Goal: Task Accomplishment & Management: Complete application form

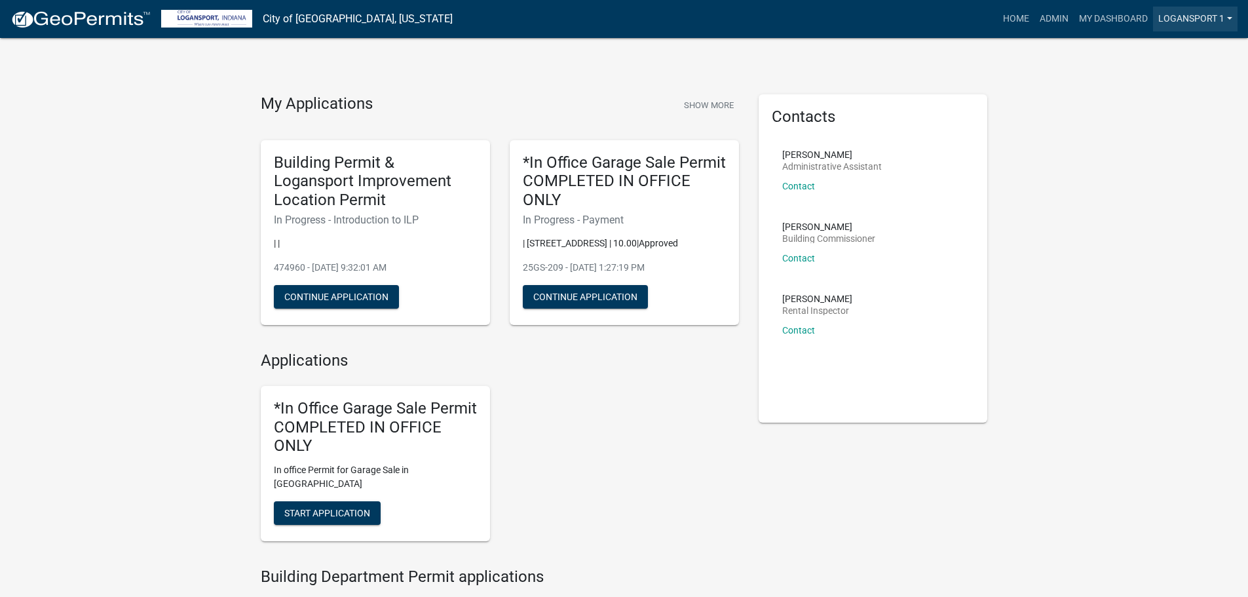
click at [1181, 21] on link "Logansport 1" at bounding box center [1195, 19] width 85 height 25
click at [1177, 161] on link "Logout" at bounding box center [1182, 158] width 112 height 31
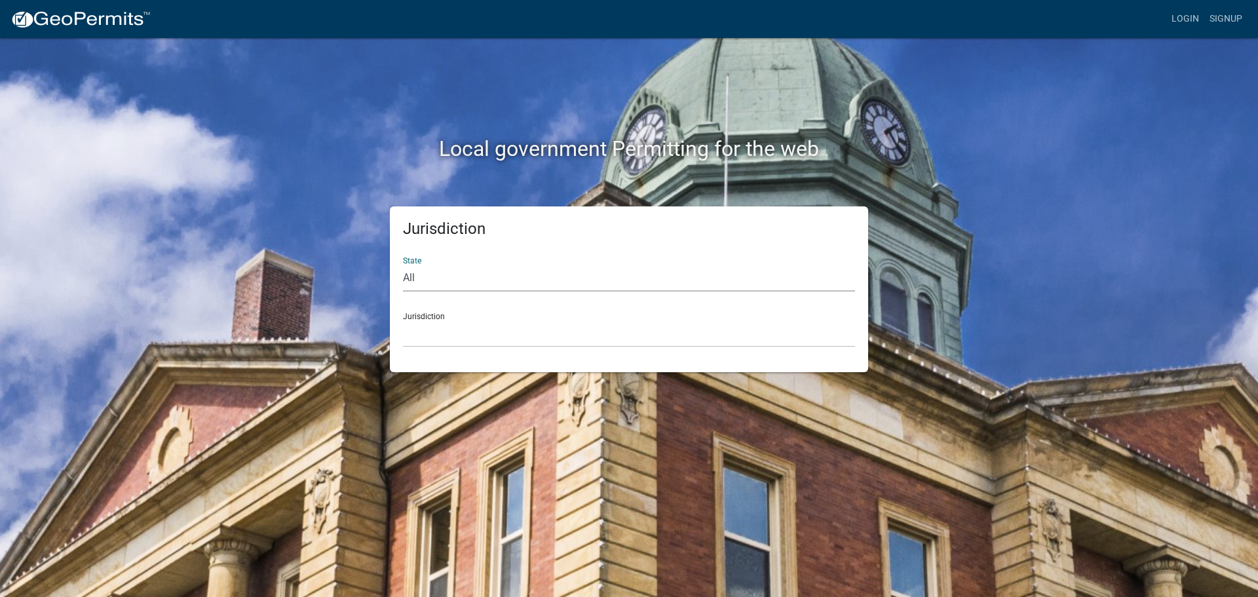
click at [487, 281] on select "All Colorado Georgia Indiana Iowa Kansas Minnesota Ohio South Carolina Wisconsin" at bounding box center [629, 278] width 452 height 27
select select "Indiana"
click at [403, 265] on select "All Colorado Georgia Indiana Iowa Kansas Minnesota Ohio South Carolina Wisconsin" at bounding box center [629, 278] width 452 height 27
click at [482, 338] on select "City of Charlestown, Indiana City of Jeffersonville, Indiana City of Logansport…" at bounding box center [629, 333] width 452 height 27
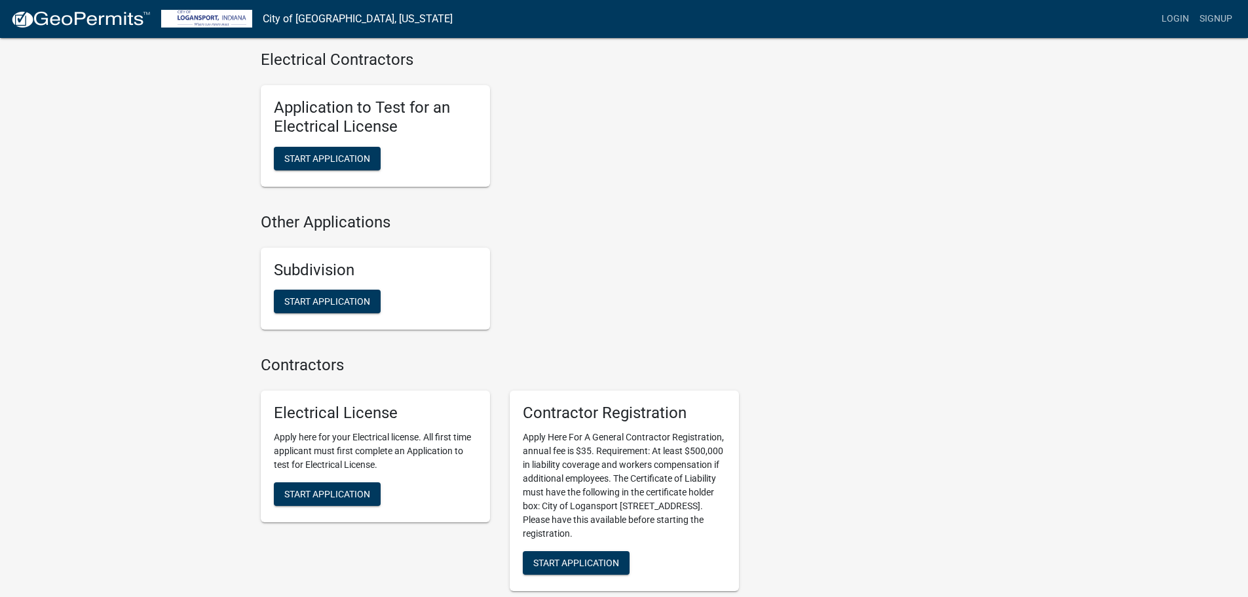
scroll to position [1223, 0]
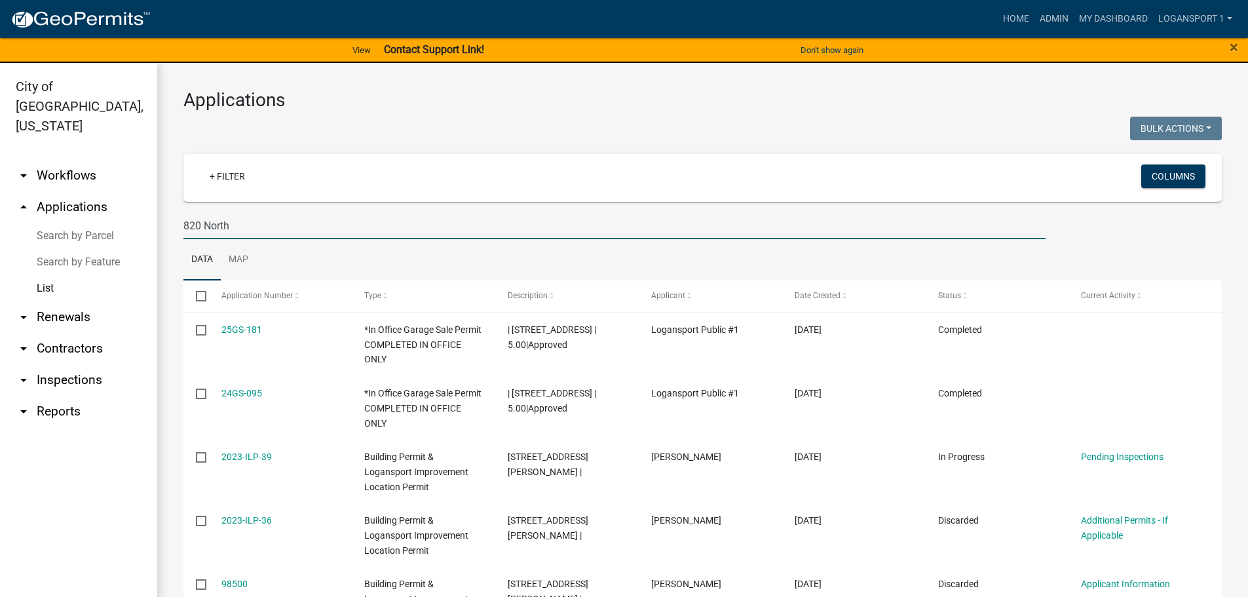
drag, startPoint x: 257, startPoint y: 229, endPoint x: 176, endPoint y: 228, distance: 81.3
click at [176, 228] on div "820 North" at bounding box center [615, 225] width 882 height 27
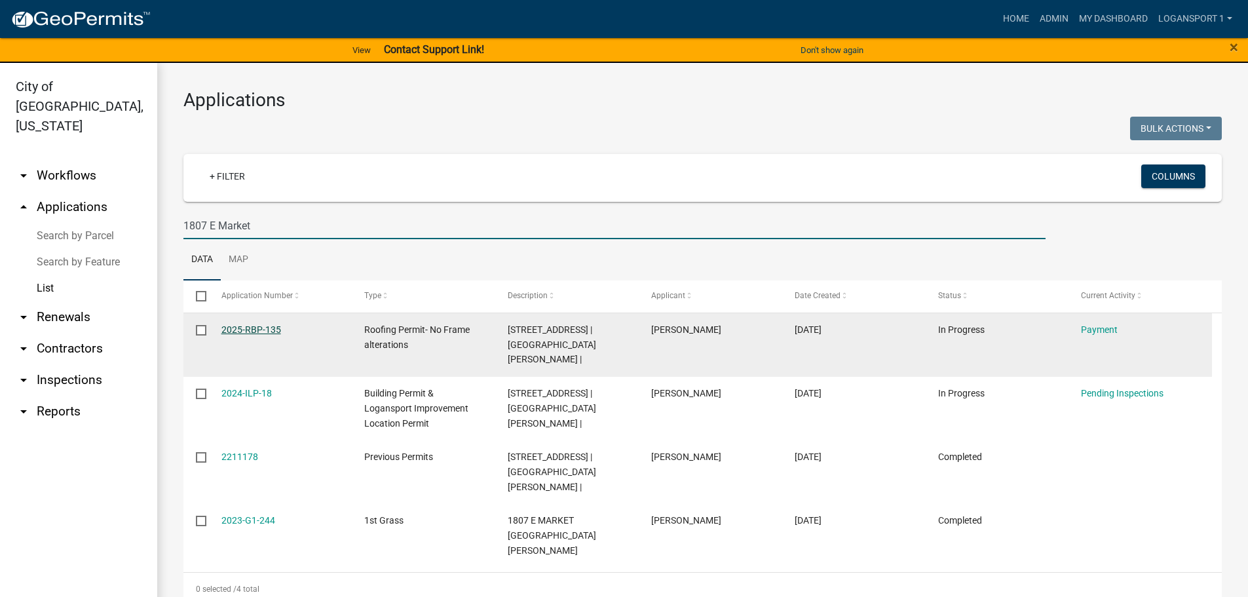
type input "1807 E Market"
click at [234, 332] on link "2025-RBP-135" at bounding box center [251, 329] width 60 height 10
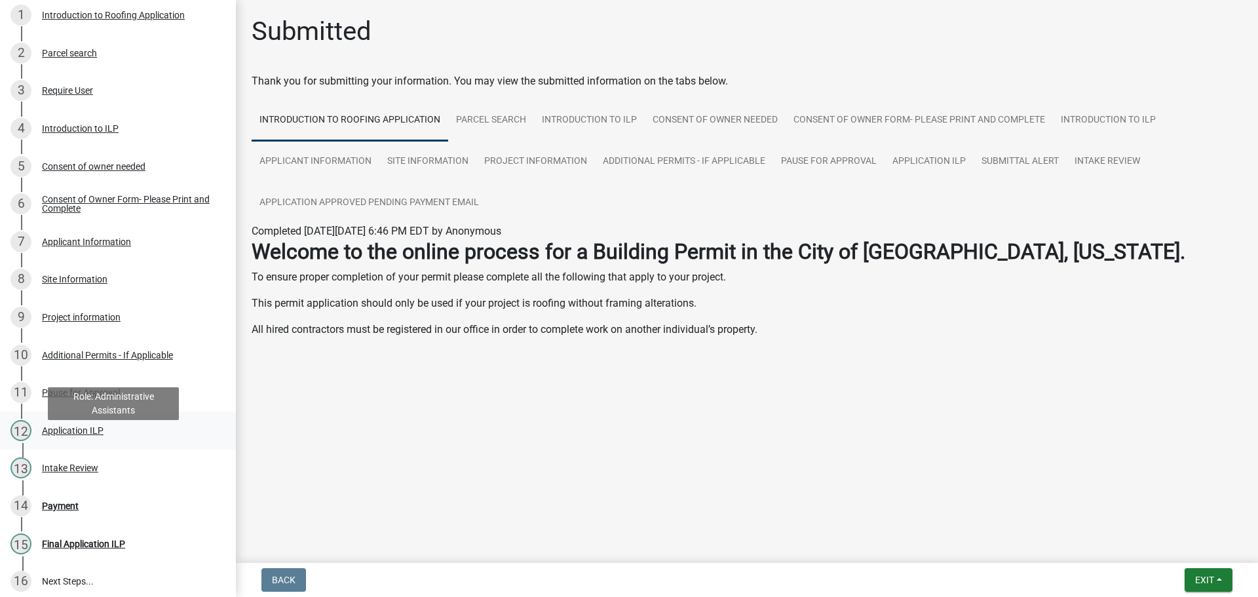
scroll to position [197, 0]
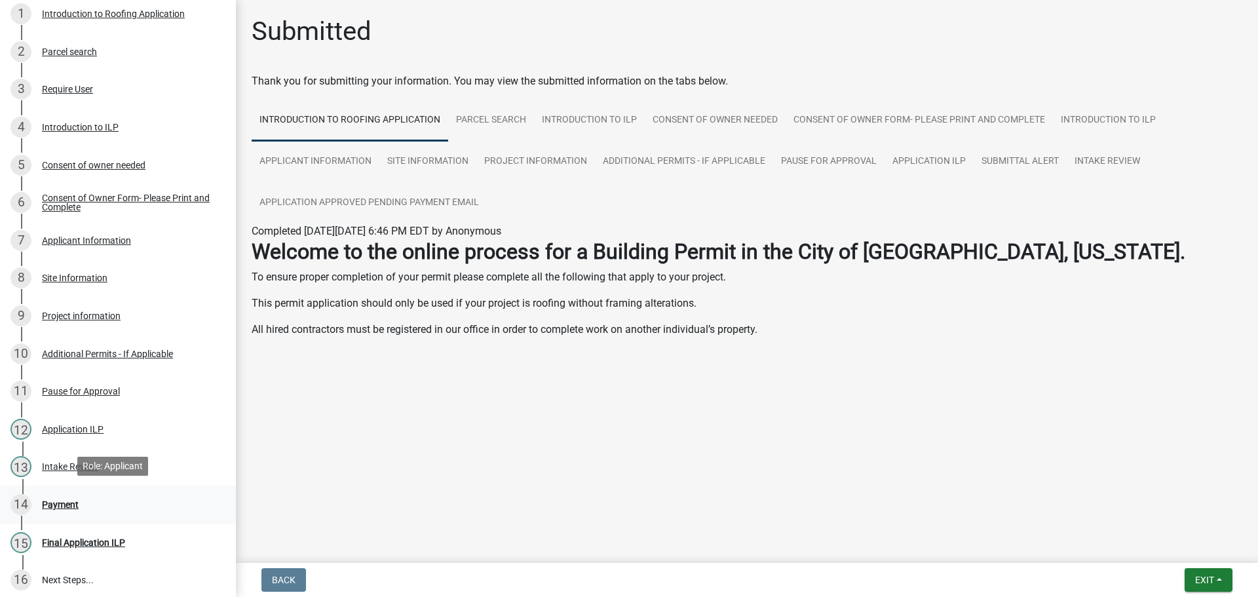
click at [64, 506] on div "Payment" at bounding box center [60, 504] width 37 height 9
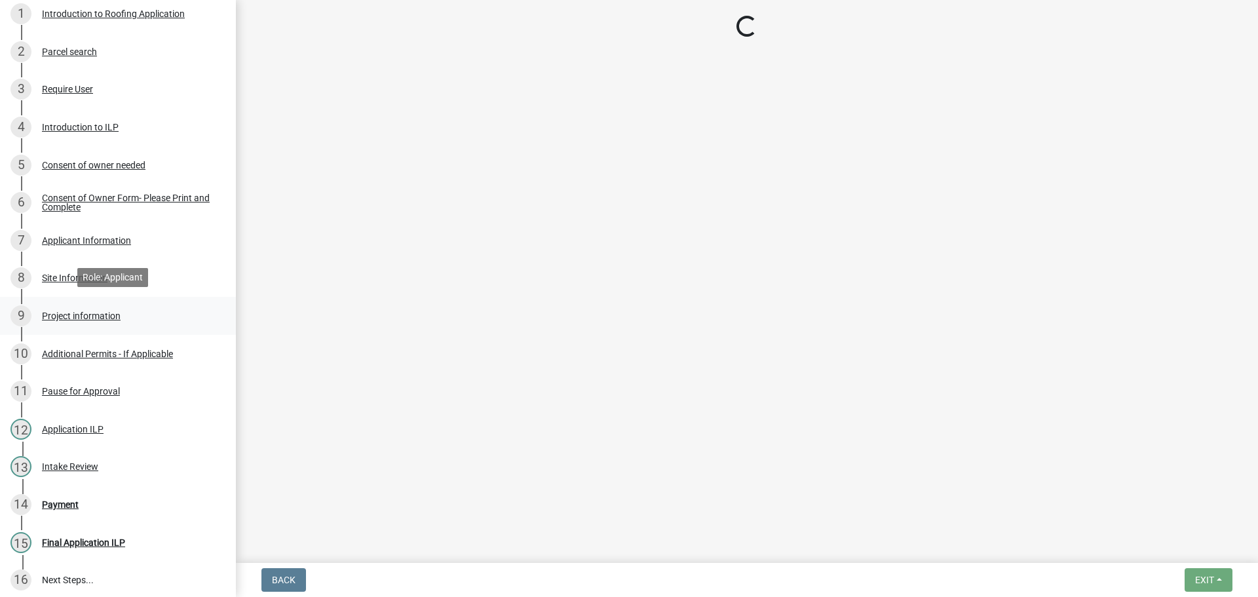
select select "3: 3"
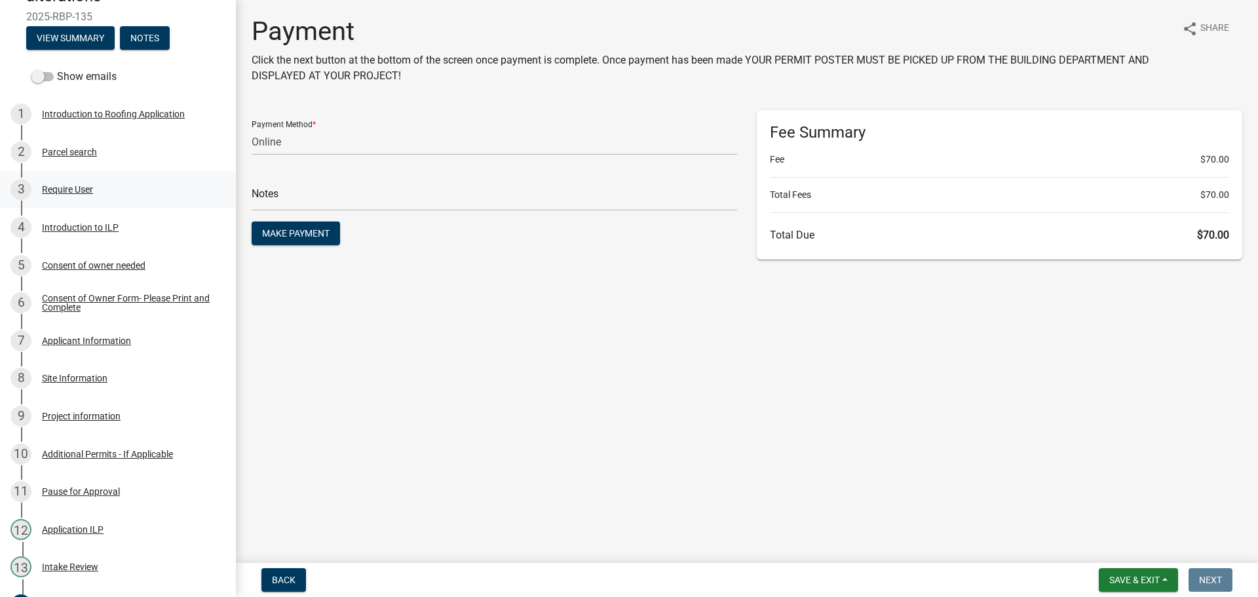
scroll to position [0, 0]
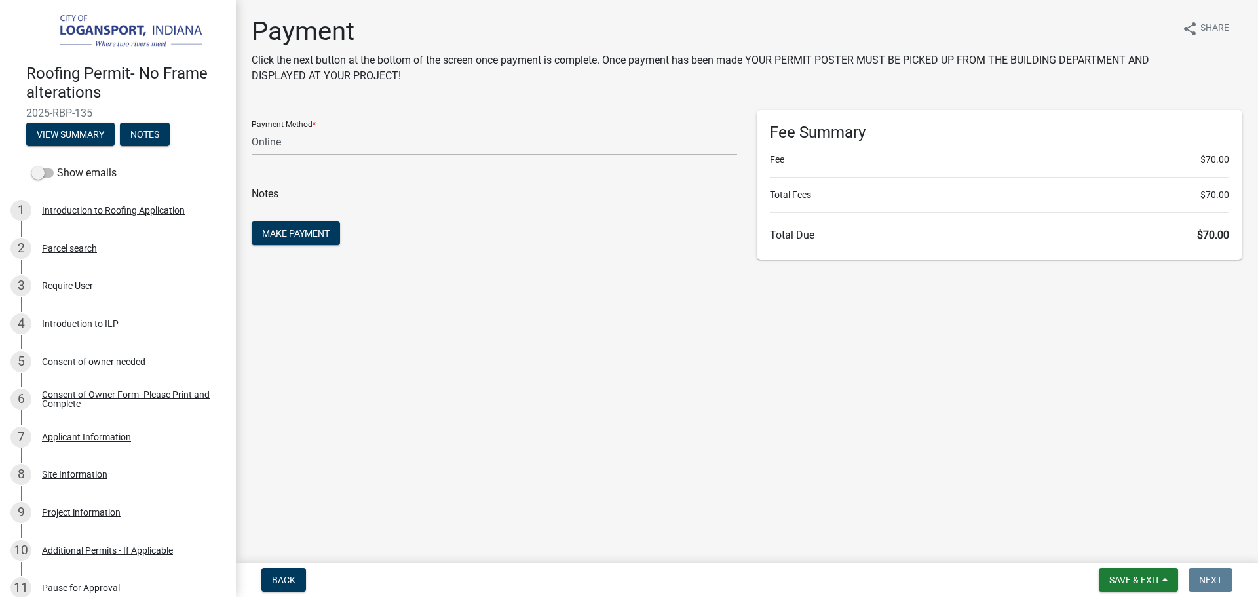
click at [61, 113] on span "2025-RBP-135" at bounding box center [117, 113] width 183 height 12
copy div "2025-RBP-135 View Summary Notes"
click at [301, 230] on span "Make Payment" at bounding box center [295, 233] width 67 height 10
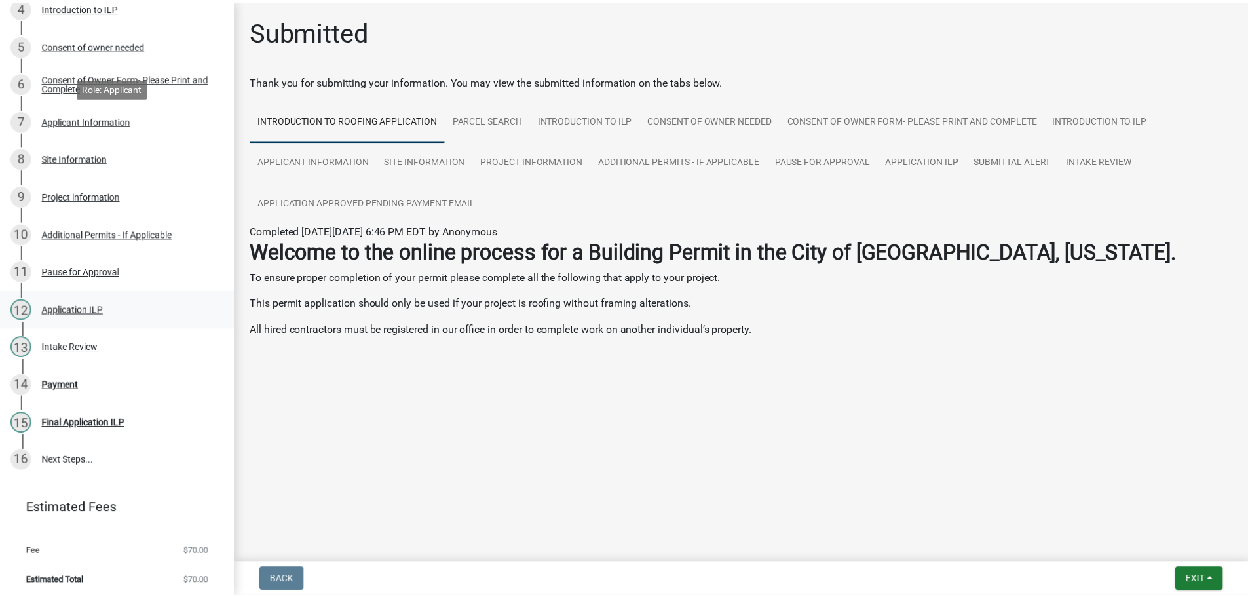
scroll to position [318, 0]
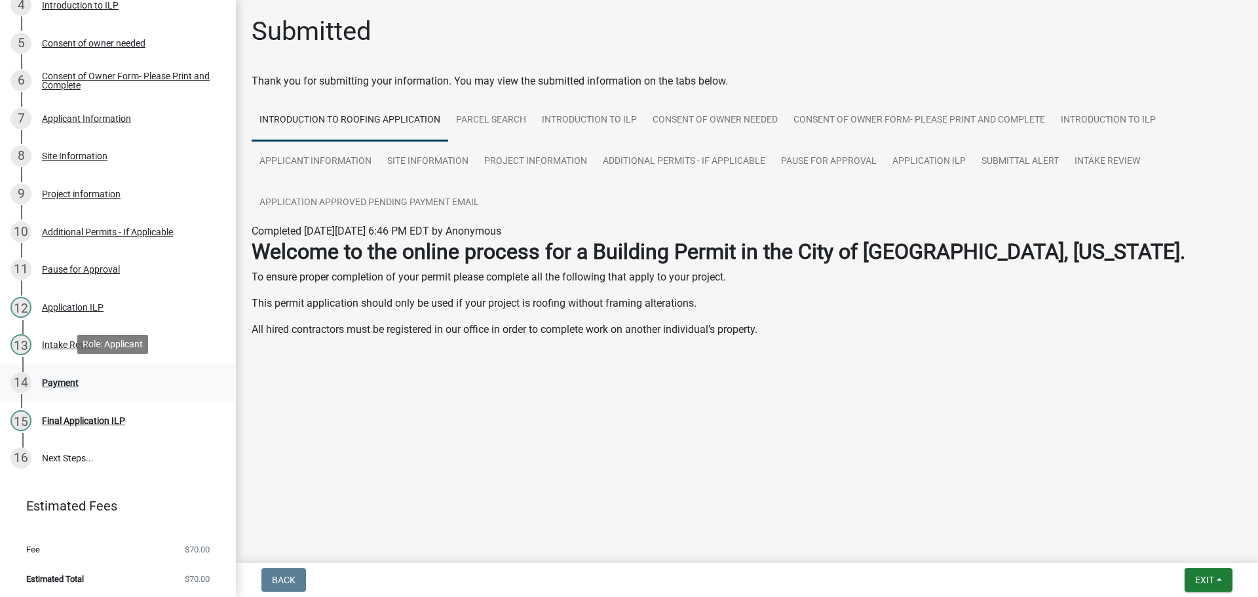
click at [58, 378] on div "Payment" at bounding box center [60, 382] width 37 height 9
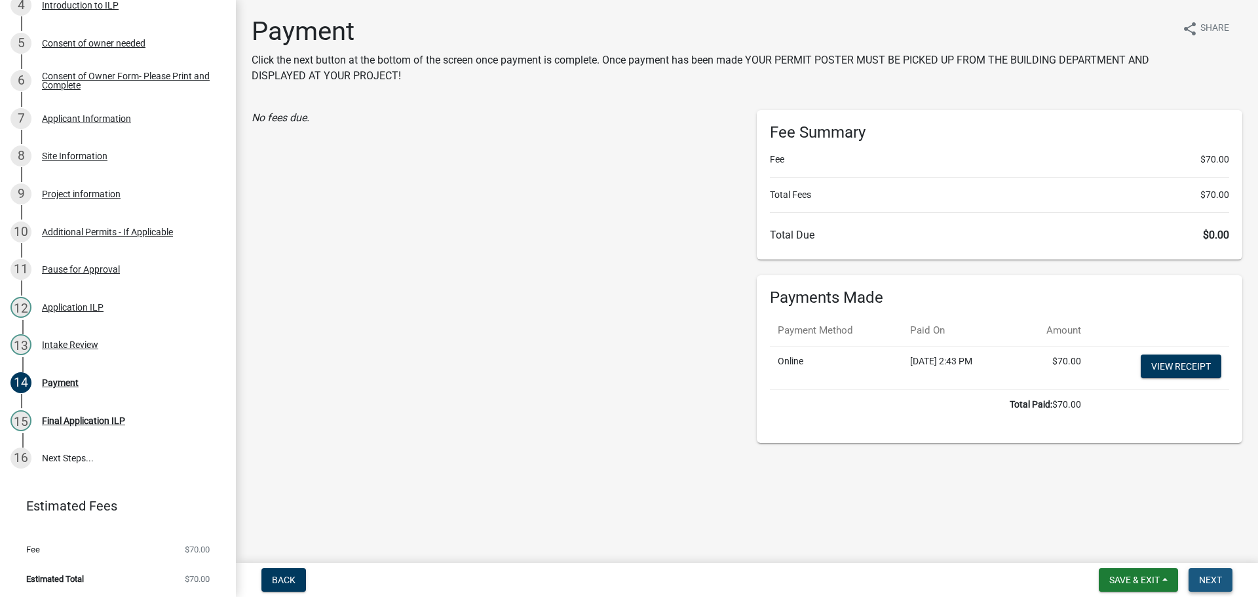
click at [1207, 580] on span "Next" at bounding box center [1210, 580] width 23 height 10
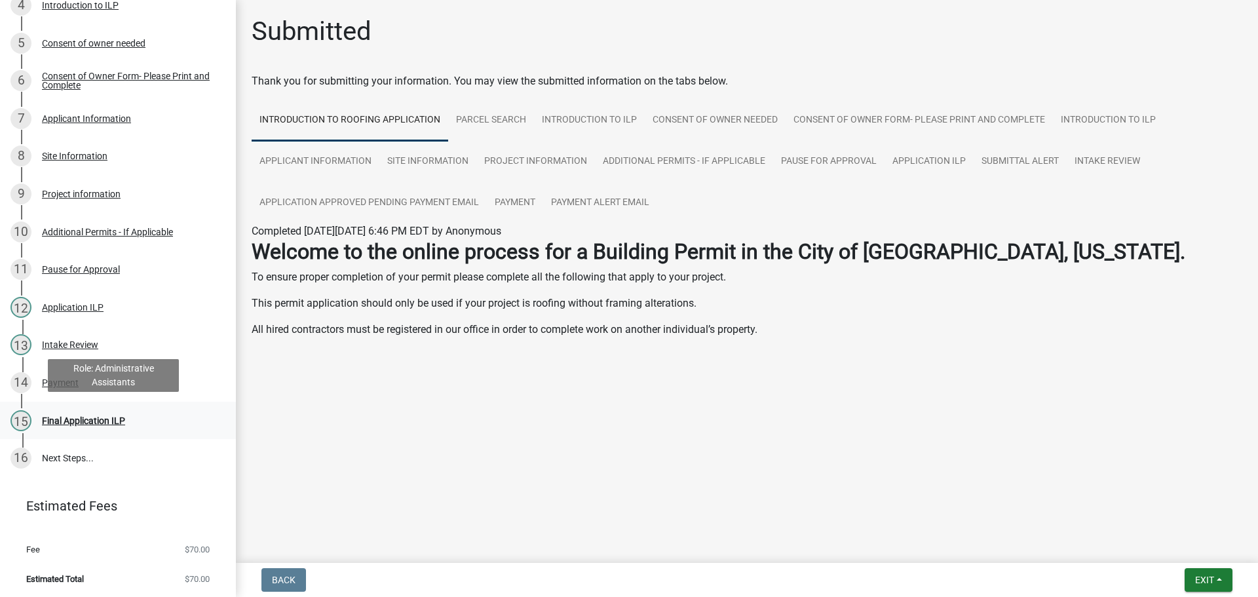
click at [89, 419] on div "Final Application ILP" at bounding box center [83, 420] width 83 height 9
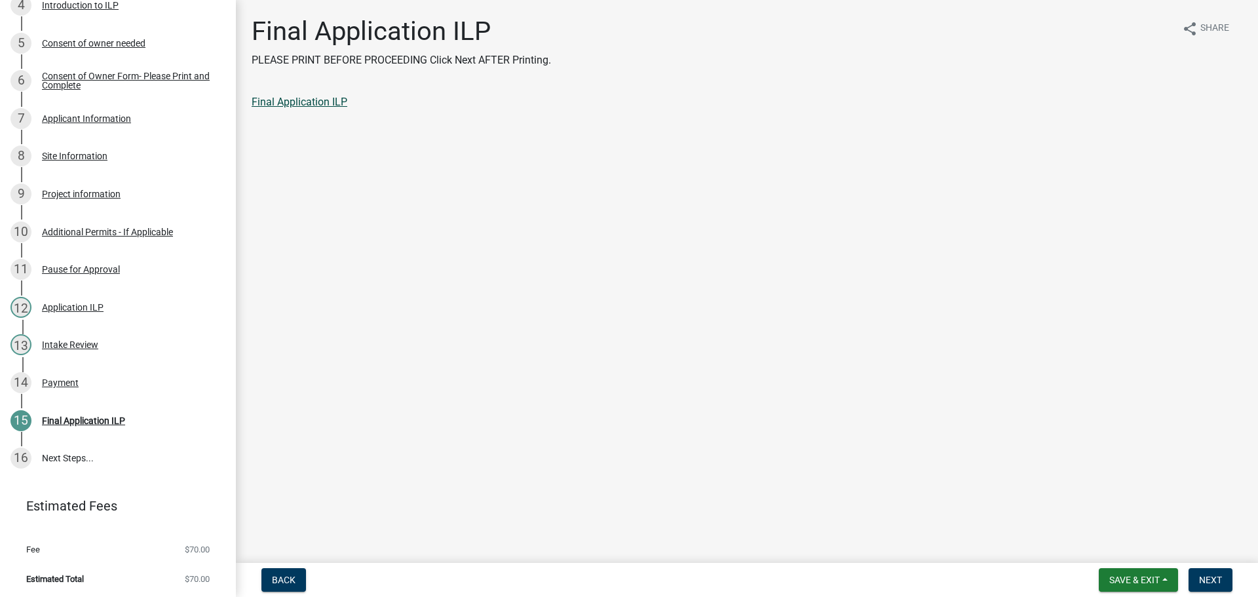
click at [313, 96] on link "Final Application ILP" at bounding box center [300, 102] width 96 height 12
click at [1227, 579] on button "Next" at bounding box center [1211, 580] width 44 height 24
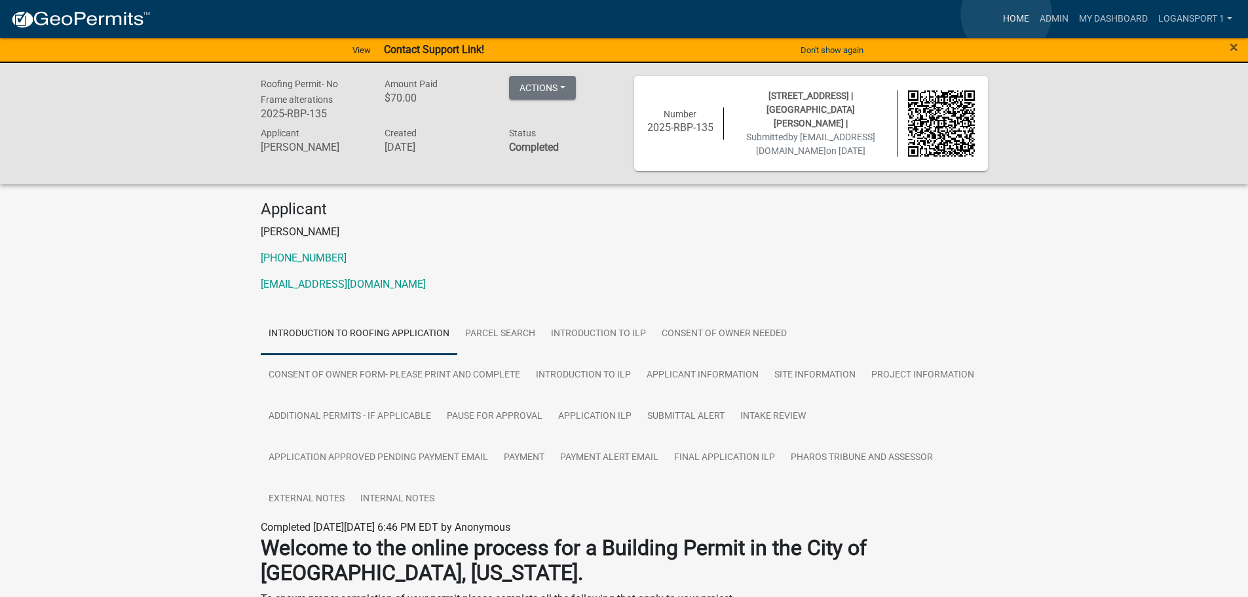
click at [1006, 14] on link "Home" at bounding box center [1016, 19] width 37 height 25
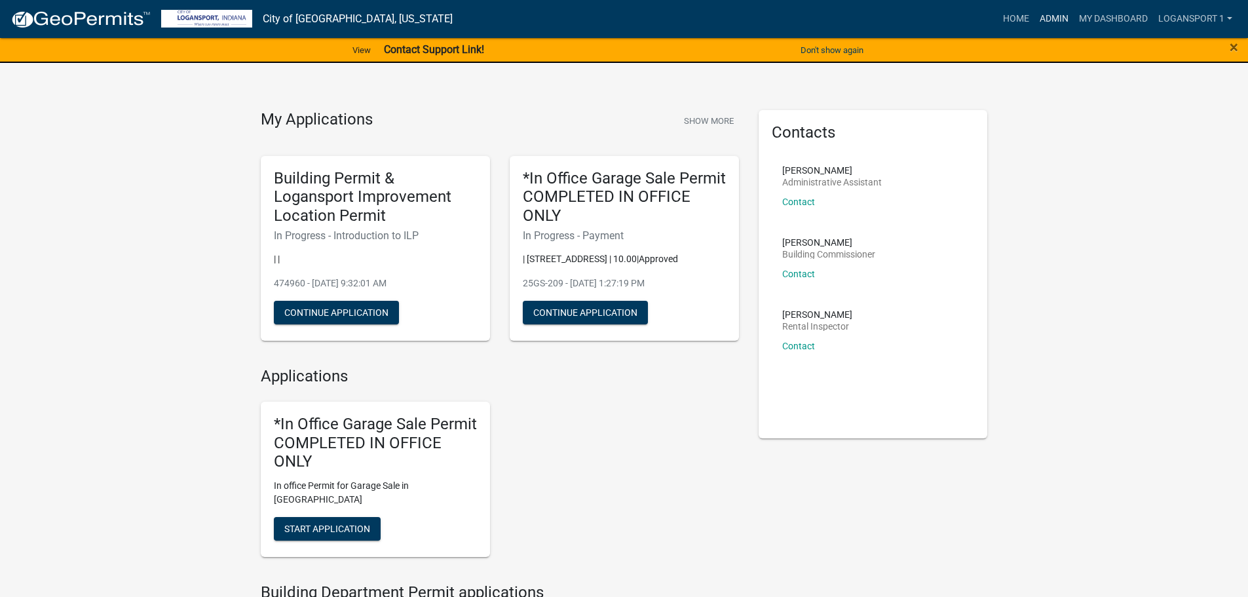
click at [1047, 18] on link "Admin" at bounding box center [1054, 19] width 39 height 25
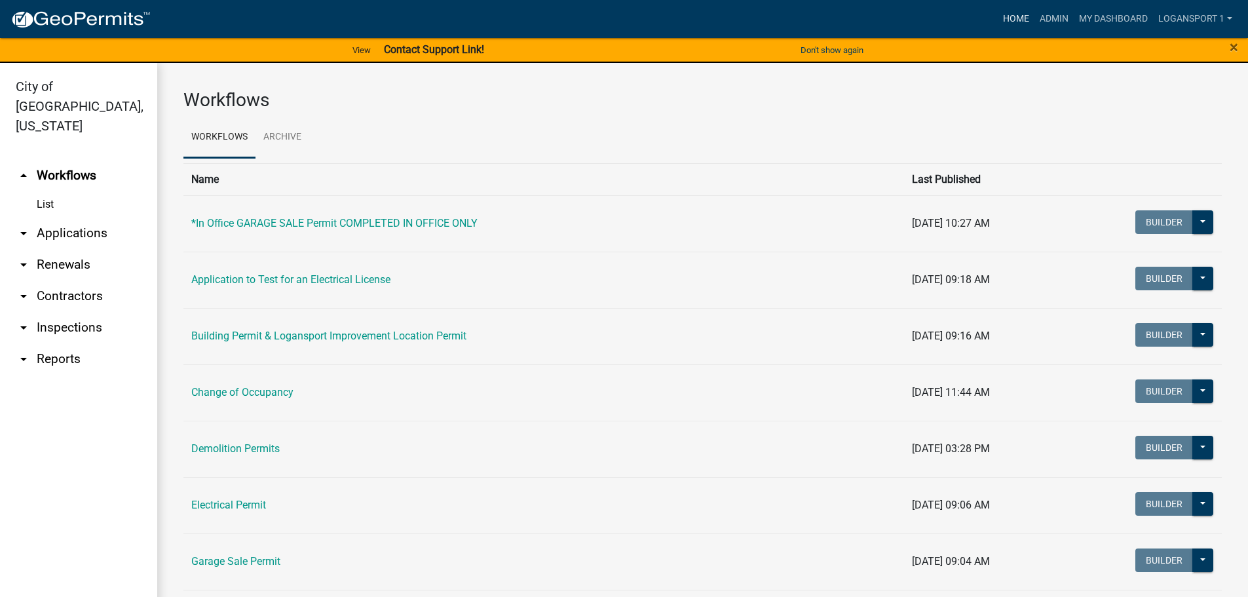
click at [1008, 12] on link "Home" at bounding box center [1016, 19] width 37 height 25
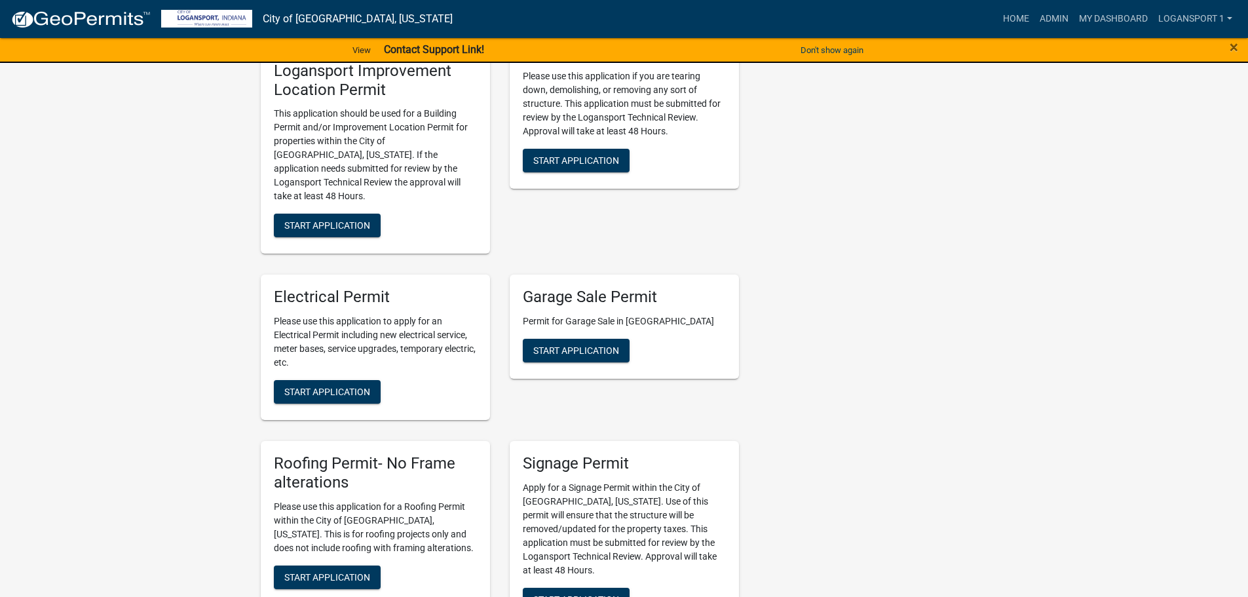
scroll to position [590, 0]
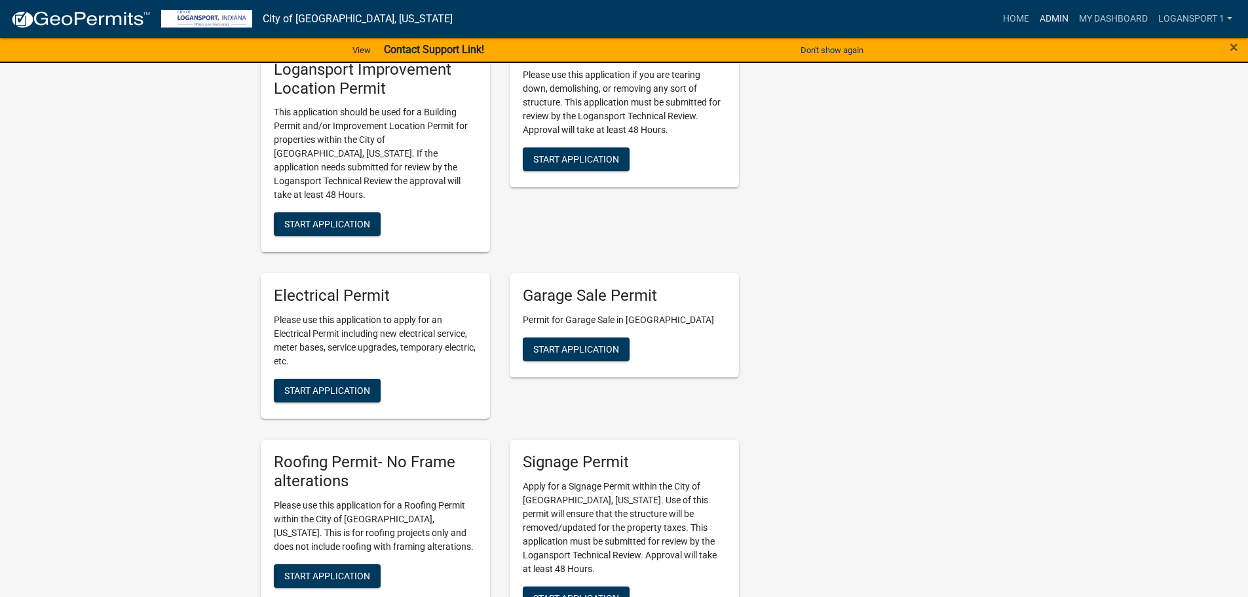
click at [1054, 16] on link "Admin" at bounding box center [1054, 19] width 39 height 25
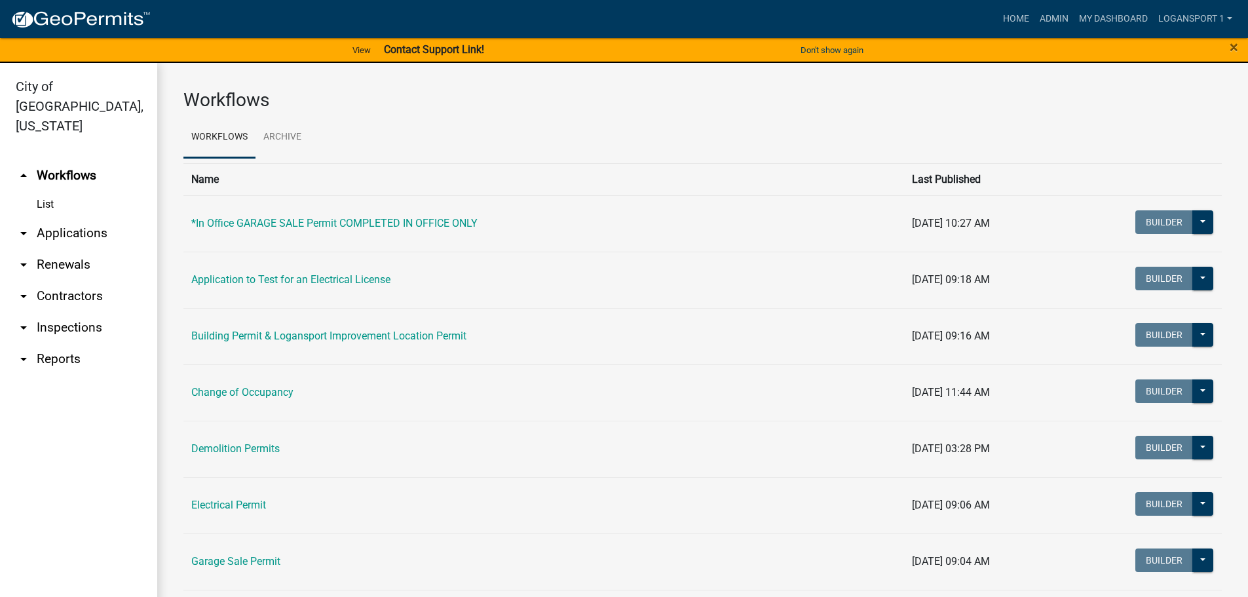
click at [74, 218] on link "arrow_drop_down Applications" at bounding box center [78, 233] width 157 height 31
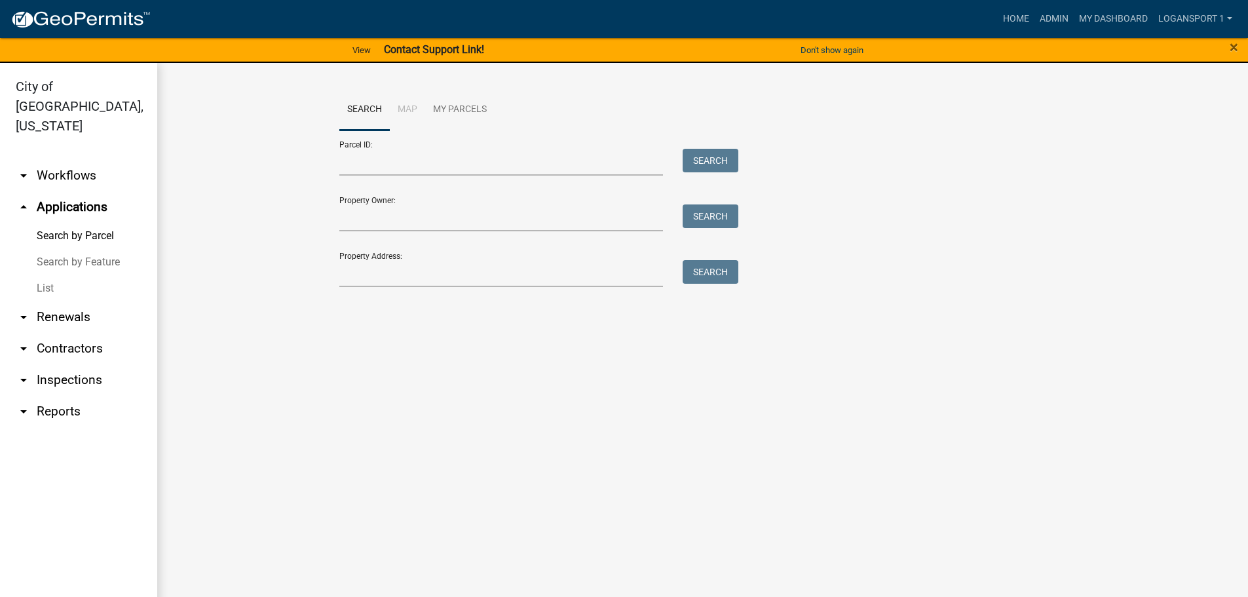
click at [48, 275] on link "List" at bounding box center [78, 288] width 157 height 26
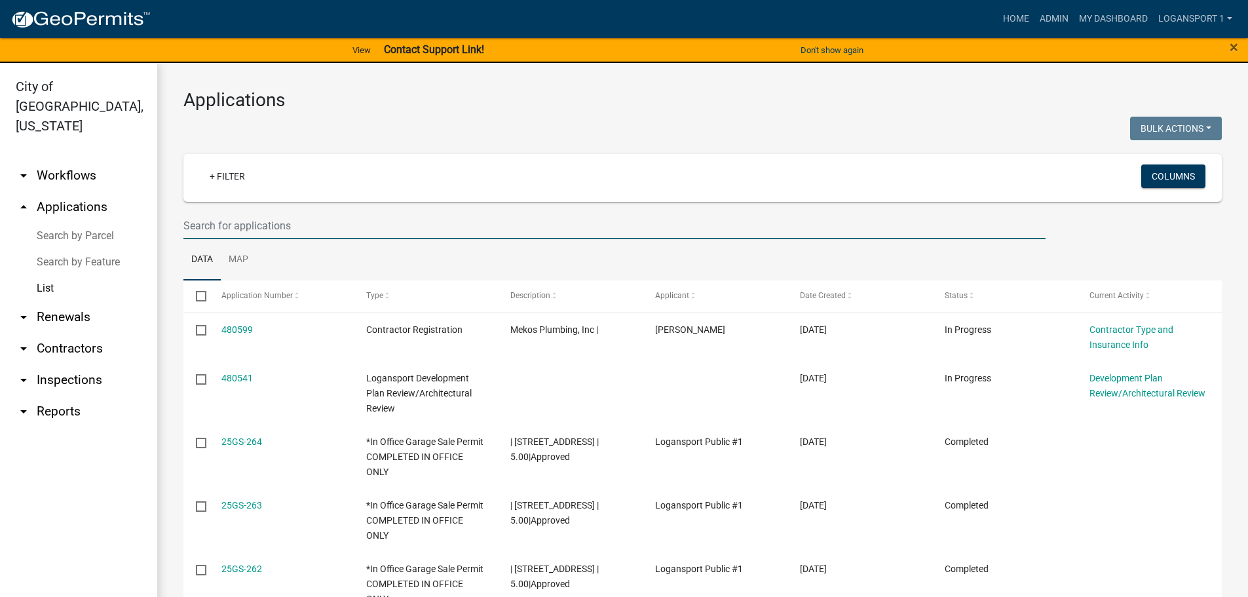
click at [381, 231] on input "text" at bounding box center [614, 225] width 862 height 27
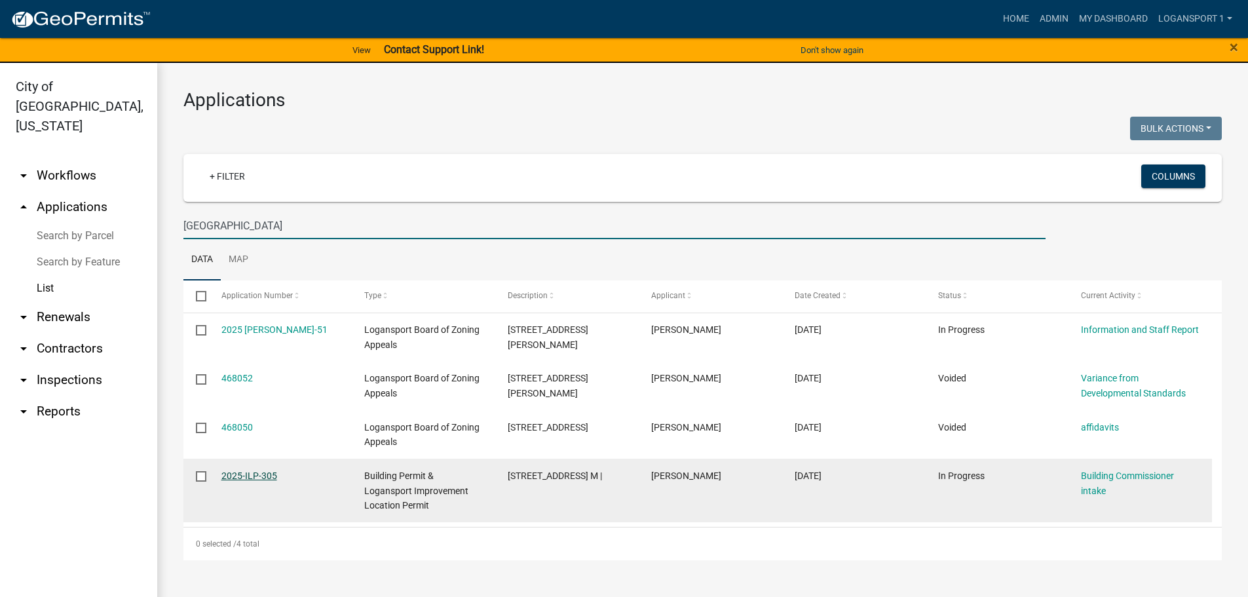
type input "[GEOGRAPHIC_DATA]"
click at [264, 474] on link "2025-ILP-305" at bounding box center [249, 475] width 56 height 10
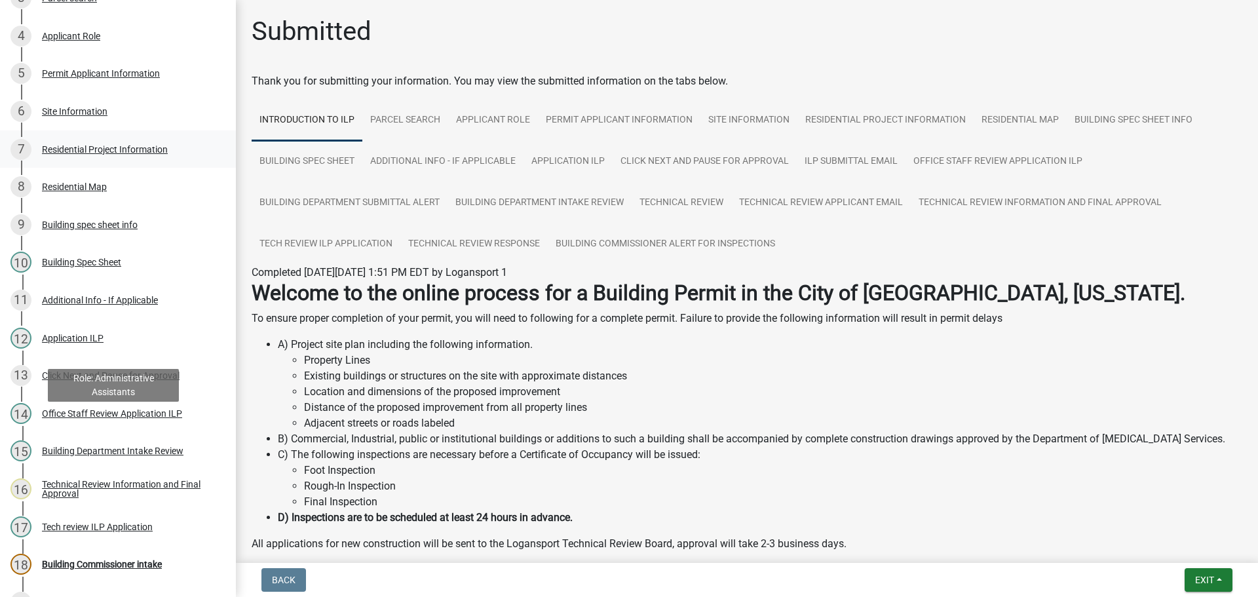
scroll to position [328, 0]
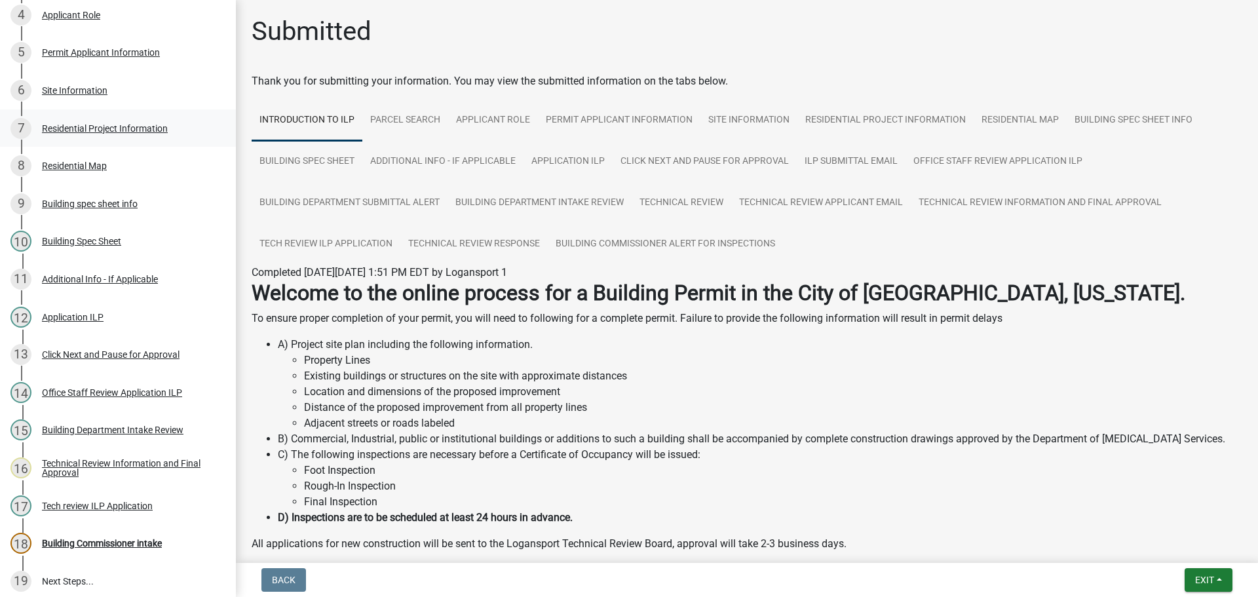
click at [104, 125] on div "Residential Project Information" at bounding box center [105, 128] width 126 height 9
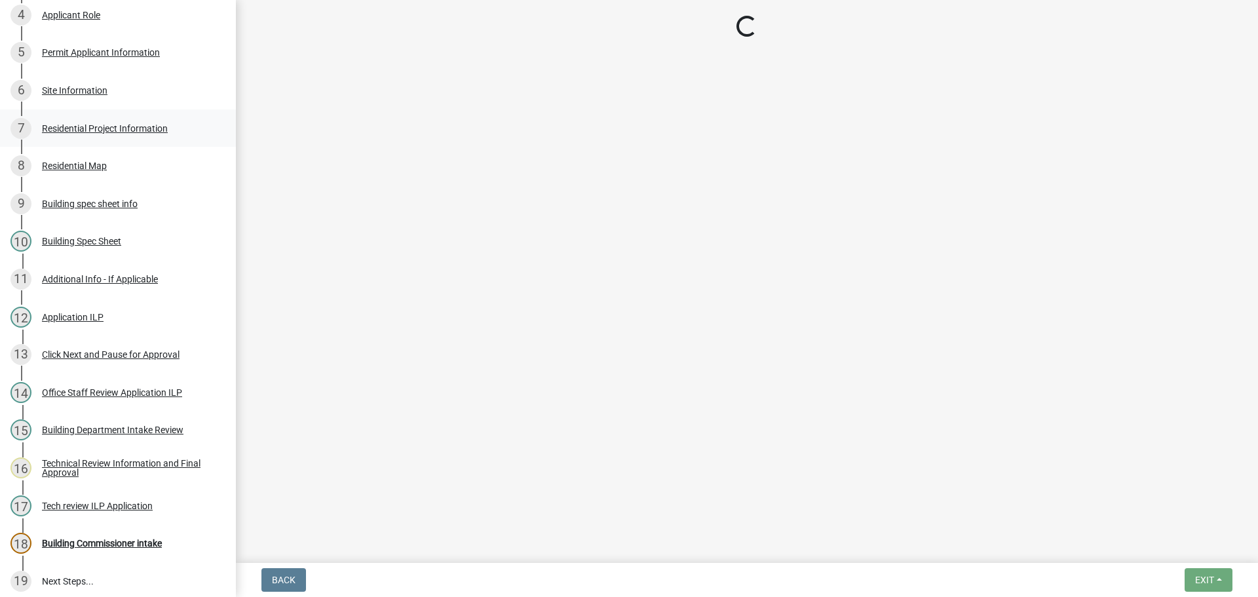
select select "b8a7655a-e911-4aac-a321-69e5bfba2fef"
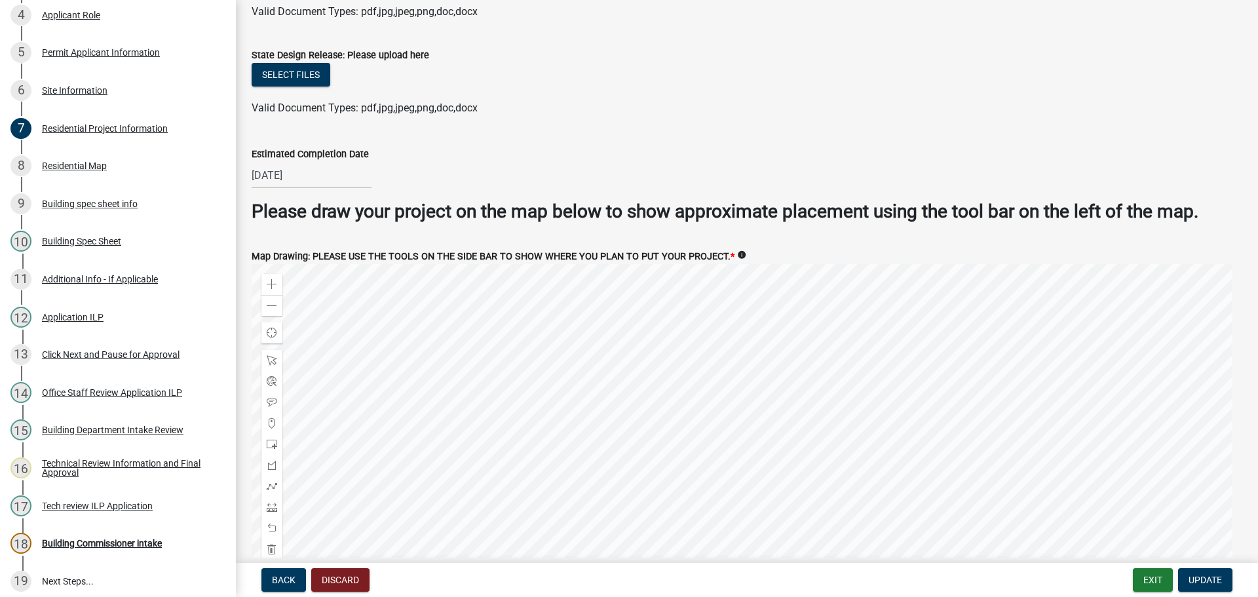
scroll to position [2519, 0]
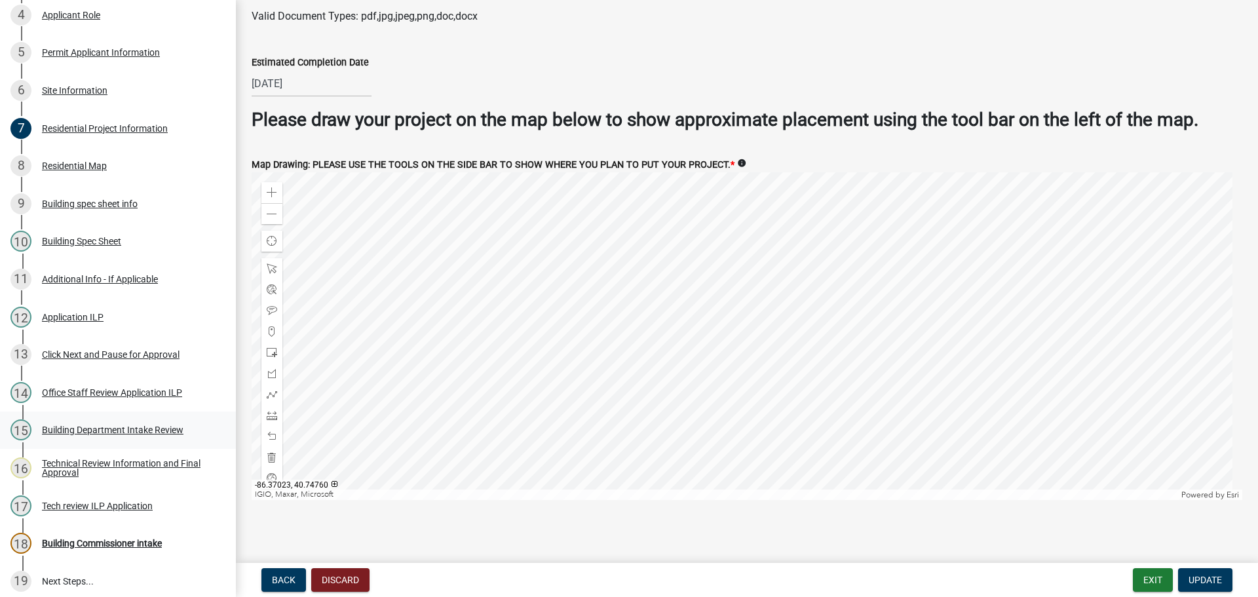
click at [28, 438] on div "15" at bounding box center [20, 429] width 21 height 21
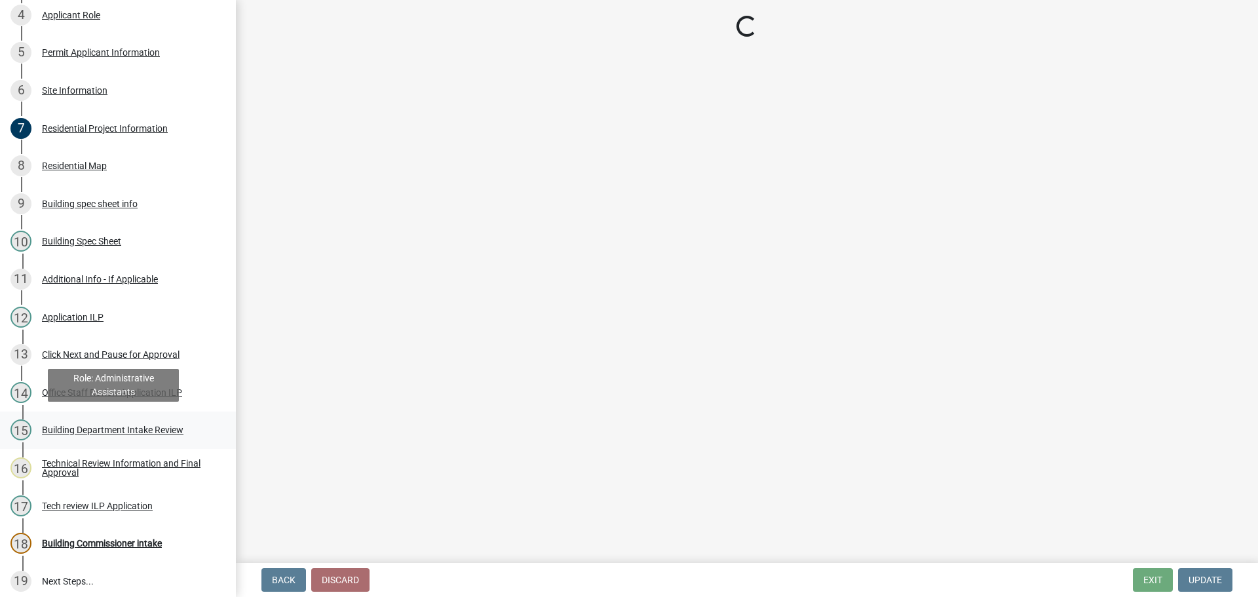
scroll to position [0, 0]
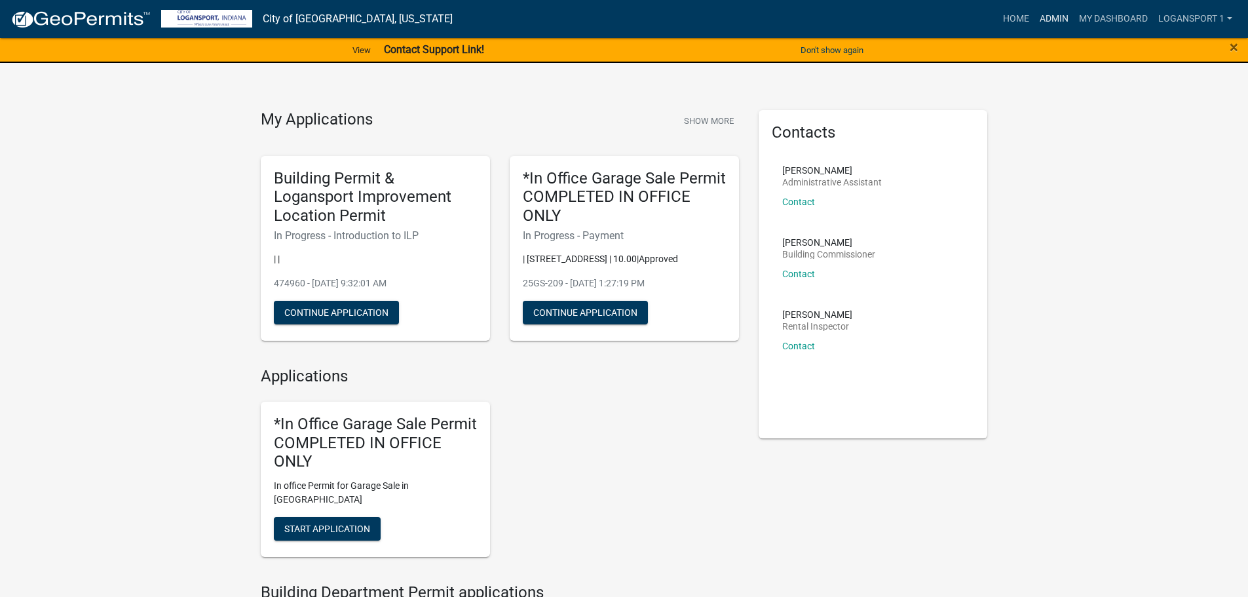
click at [1044, 20] on link "Admin" at bounding box center [1054, 19] width 39 height 25
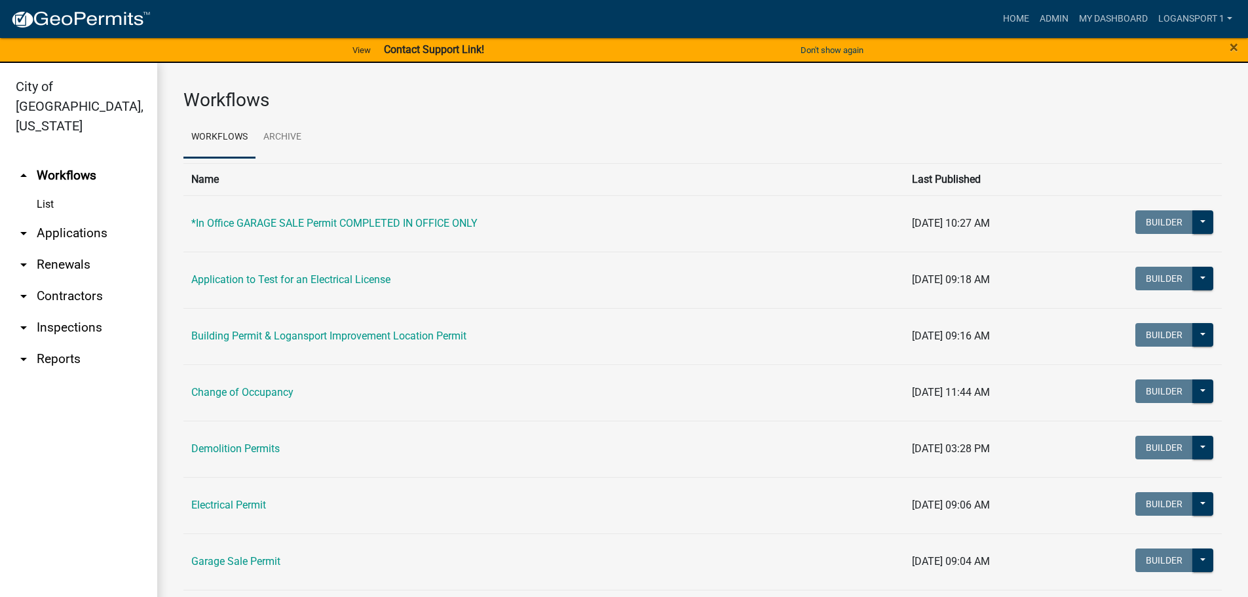
click at [58, 218] on link "arrow_drop_down Applications" at bounding box center [78, 233] width 157 height 31
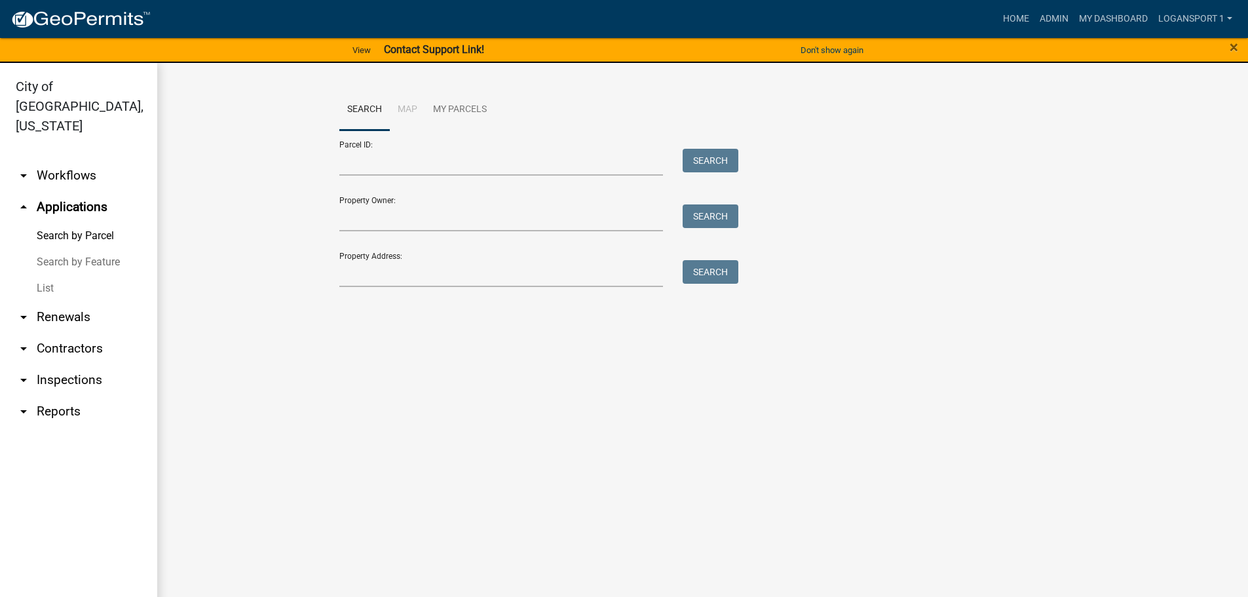
click at [50, 275] on link "List" at bounding box center [78, 288] width 157 height 26
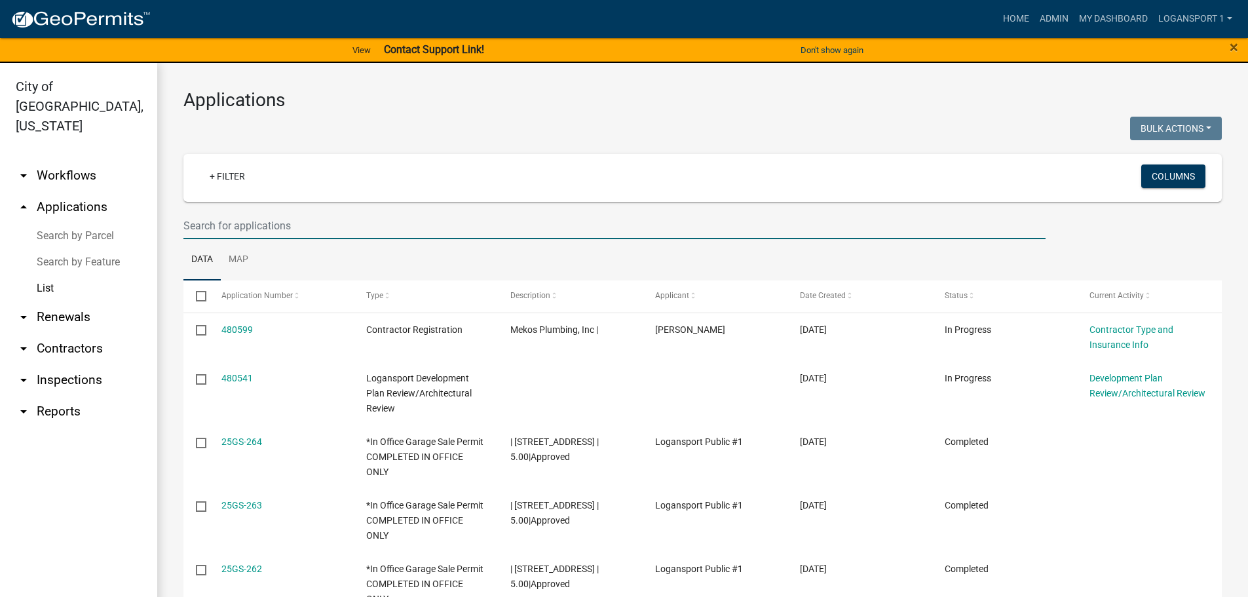
click at [223, 229] on input "text" at bounding box center [614, 225] width 862 height 27
click at [1006, 14] on link "Home" at bounding box center [1016, 19] width 37 height 25
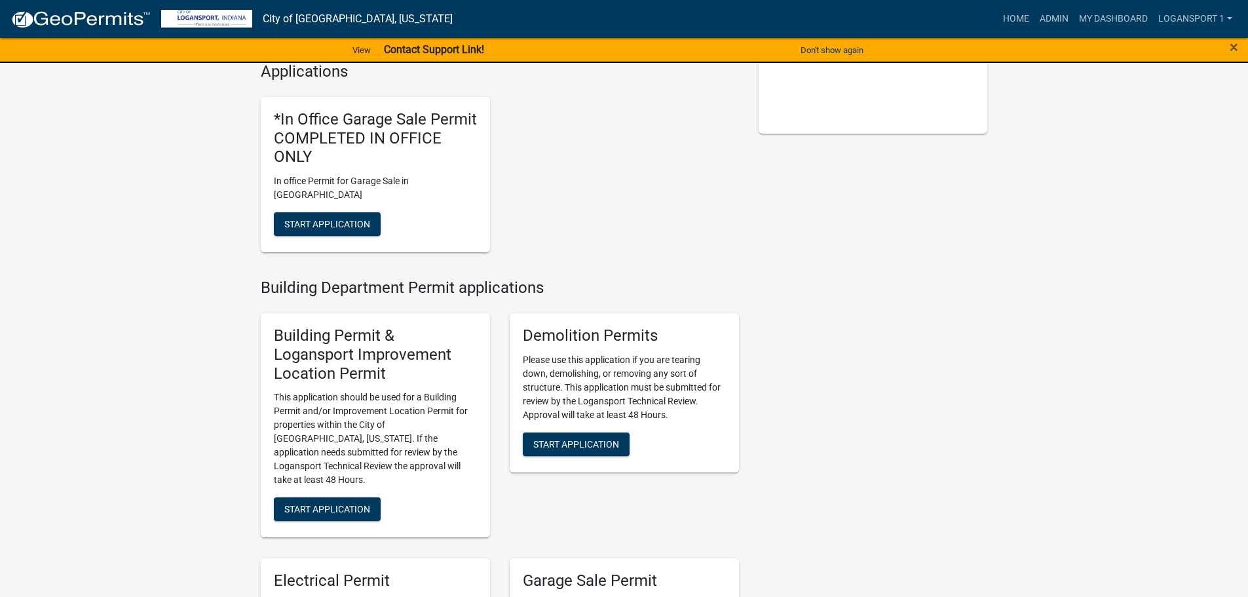
scroll to position [328, 0]
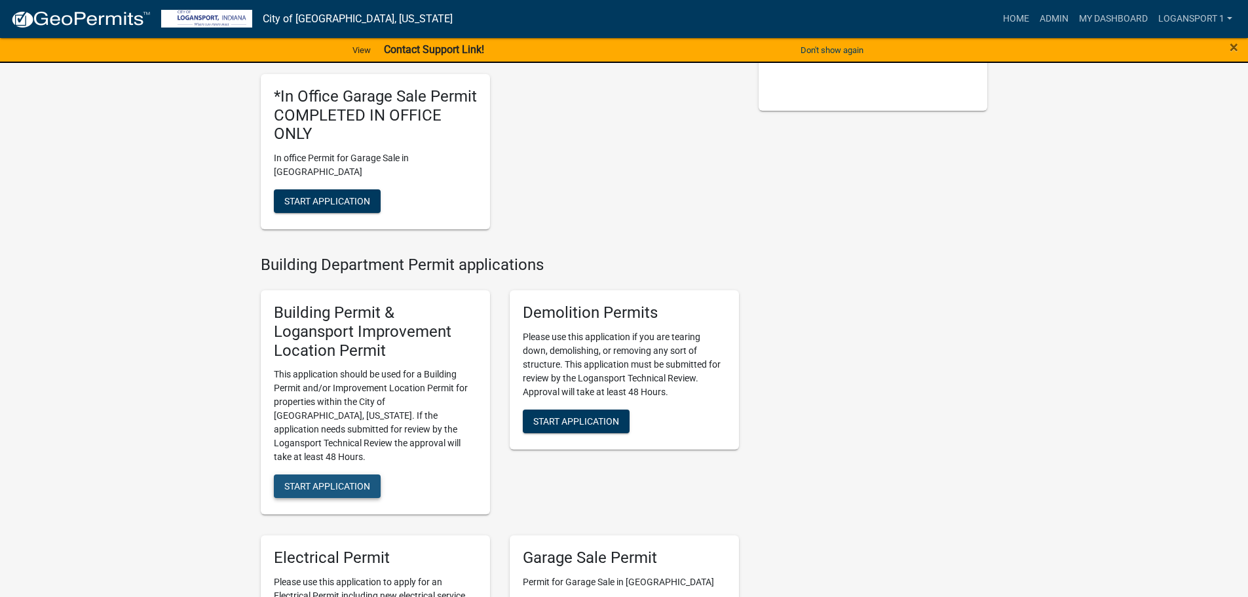
click at [334, 481] on span "Start Application" at bounding box center [327, 486] width 86 height 10
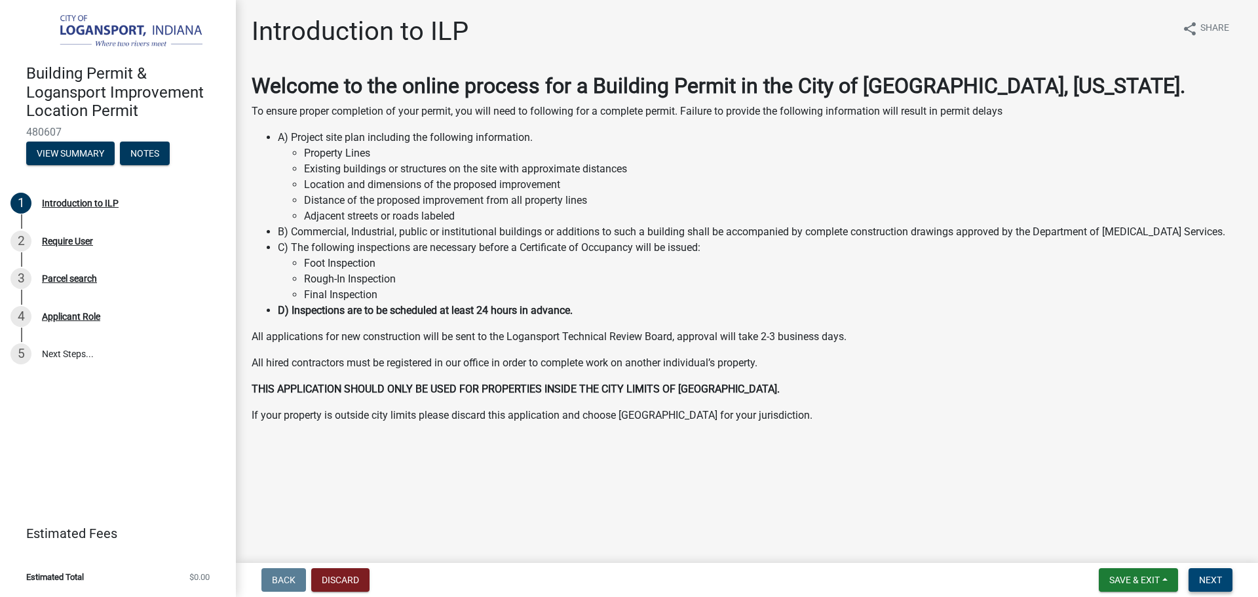
drag, startPoint x: 1211, startPoint y: 575, endPoint x: 1201, endPoint y: 576, distance: 9.9
click at [1211, 576] on span "Next" at bounding box center [1210, 580] width 23 height 10
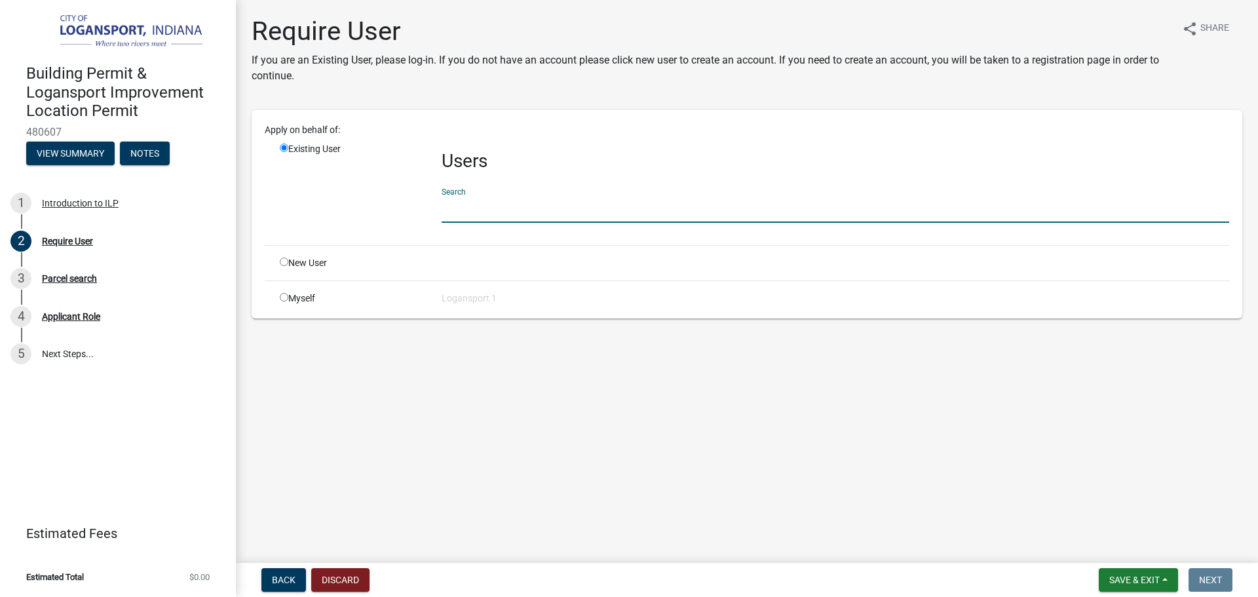
click at [475, 215] on input "text" at bounding box center [836, 209] width 788 height 27
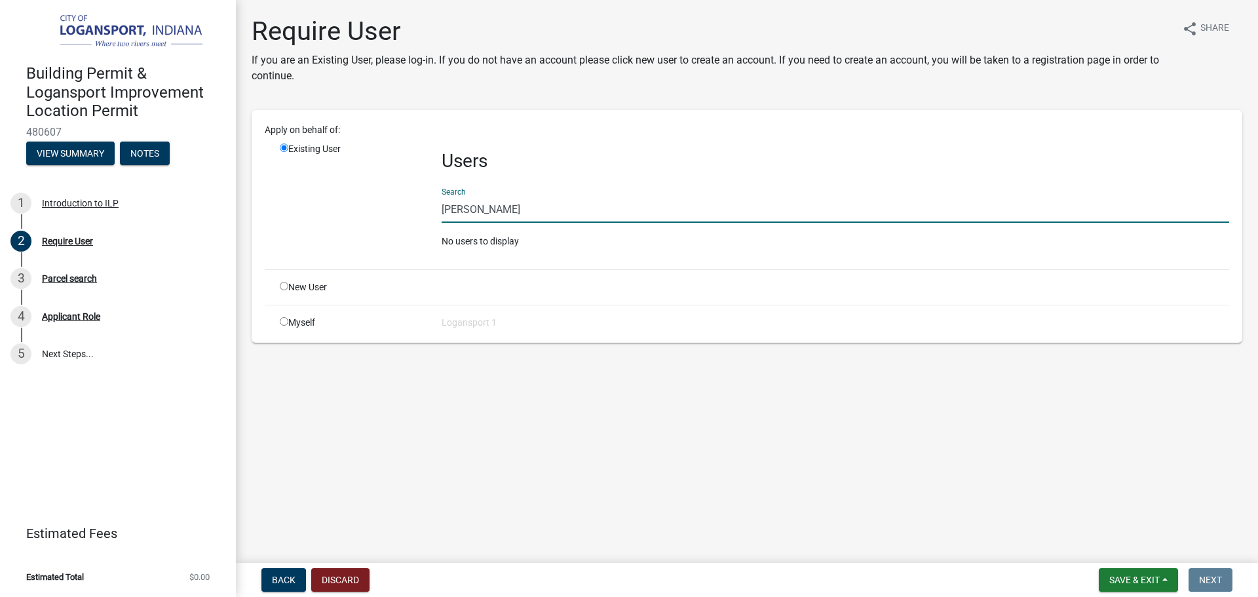
click at [458, 213] on input "[PERSON_NAME]" at bounding box center [836, 209] width 788 height 27
click at [497, 206] on input "[PERSON_NAME]" at bounding box center [836, 209] width 788 height 27
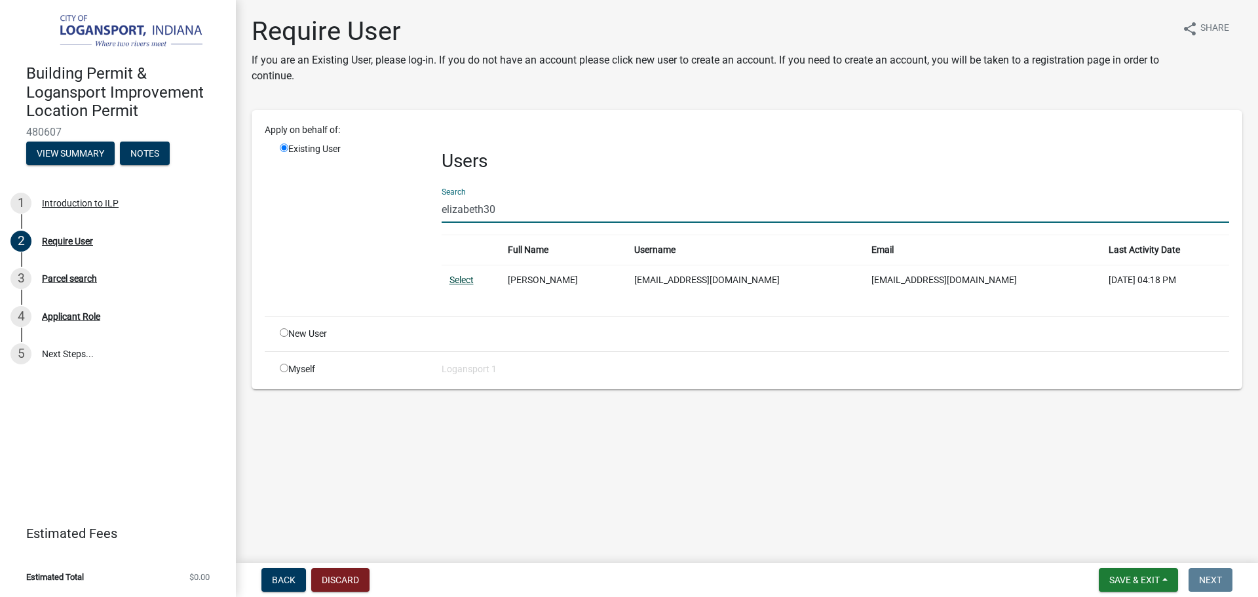
type input "elizabeth30"
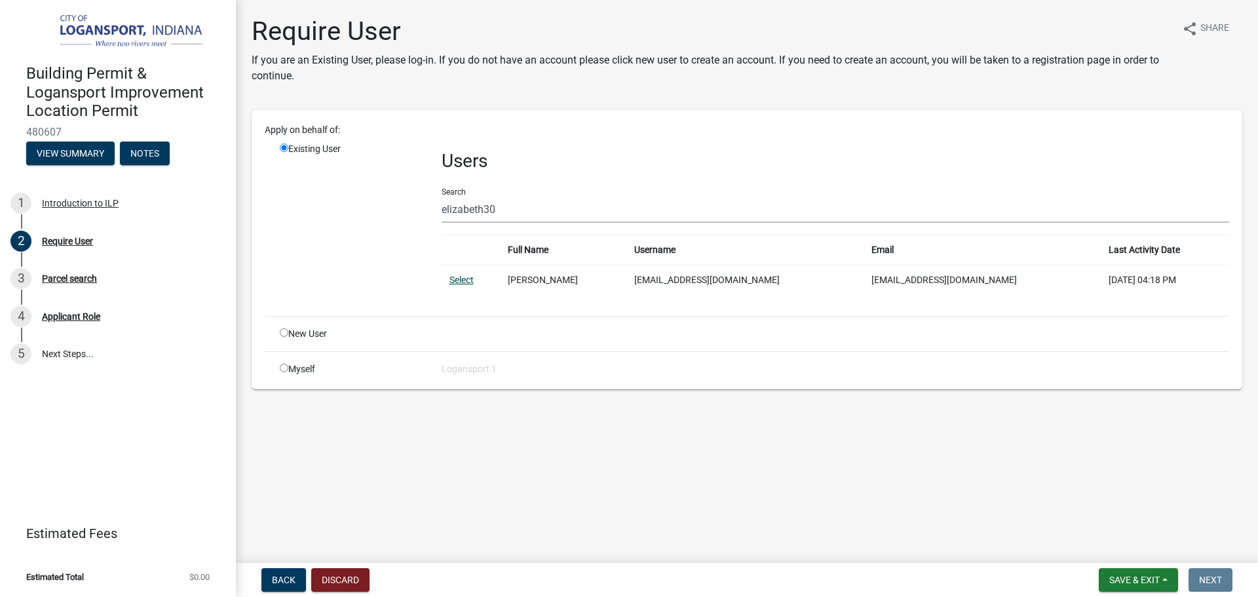
click at [468, 278] on link "Select" at bounding box center [461, 280] width 24 height 10
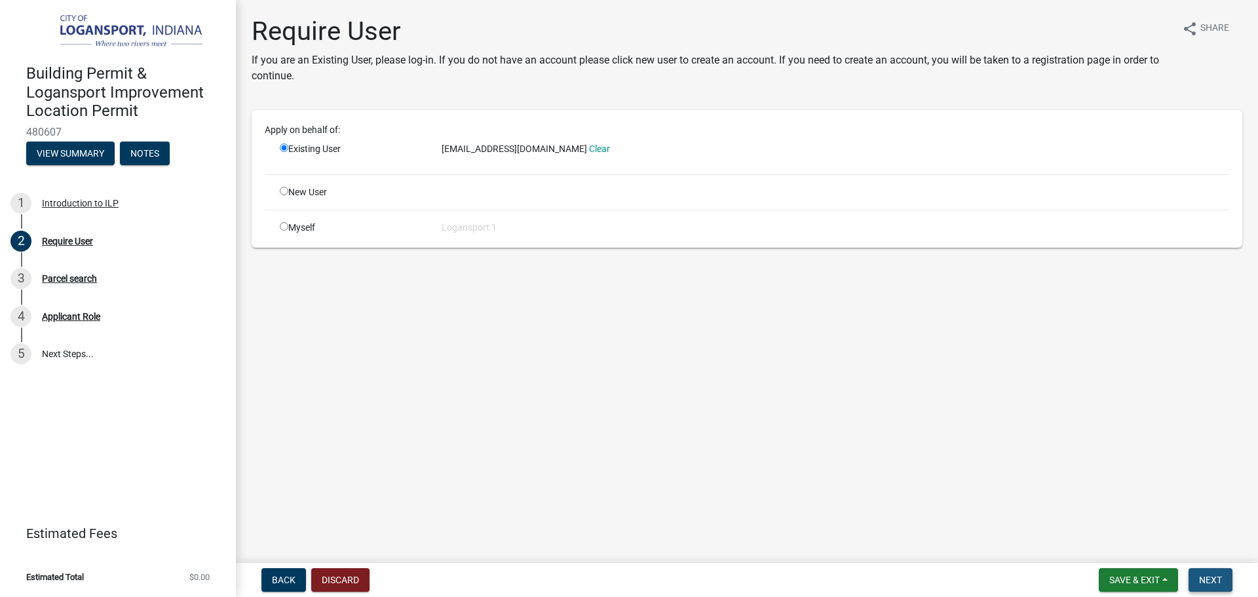
click at [1225, 581] on button "Next" at bounding box center [1211, 580] width 44 height 24
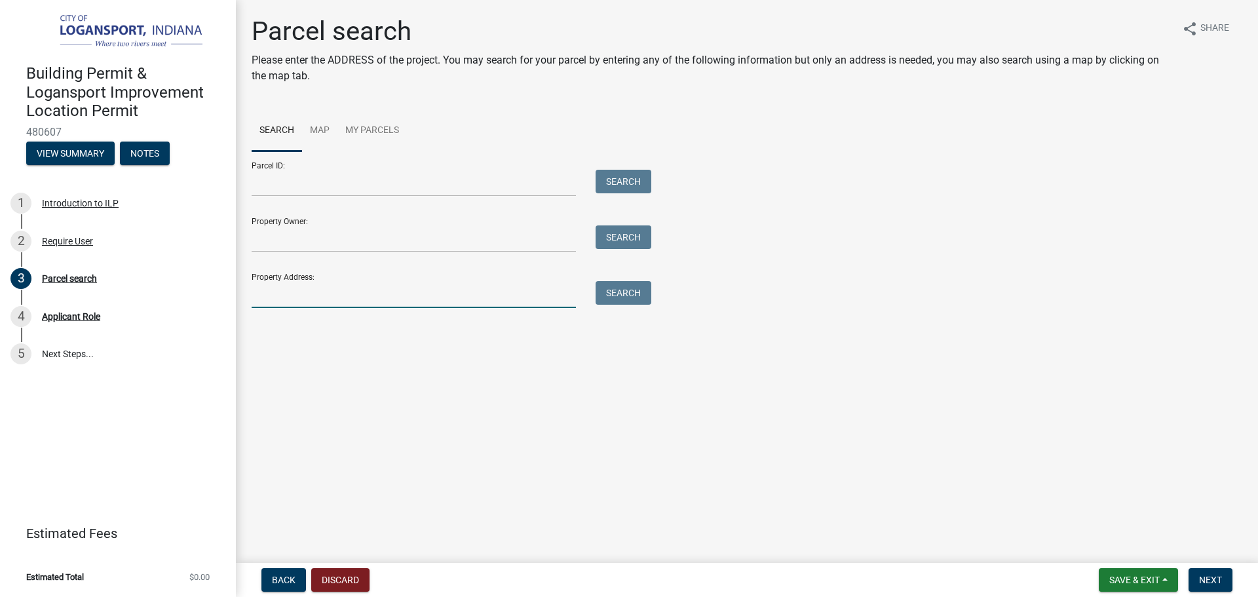
click at [313, 290] on input "Property Address:" at bounding box center [414, 294] width 324 height 27
type input "[STREET_ADDRESS]"
click at [625, 297] on button "Search" at bounding box center [624, 293] width 56 height 24
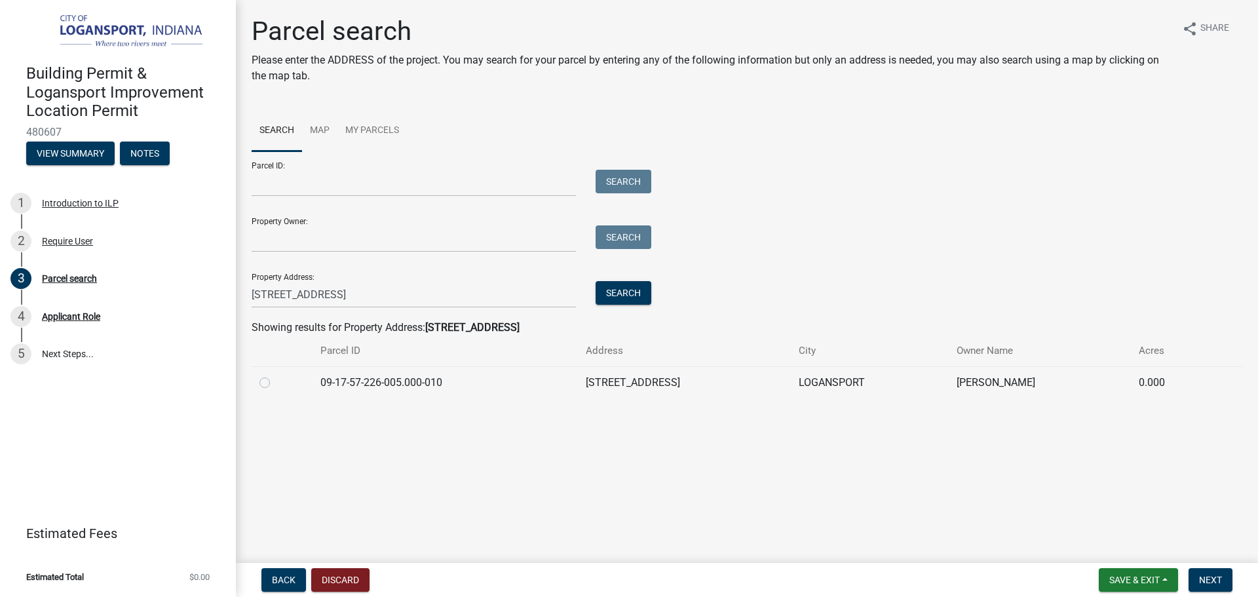
click at [275, 375] on label at bounding box center [275, 375] width 0 height 0
click at [275, 383] on input "radio" at bounding box center [279, 379] width 9 height 9
radio input "true"
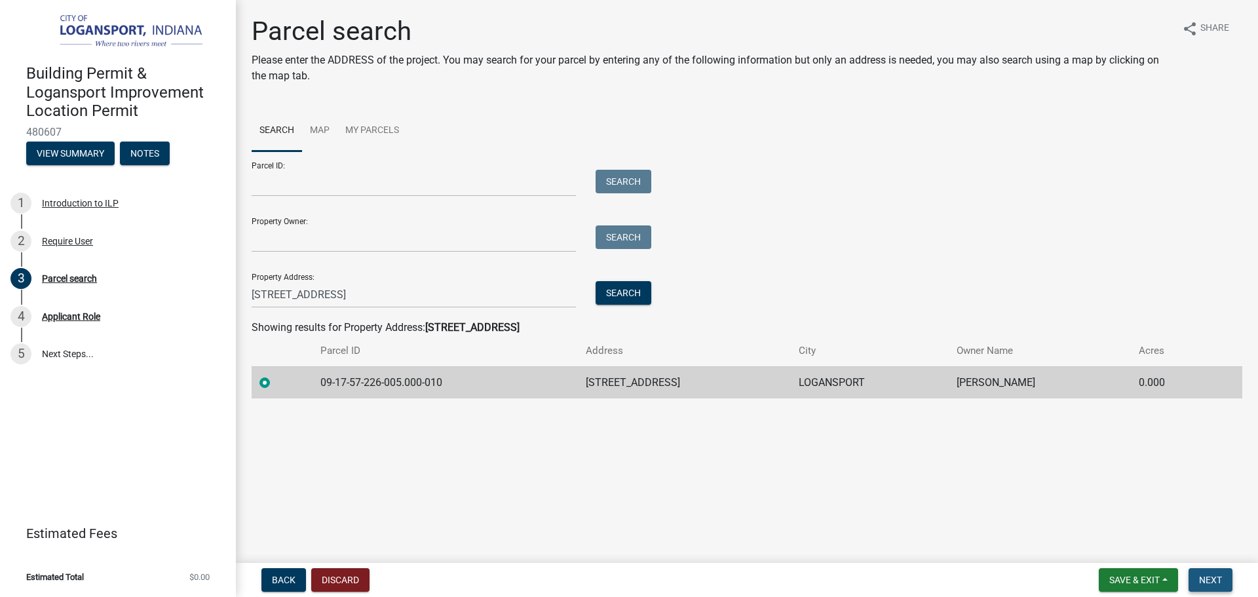
click at [1209, 581] on span "Next" at bounding box center [1210, 580] width 23 height 10
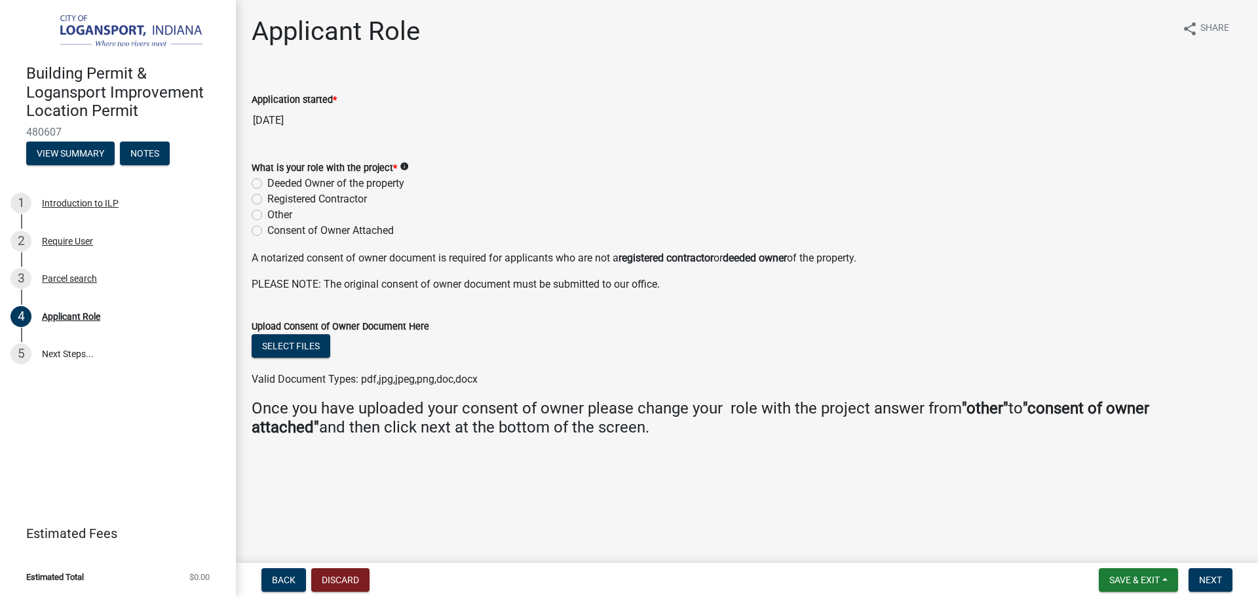
click at [267, 186] on label "Deeded Owner of the property" at bounding box center [335, 184] width 137 height 16
click at [267, 184] on input "Deeded Owner of the property" at bounding box center [271, 180] width 9 height 9
radio input "true"
click at [1201, 573] on button "Next" at bounding box center [1211, 580] width 44 height 24
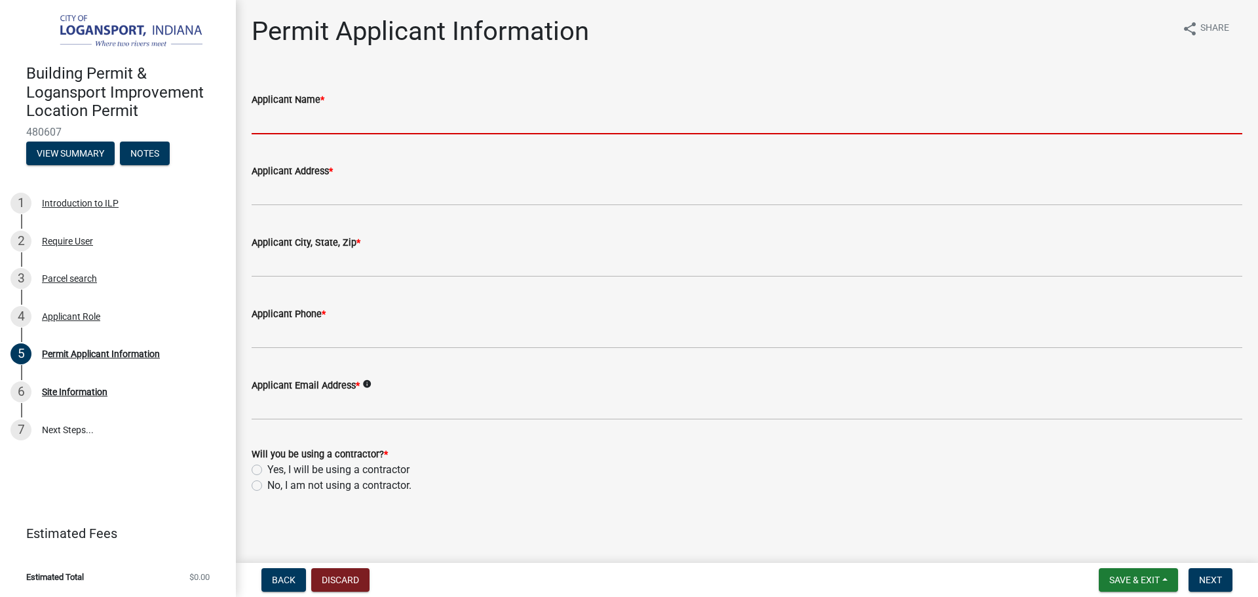
click at [280, 130] on input "Applicant Name *" at bounding box center [747, 120] width 991 height 27
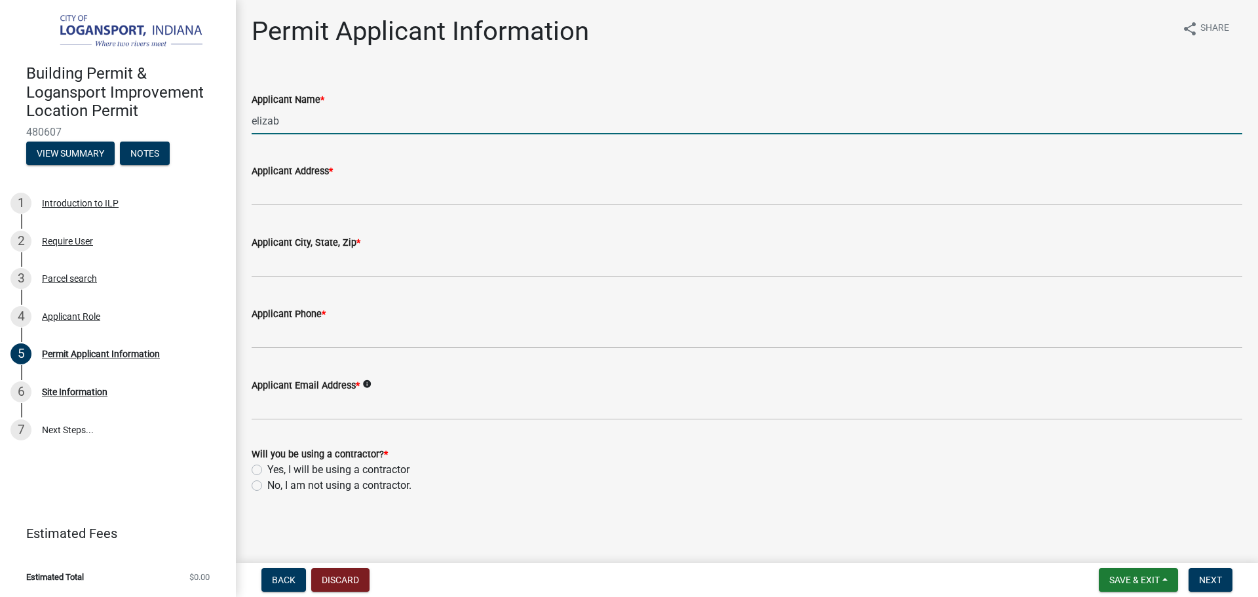
type input "[PERSON_NAME]"
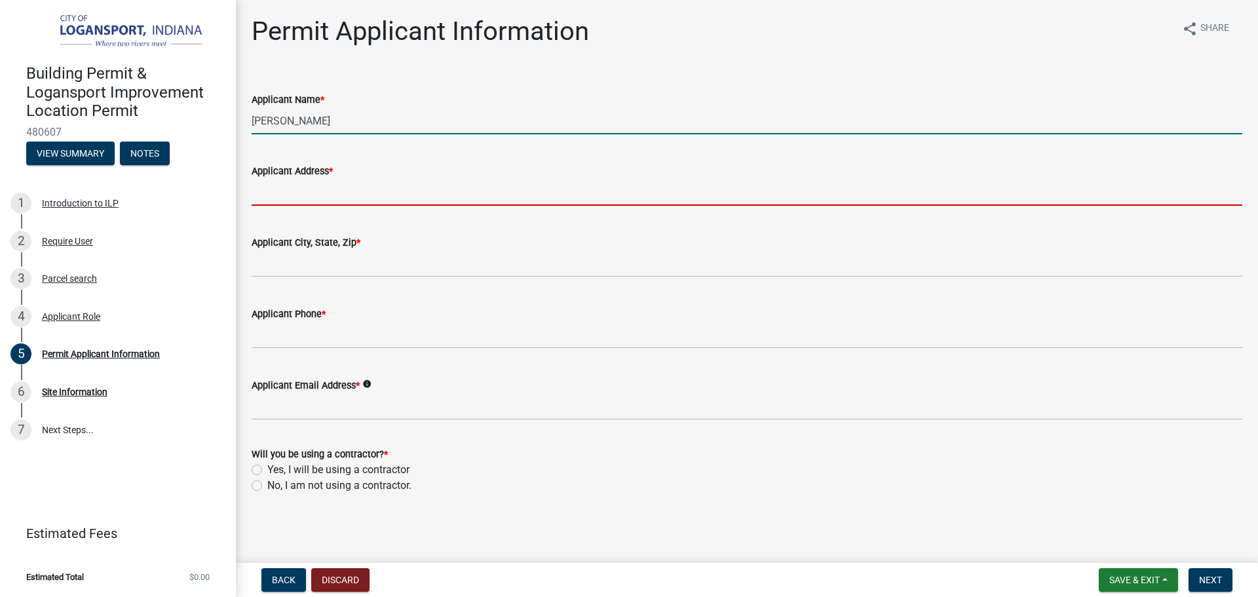
click at [339, 189] on input "Applicant Address *" at bounding box center [747, 192] width 991 height 27
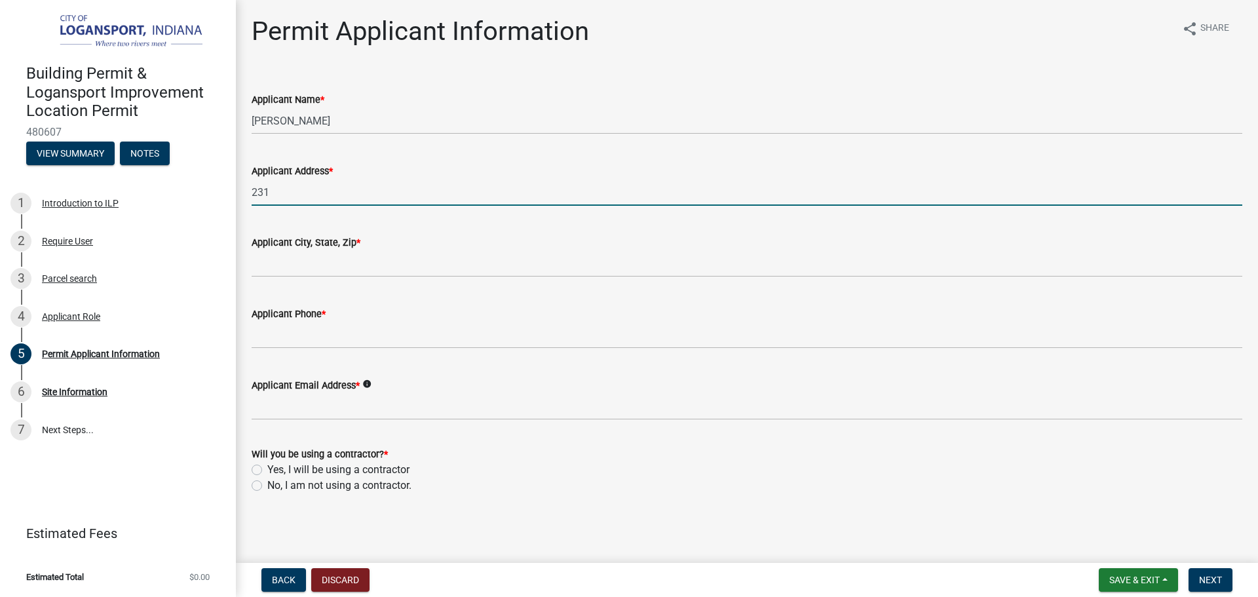
type input "[STREET_ADDRESS]"
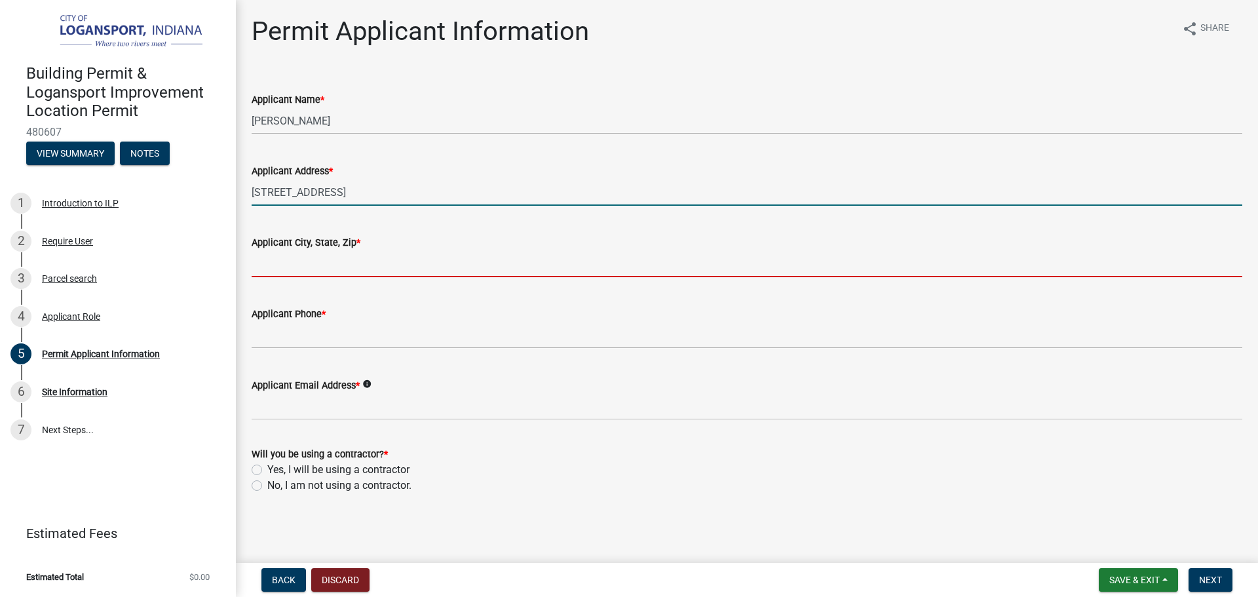
click at [349, 254] on input "Applicant City, State, Zip *" at bounding box center [747, 263] width 991 height 27
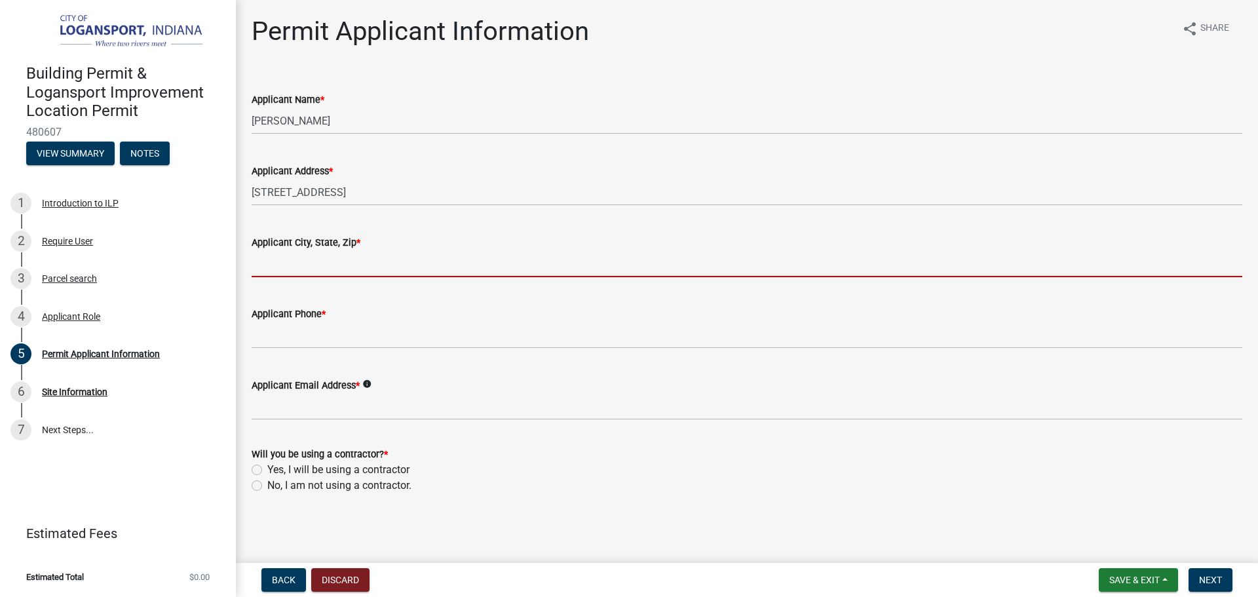
type input "Logansport"
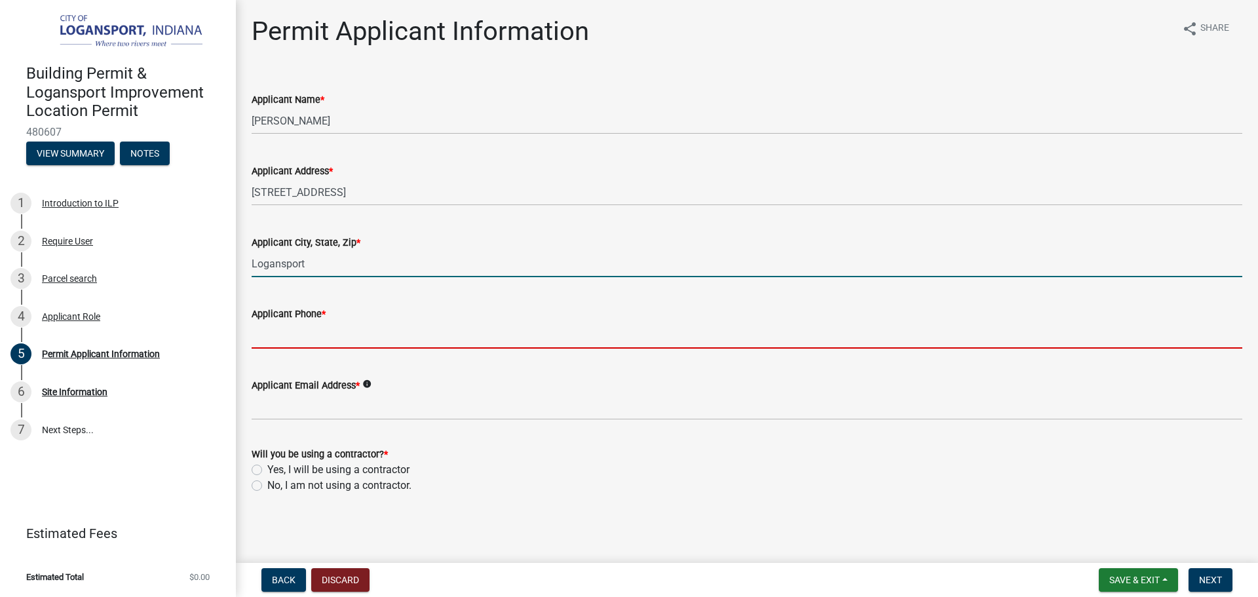
type input "5747215180"
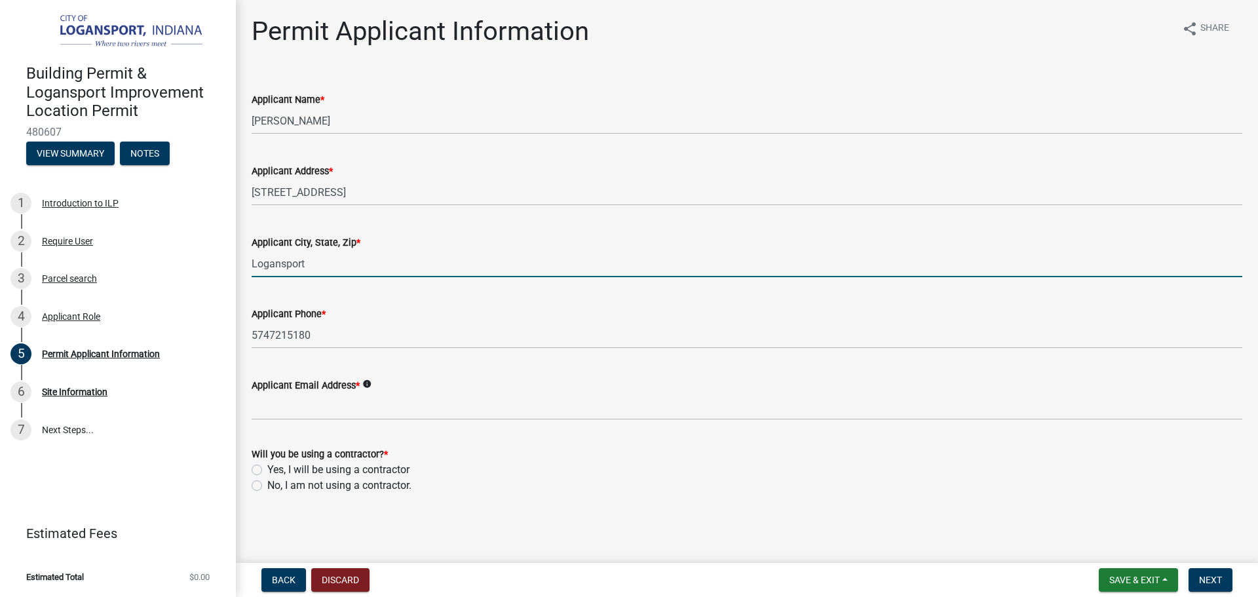
type input "[EMAIL_ADDRESS][DOMAIN_NAME]"
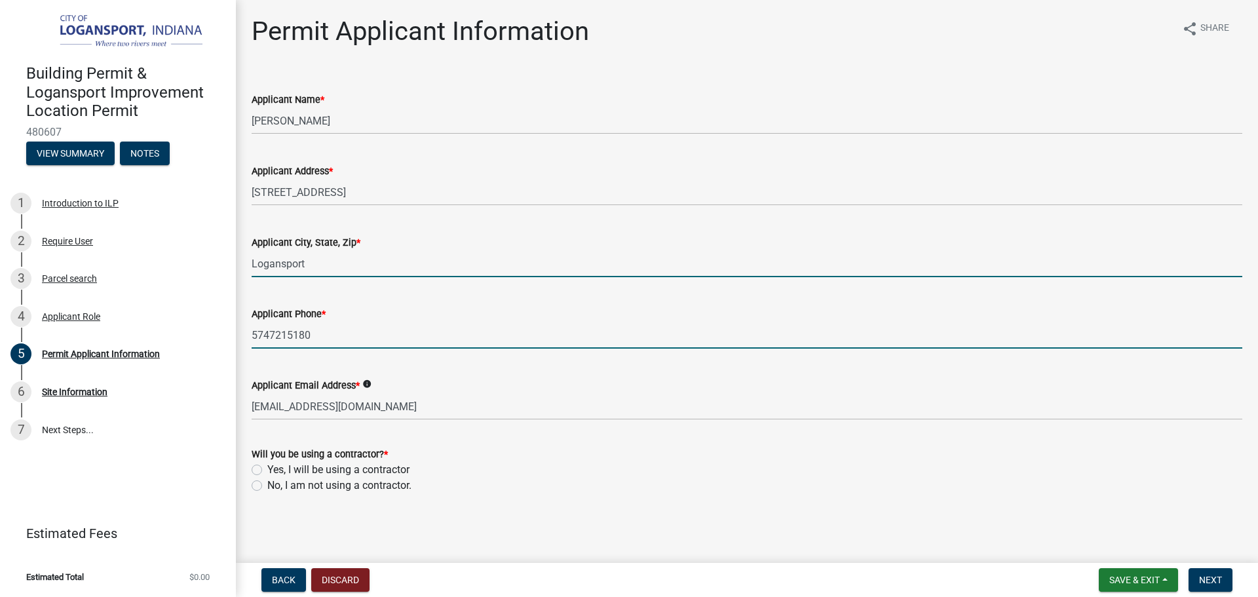
click at [350, 335] on input "5747215180" at bounding box center [747, 335] width 991 height 27
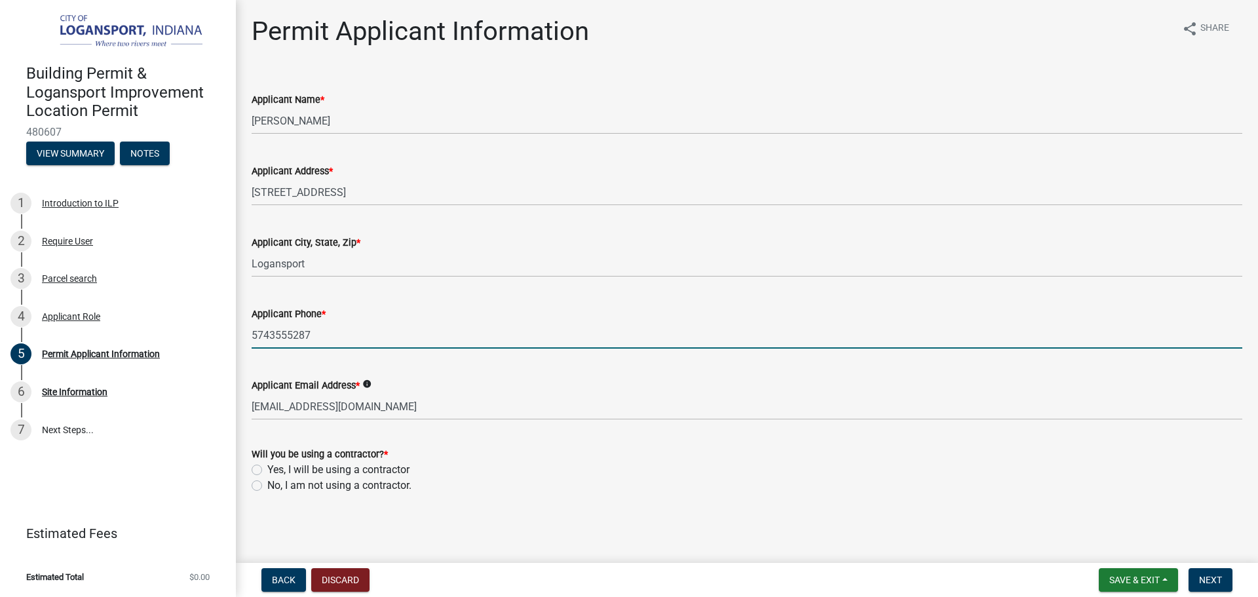
type input "5743555287"
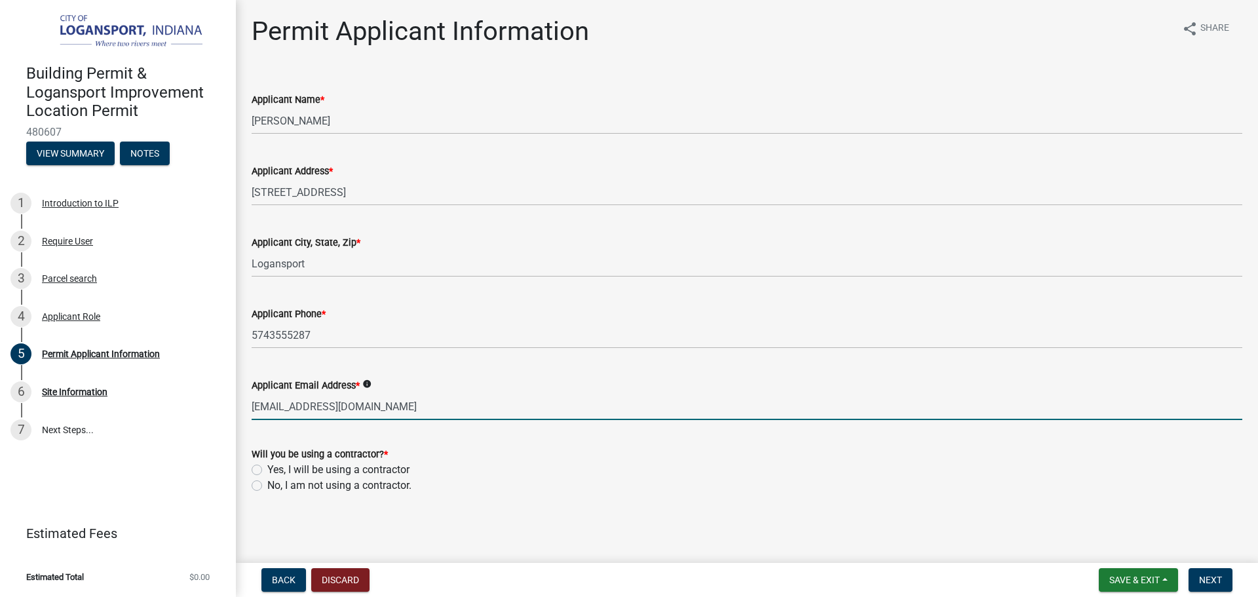
click at [379, 406] on input "[EMAIL_ADDRESS][DOMAIN_NAME]" at bounding box center [747, 406] width 991 height 27
type input "M"
type input "[EMAIL_ADDRESS][DOMAIN_NAME]"
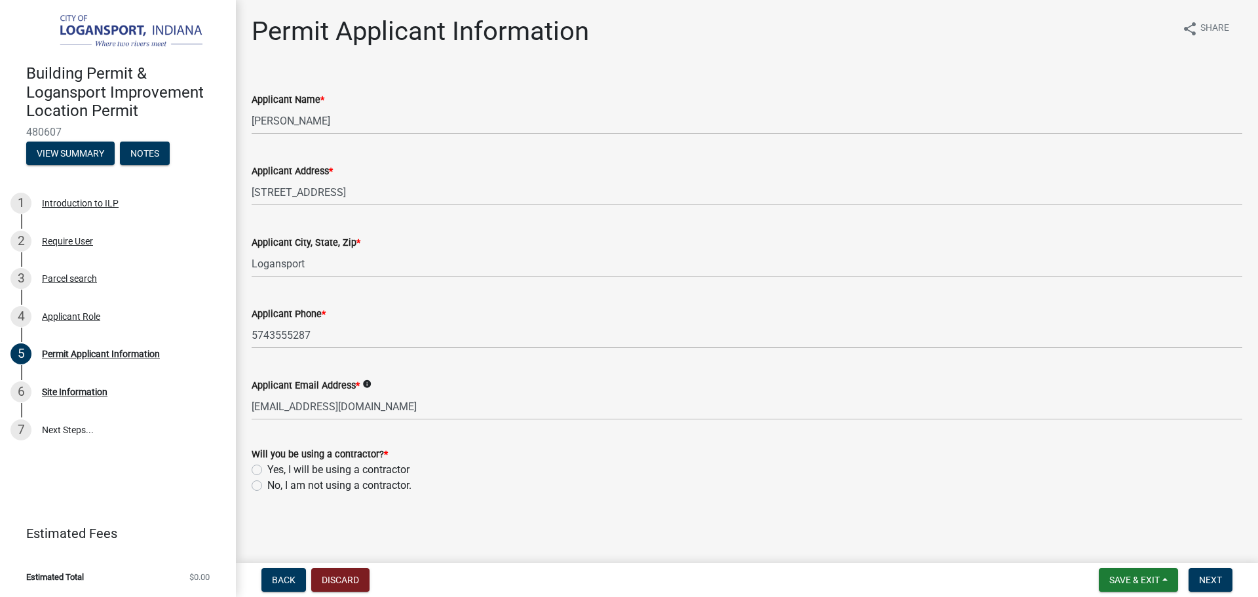
click at [267, 486] on label "No, I am not using a contractor." at bounding box center [339, 486] width 144 height 16
click at [267, 486] on input "No, I am not using a contractor." at bounding box center [271, 482] width 9 height 9
radio input "true"
click at [1204, 573] on button "Next" at bounding box center [1211, 580] width 44 height 24
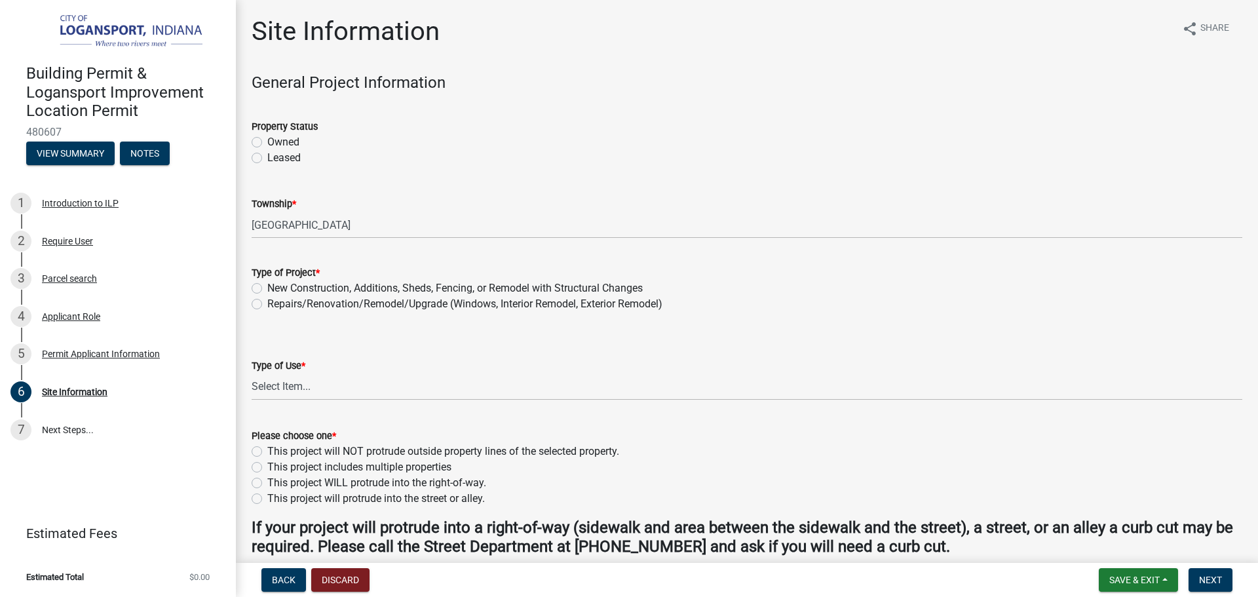
click at [267, 137] on label "Owned" at bounding box center [283, 142] width 32 height 16
click at [267, 137] on input "Owned" at bounding box center [271, 138] width 9 height 9
radio input "true"
click at [267, 283] on label "New Construction, Additions, Sheds, Fencing, or Remodel with Structural Changes" at bounding box center [454, 288] width 375 height 16
click at [267, 283] on input "New Construction, Additions, Sheds, Fencing, or Remodel with Structural Changes" at bounding box center [271, 284] width 9 height 9
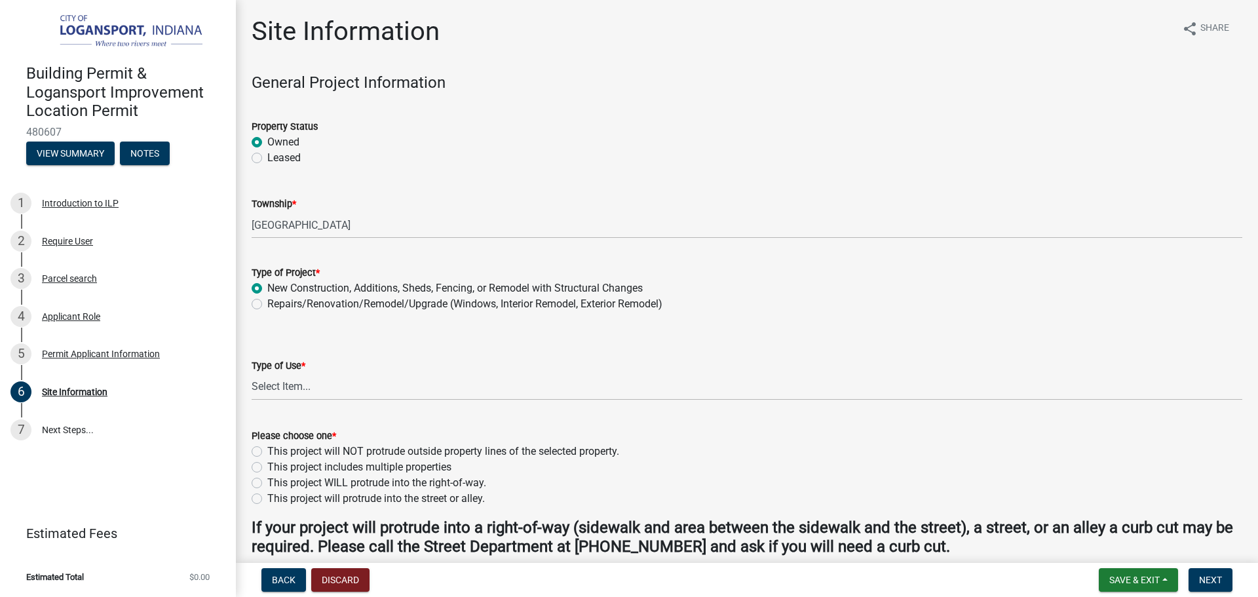
radio input "true"
click at [283, 377] on select "Select Item... Residential Commercial/Industrial Agricultural Public/Semi Public" at bounding box center [747, 386] width 991 height 27
click at [252, 373] on select "Select Item... Residential Commercial/Industrial Agricultural Public/Semi Public" at bounding box center [747, 386] width 991 height 27
select select "62802869-e470-474a-8a4c-8dbe1ccdd5ac"
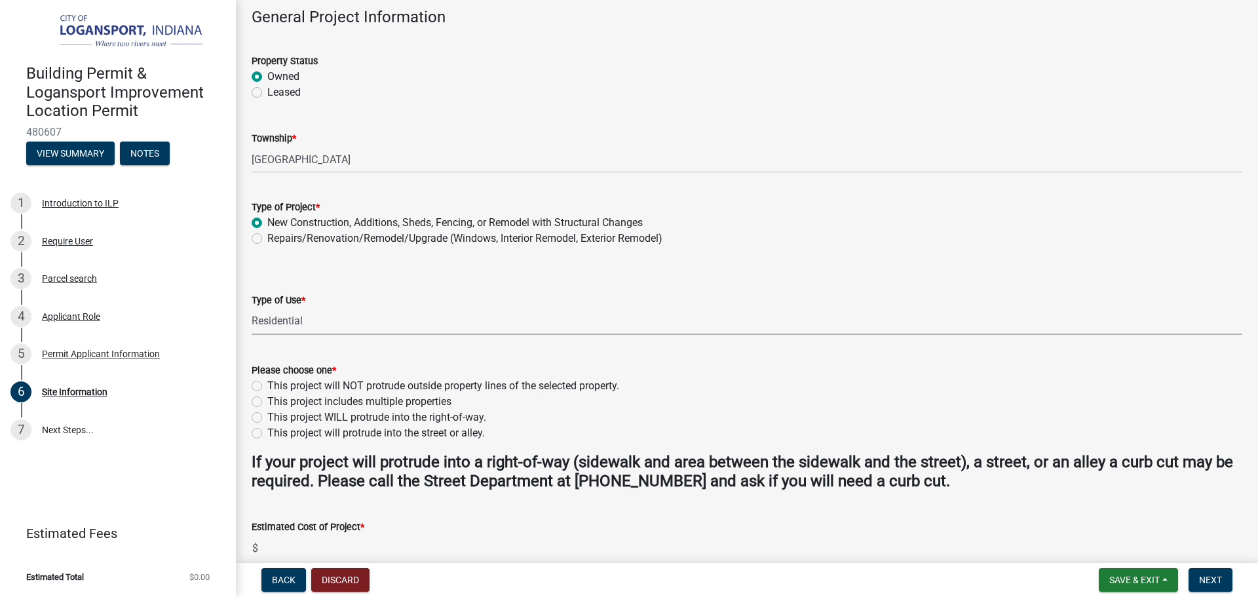
scroll to position [131, 0]
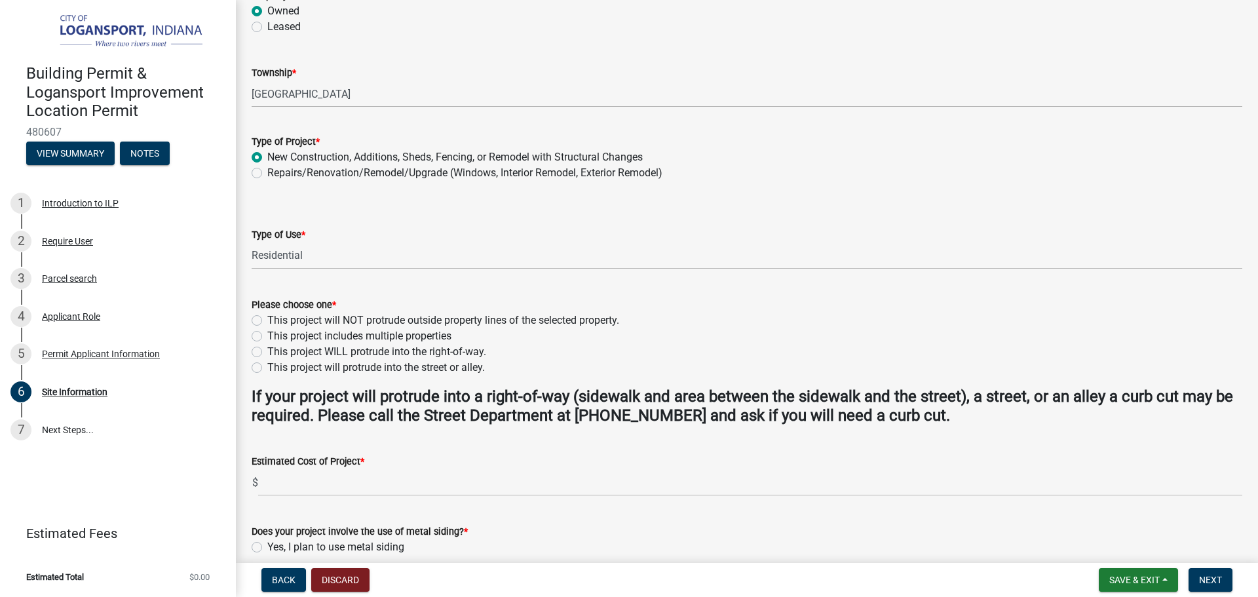
click at [263, 324] on div "This project will NOT protrude outside property lines of the selected property." at bounding box center [747, 321] width 991 height 16
click at [267, 315] on label "This project will NOT protrude outside property lines of the selected property." at bounding box center [443, 321] width 352 height 16
click at [267, 315] on input "This project will NOT protrude outside property lines of the selected property." at bounding box center [271, 317] width 9 height 9
radio input "true"
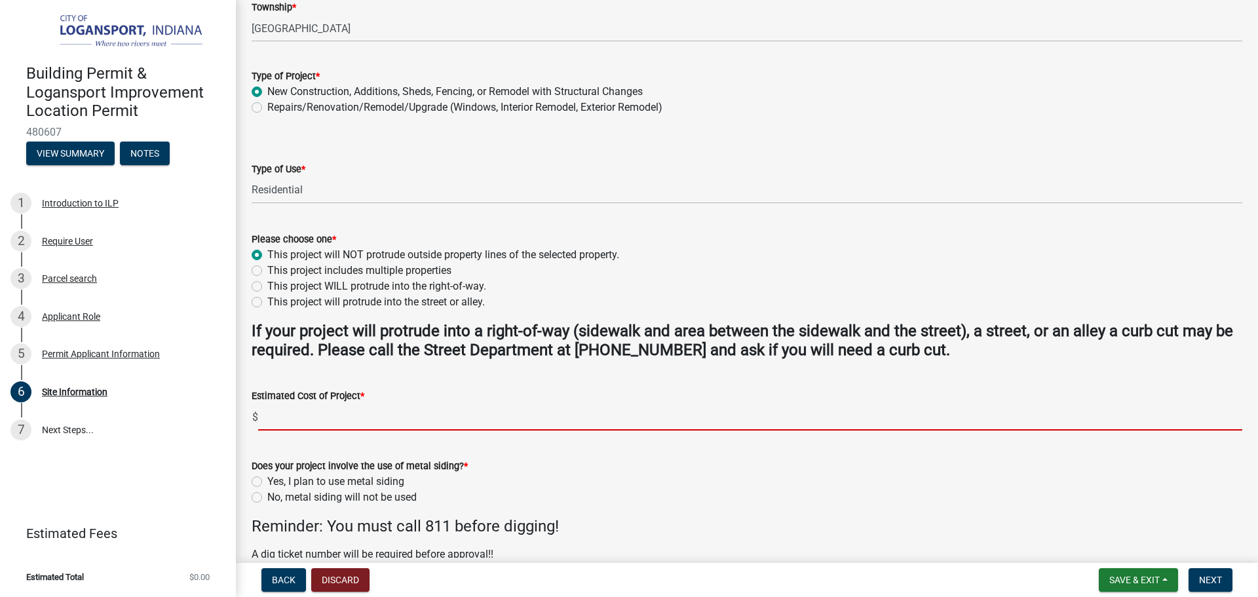
drag, startPoint x: 319, startPoint y: 406, endPoint x: 321, endPoint y: 399, distance: 7.5
click at [319, 406] on input "text" at bounding box center [750, 417] width 984 height 27
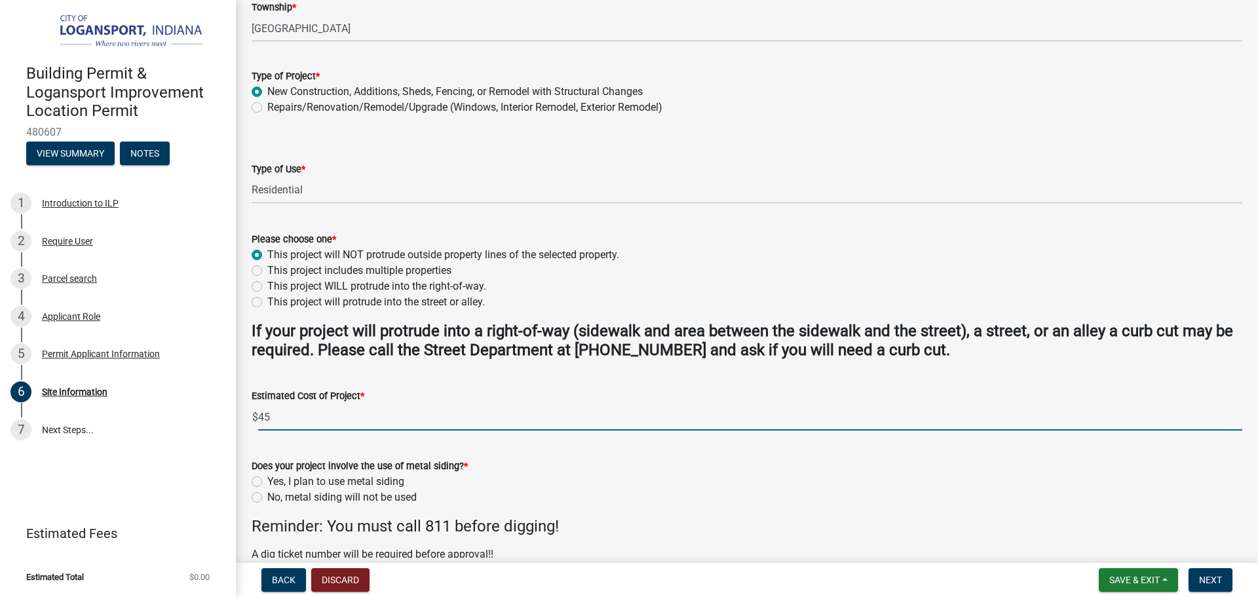
type input "4500"
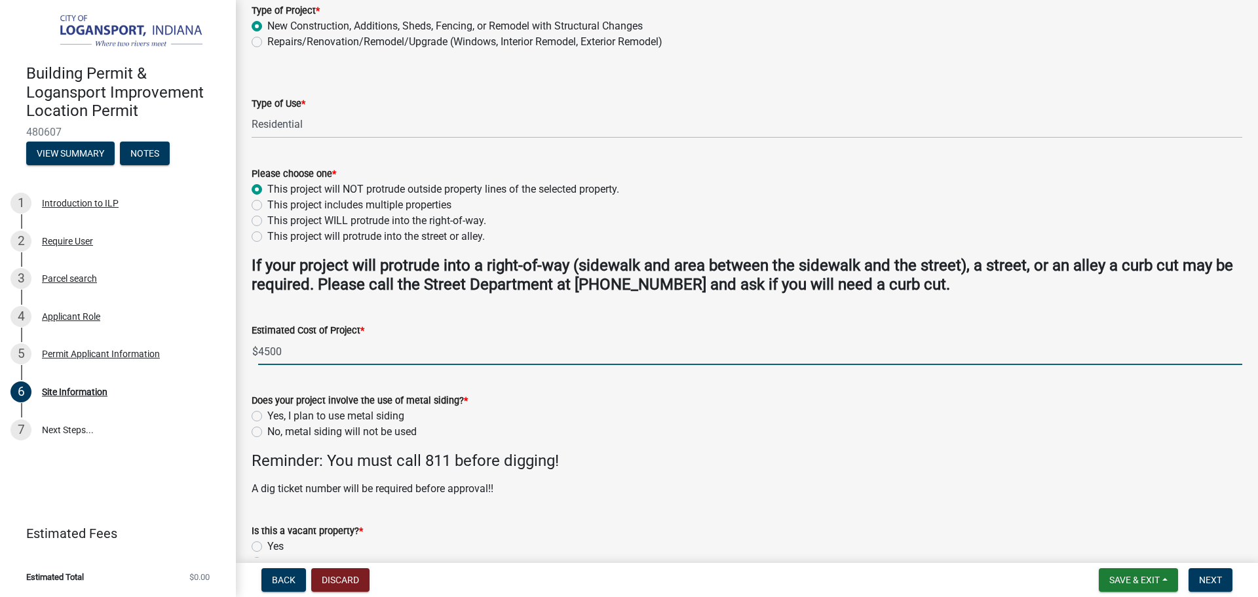
click at [256, 426] on div "No, metal siding will not be used" at bounding box center [747, 432] width 991 height 16
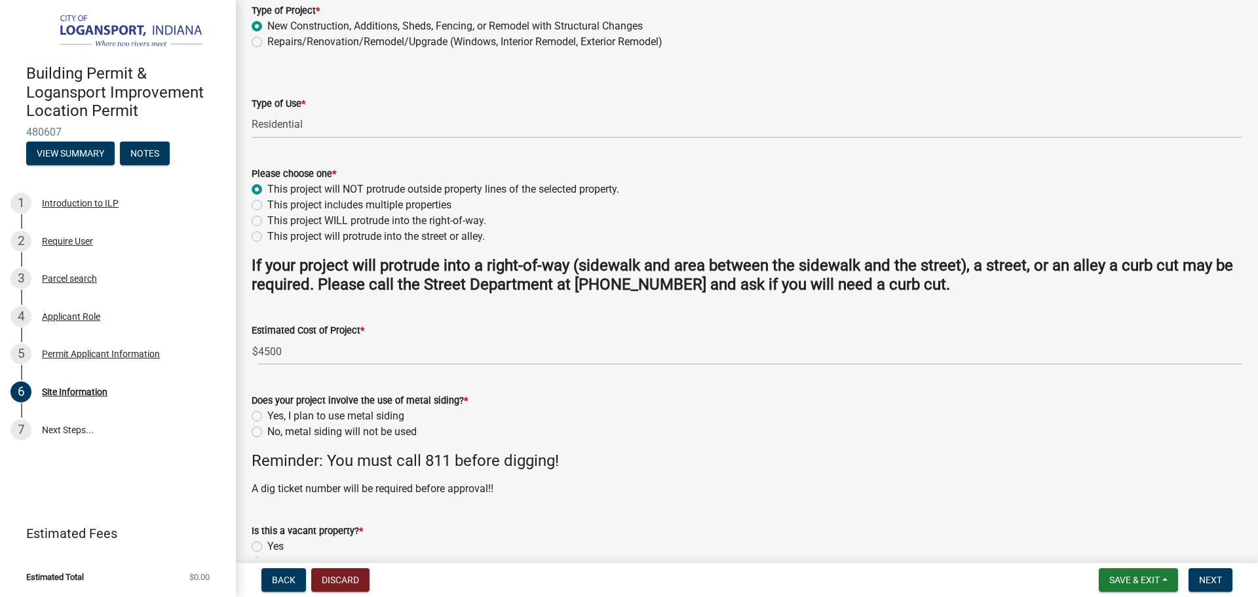
click at [267, 434] on label "No, metal siding will not be used" at bounding box center [341, 432] width 149 height 16
click at [267, 432] on input "No, metal siding will not be used" at bounding box center [271, 428] width 9 height 9
radio input "true"
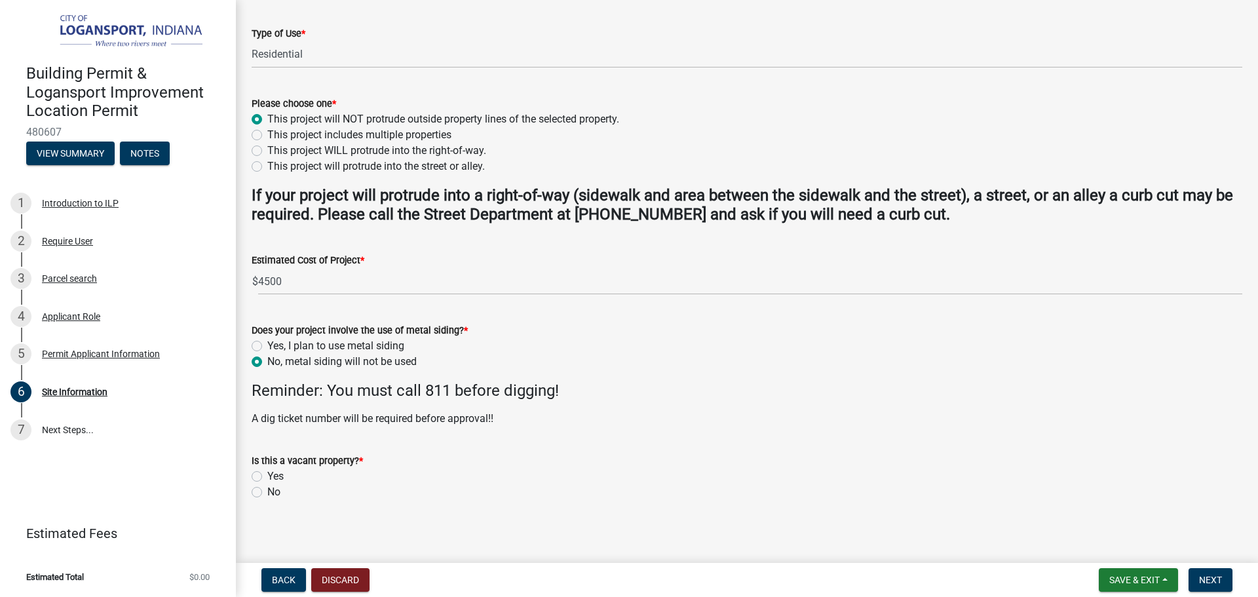
scroll to position [337, 0]
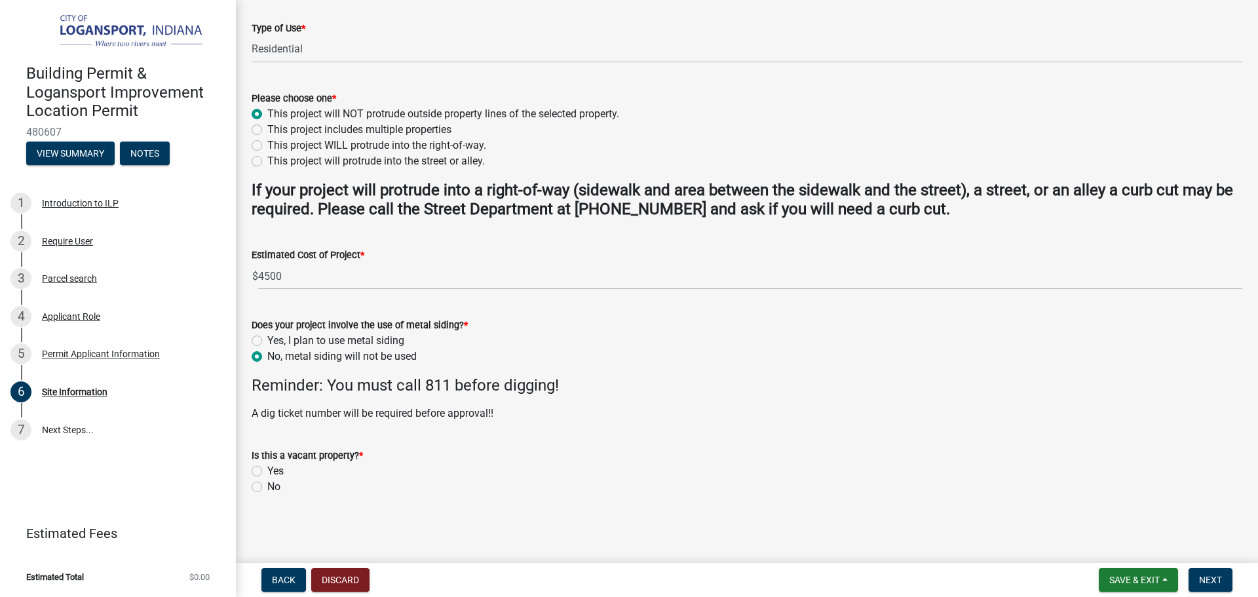
click at [267, 482] on label "No" at bounding box center [273, 487] width 13 height 16
click at [267, 482] on input "No" at bounding box center [271, 483] width 9 height 9
radio input "true"
click at [1217, 587] on button "Next" at bounding box center [1211, 580] width 44 height 24
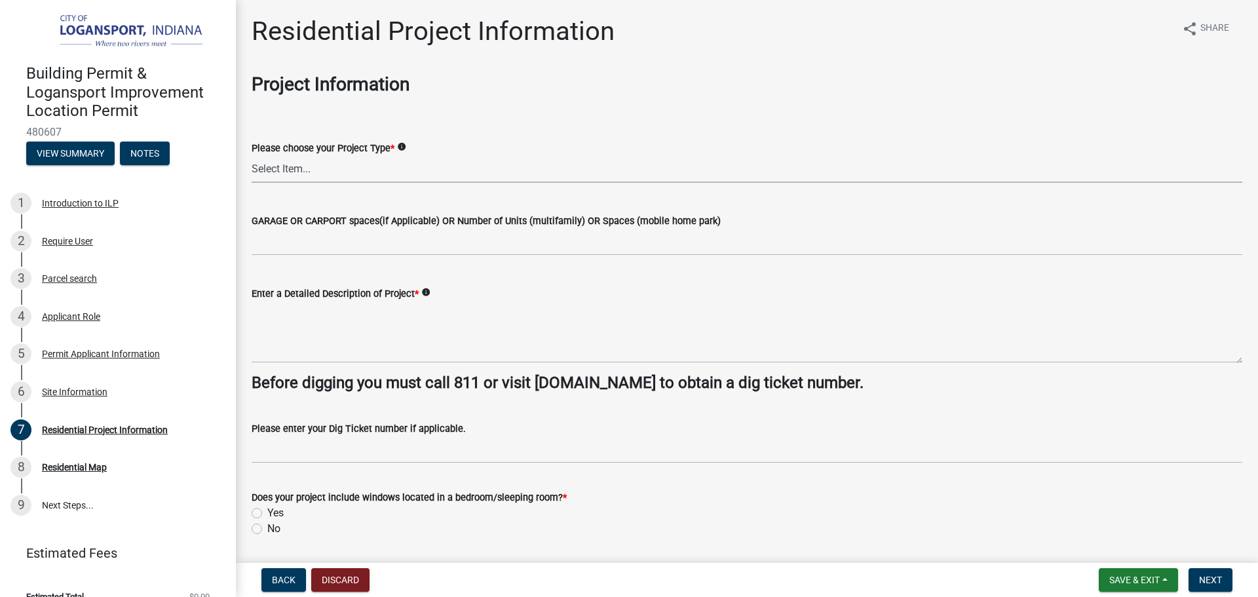
click at [386, 170] on select "Select Item... Single Family Pole Barn Home Multi Family Addition to Dwelling(a…" at bounding box center [747, 169] width 991 height 27
click at [252, 156] on select "Select Item... Single Family Pole Barn Home Multi Family Addition to Dwelling(a…" at bounding box center [747, 169] width 991 height 27
select select "b8a7655a-e911-4aac-a321-69e5bfba2fef"
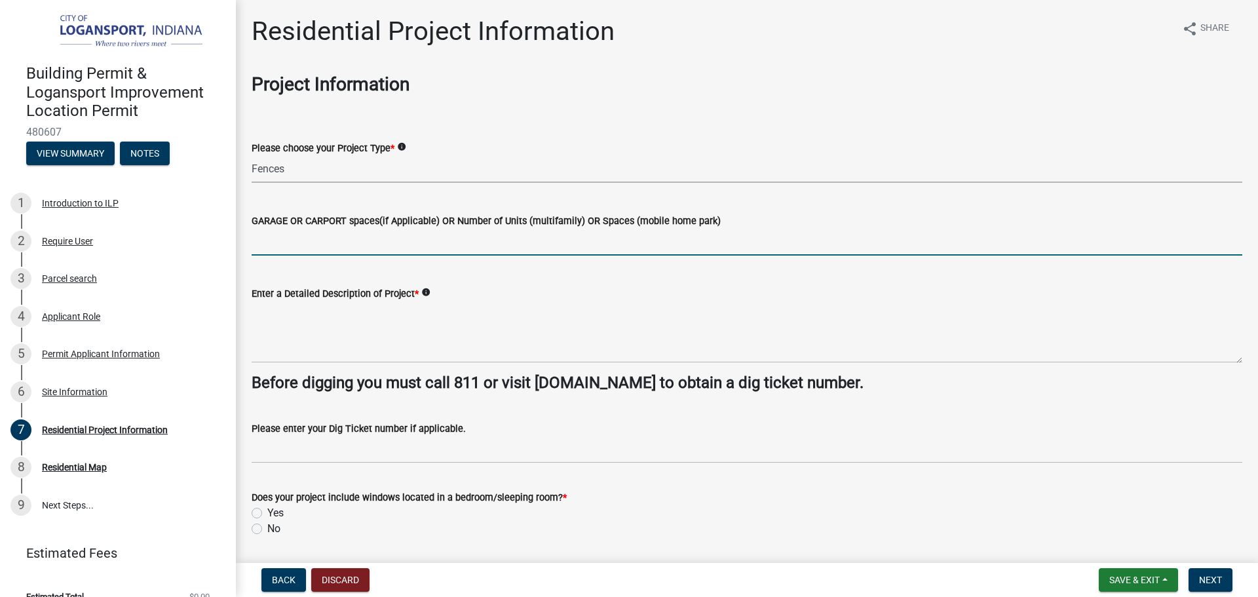
click at [337, 239] on input "text" at bounding box center [747, 242] width 991 height 27
type input "1"
click at [297, 243] on input "1" at bounding box center [747, 242] width 991 height 27
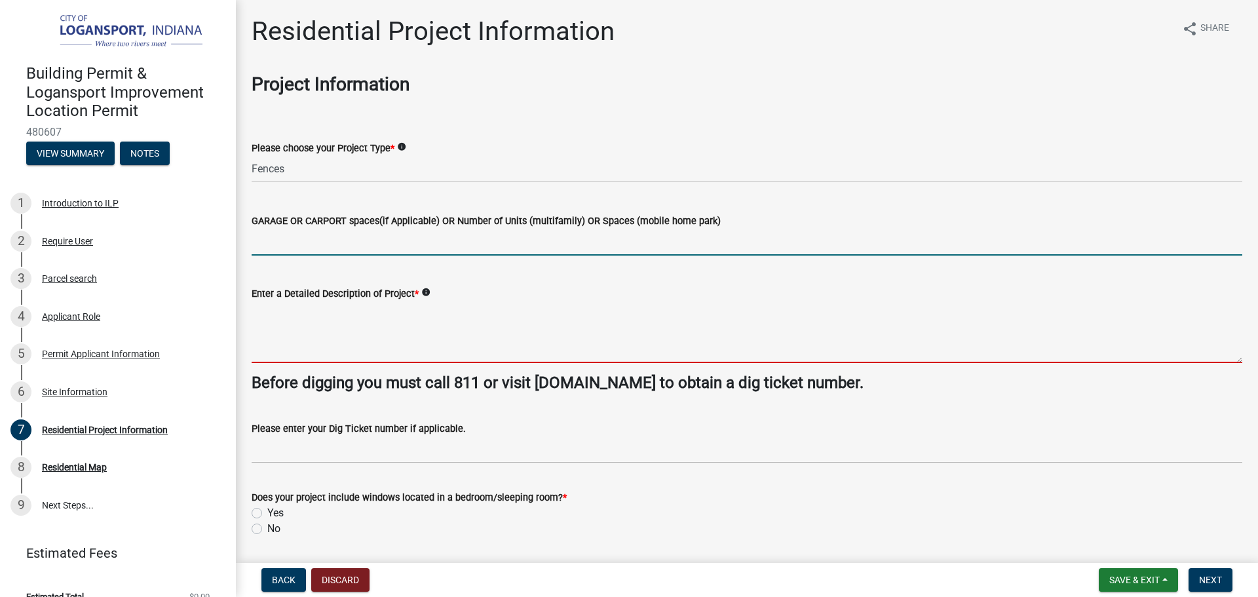
click at [294, 324] on textarea "Enter a Detailed Description of Project *" at bounding box center [747, 332] width 991 height 62
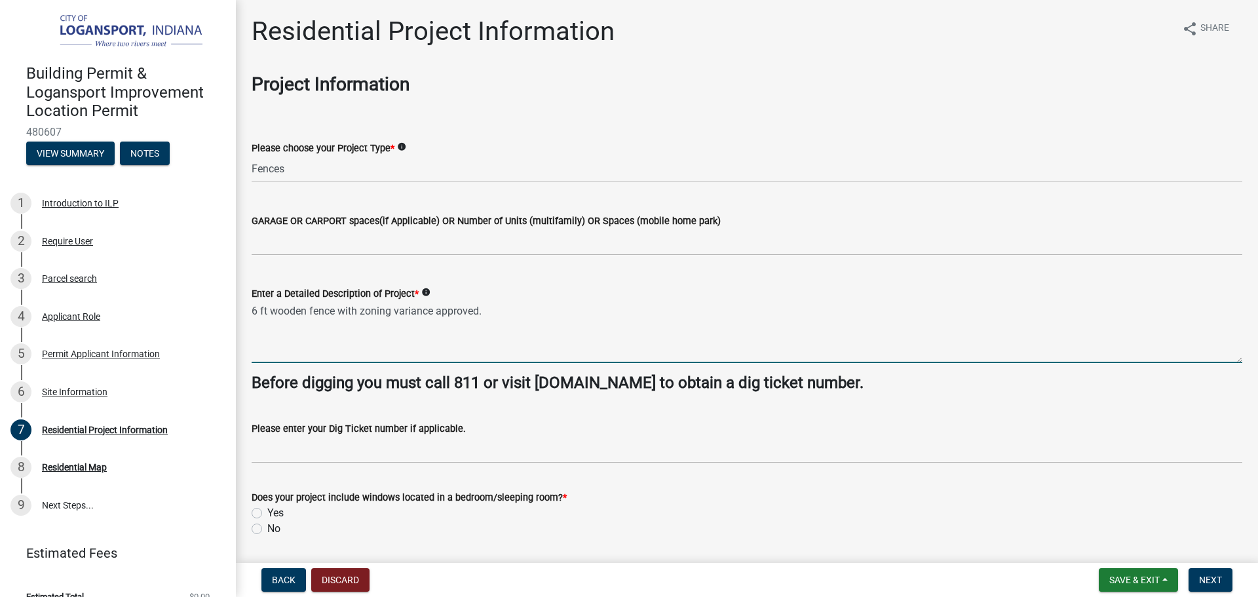
scroll to position [66, 0]
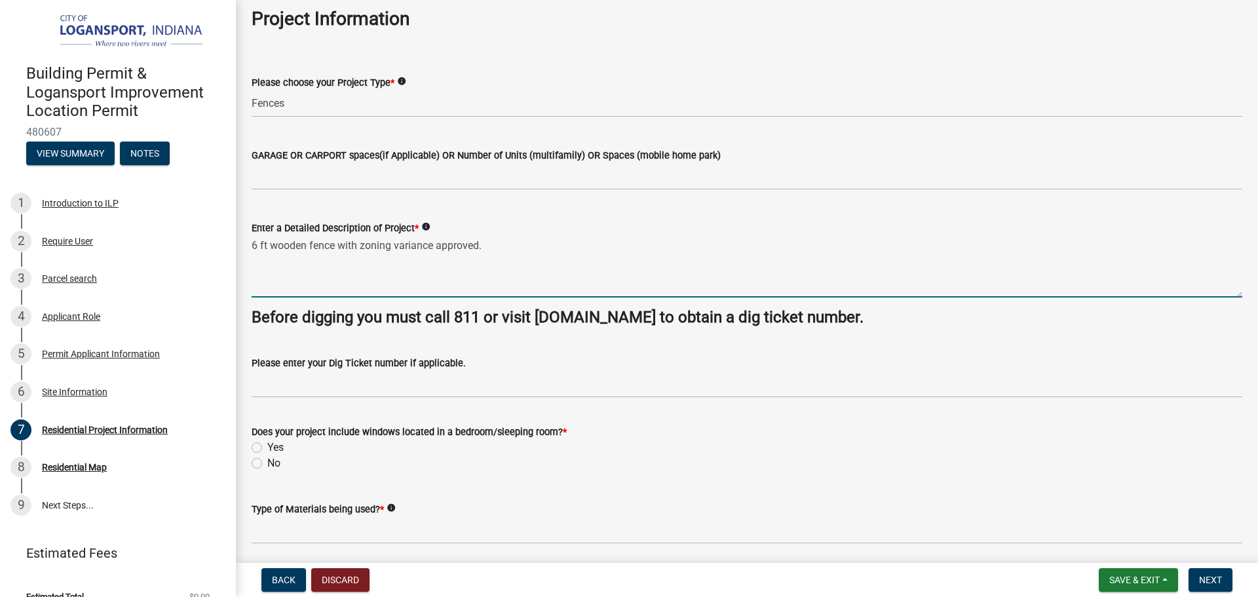
type textarea "6 ft wooden fence with zoning variance approved."
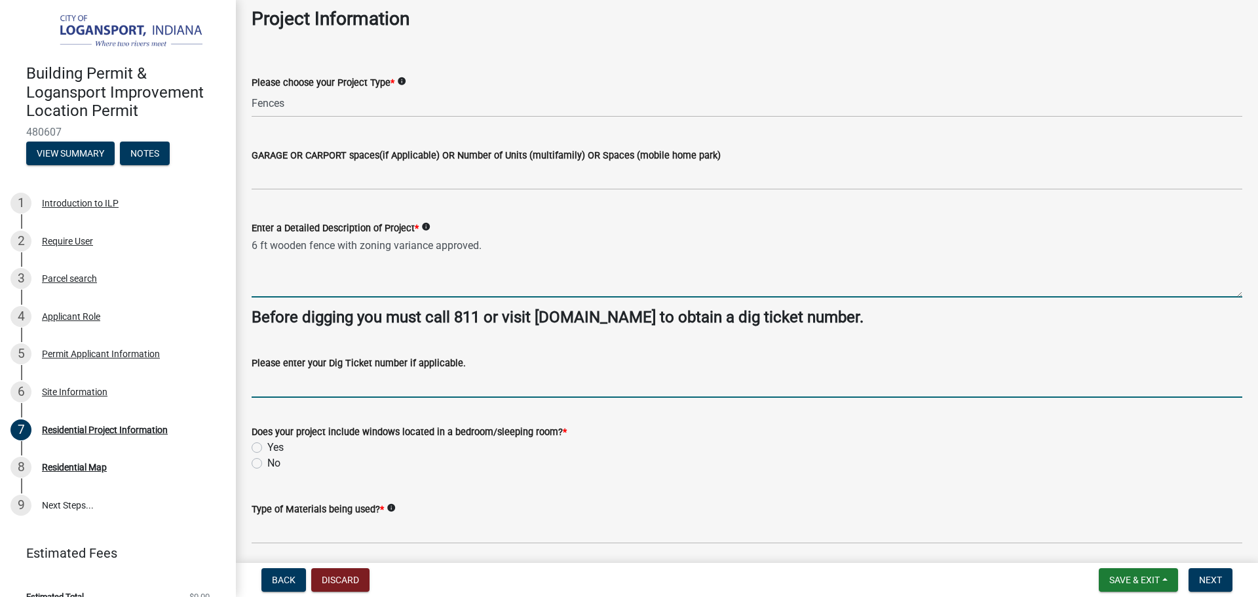
click at [373, 377] on input "Please enter your Dig Ticket number if applicable." at bounding box center [747, 384] width 991 height 27
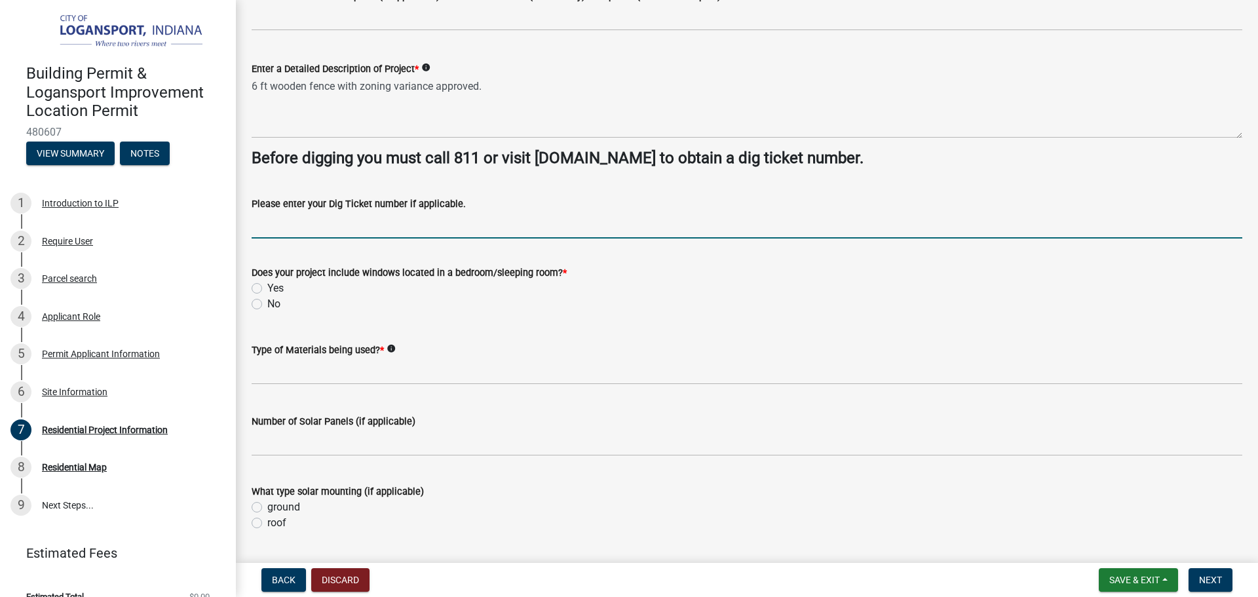
scroll to position [262, 0]
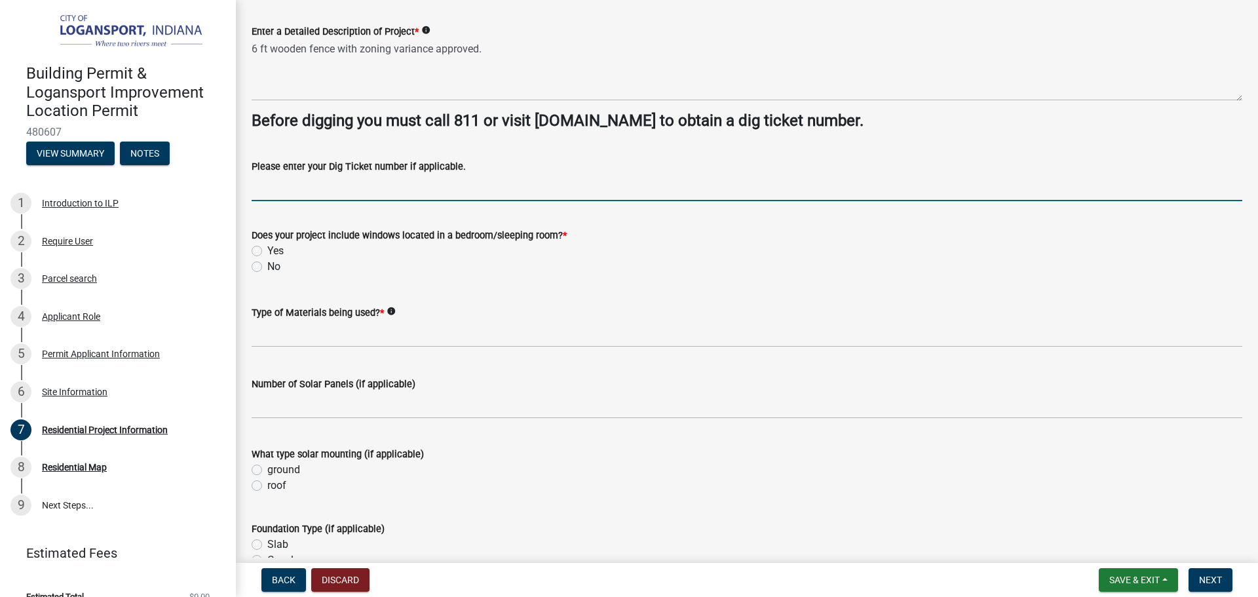
click at [267, 271] on label "No" at bounding box center [273, 267] width 13 height 16
click at [267, 267] on input "No" at bounding box center [271, 263] width 9 height 9
radio input "true"
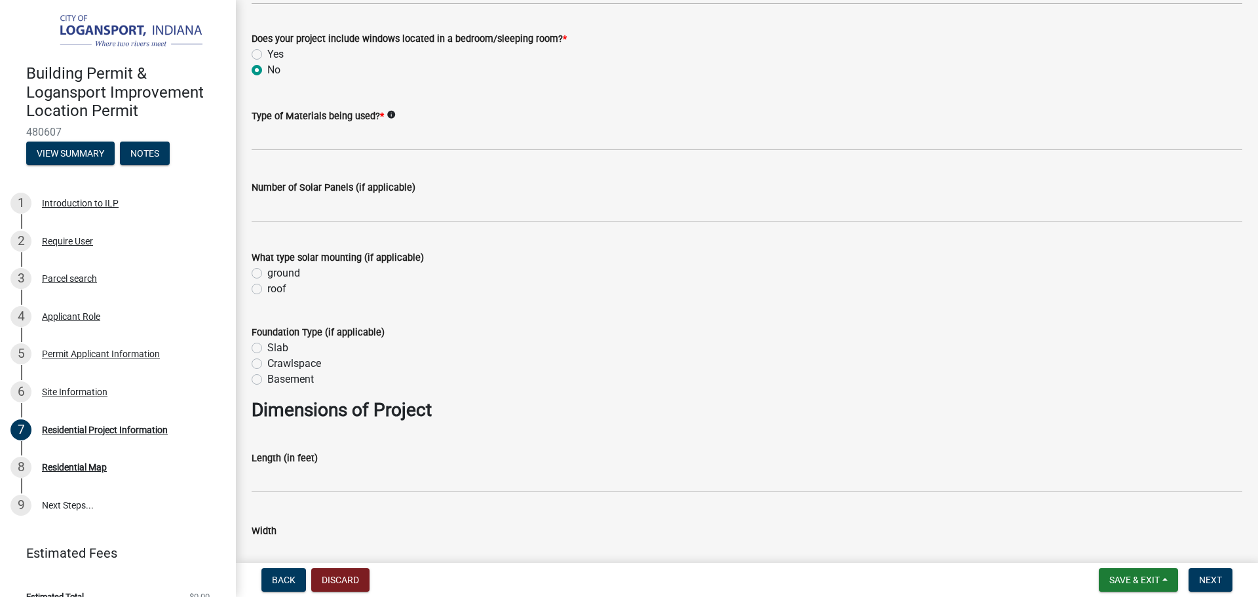
scroll to position [655, 0]
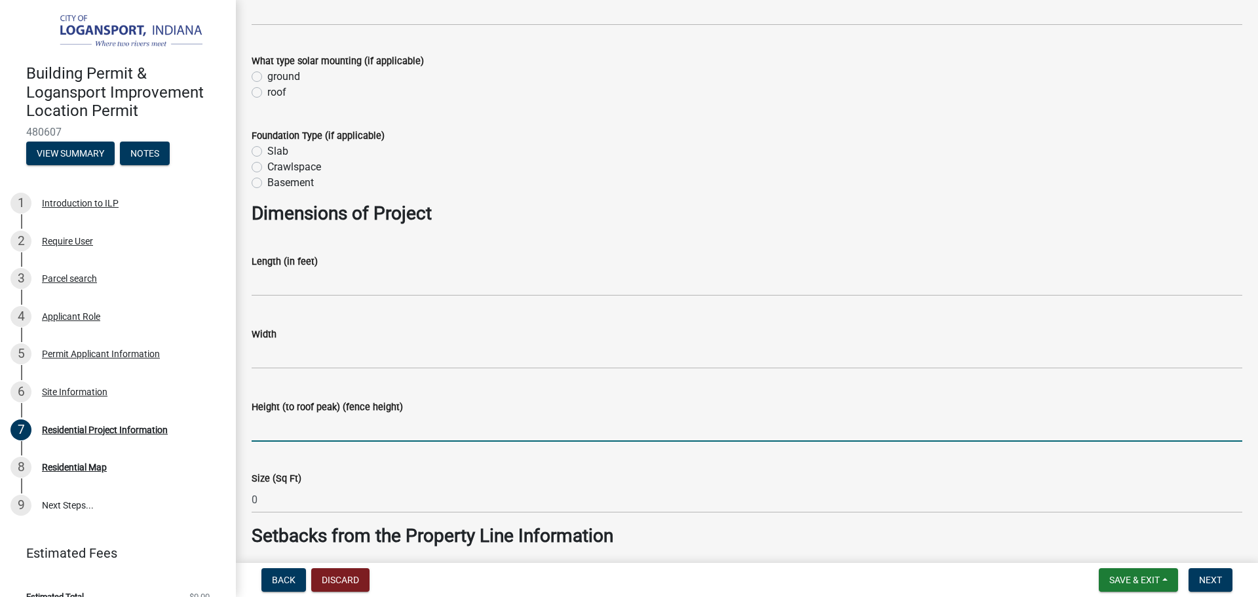
click at [289, 433] on input "Height (to roof peak) (fence height)" at bounding box center [747, 428] width 991 height 27
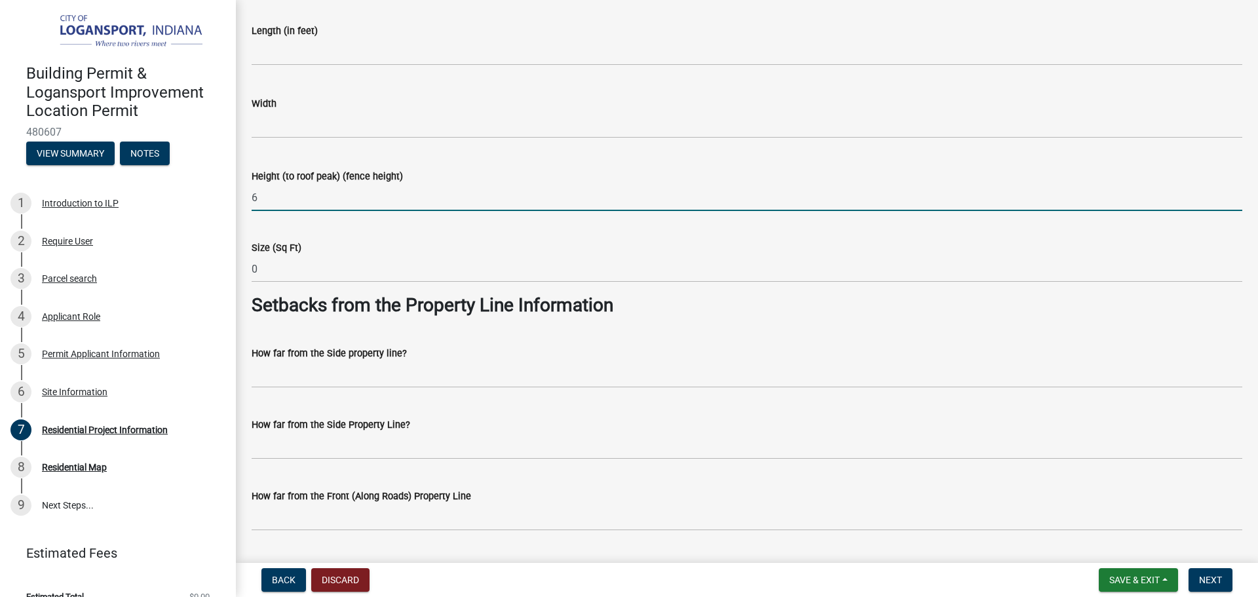
scroll to position [917, 0]
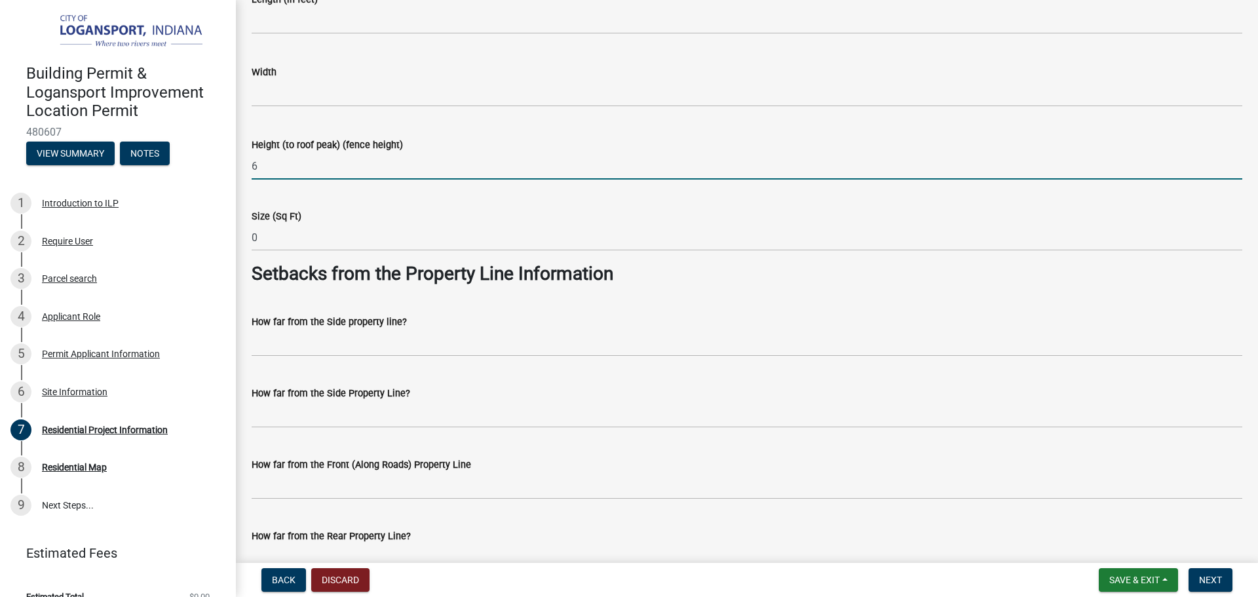
type input "6"
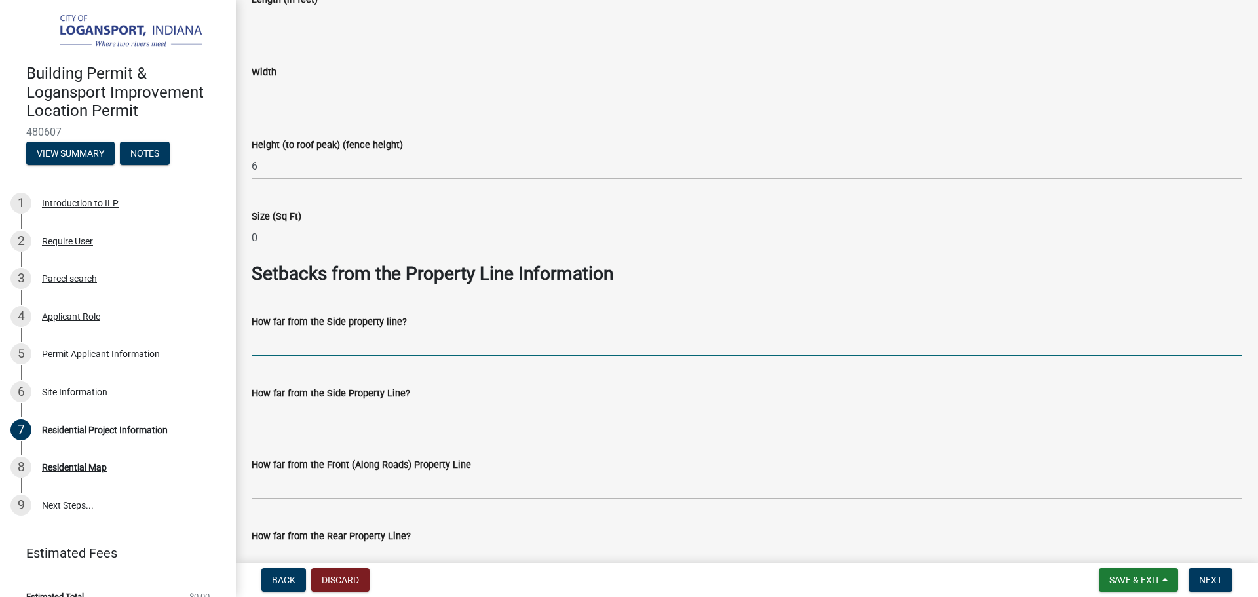
click at [286, 342] on input "How far from the Side property line?" at bounding box center [747, 343] width 991 height 27
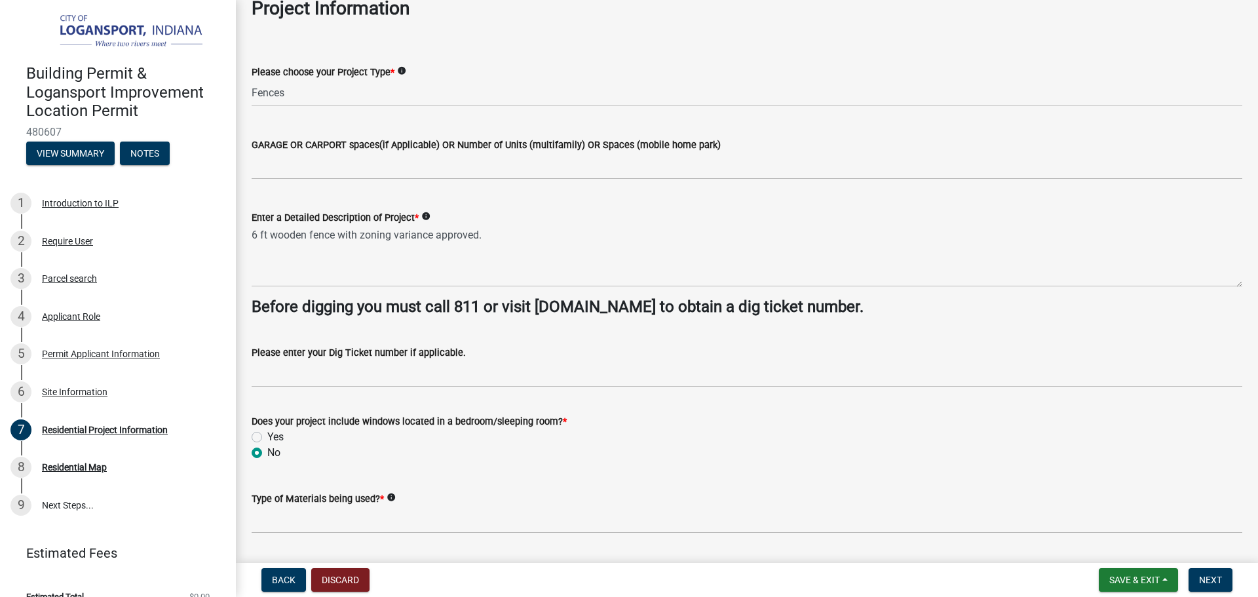
scroll to position [66, 0]
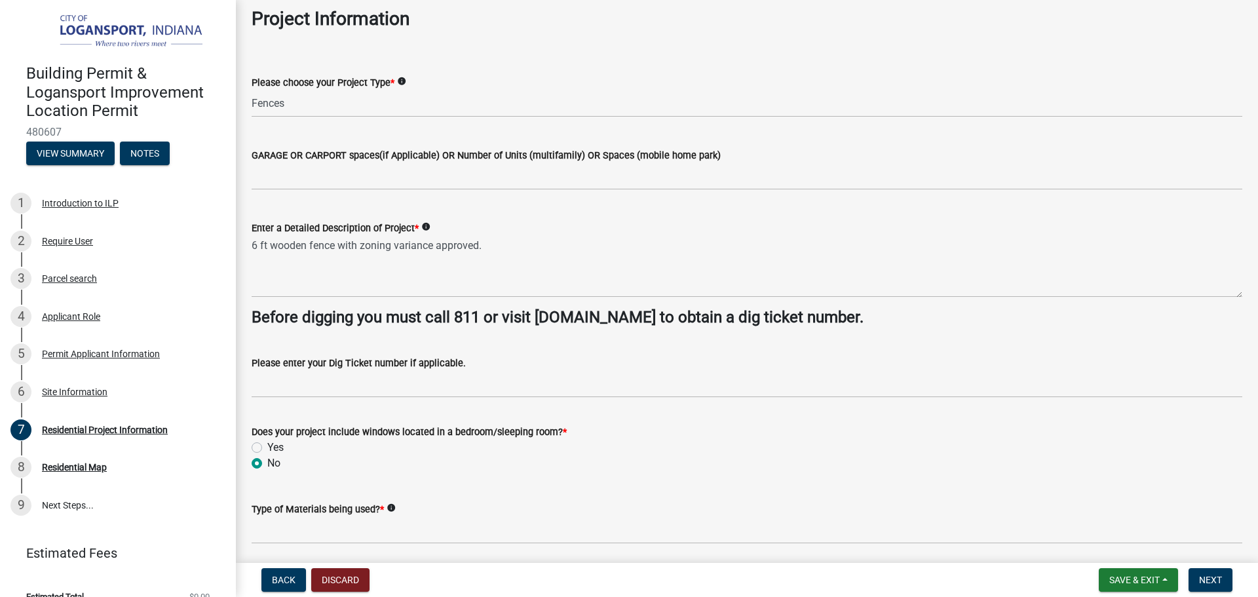
type input "just"
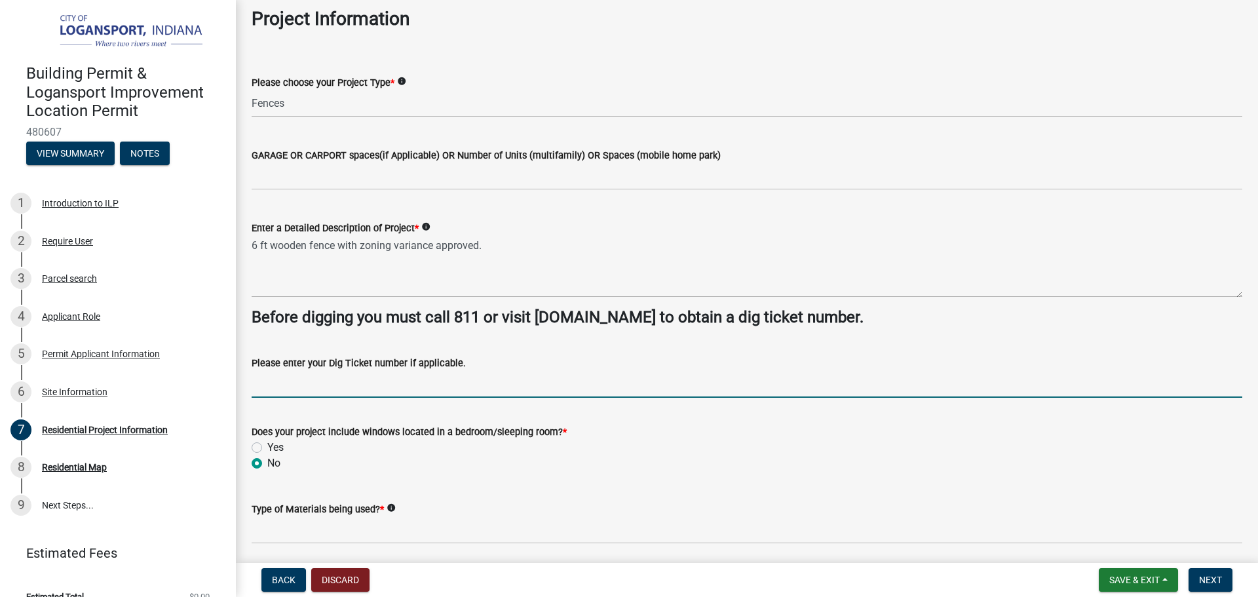
click at [297, 383] on input "Please enter your Dig Ticket number if applicable." at bounding box center [747, 384] width 991 height 27
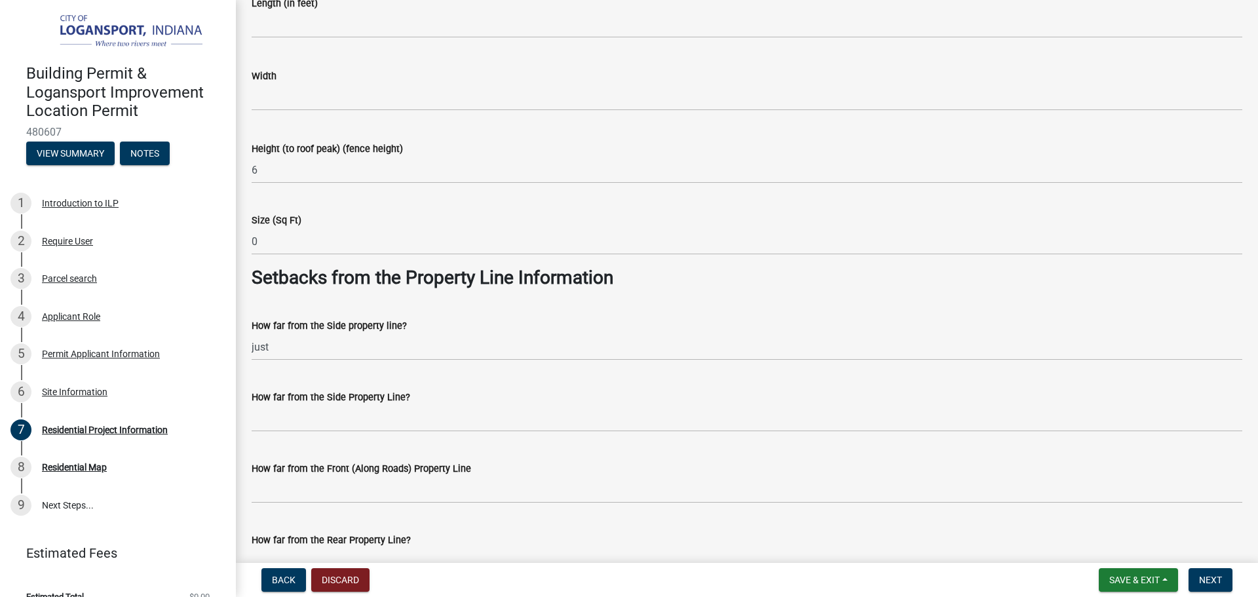
scroll to position [917, 0]
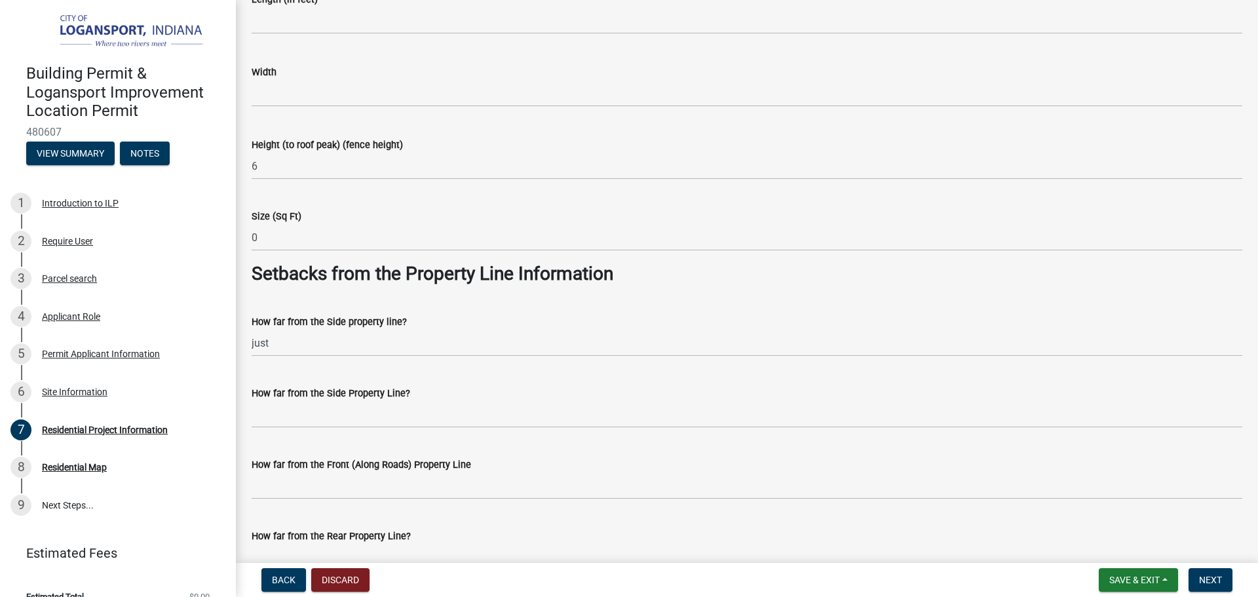
type input "25091400396"
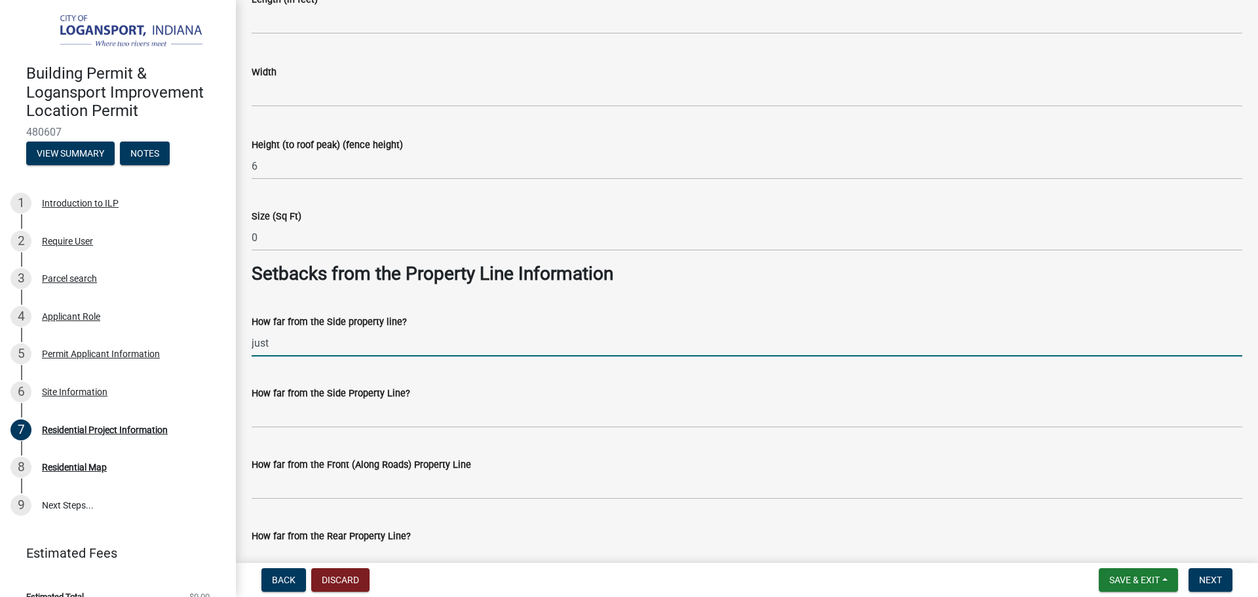
click at [430, 347] on input "just" at bounding box center [747, 343] width 991 height 27
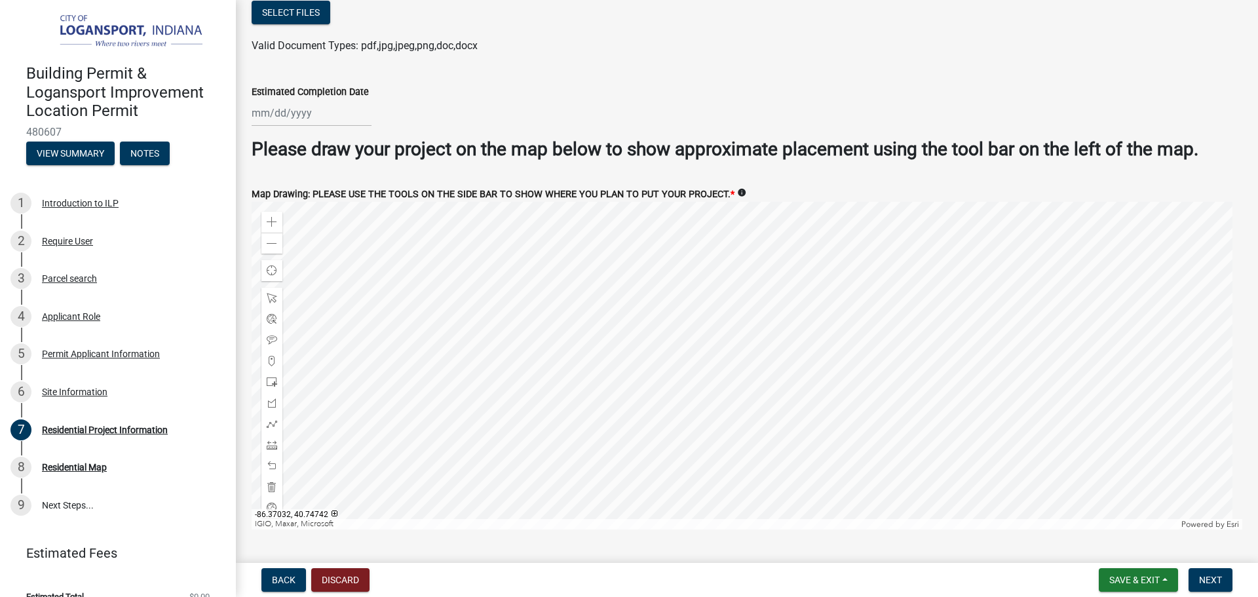
scroll to position [2519, 0]
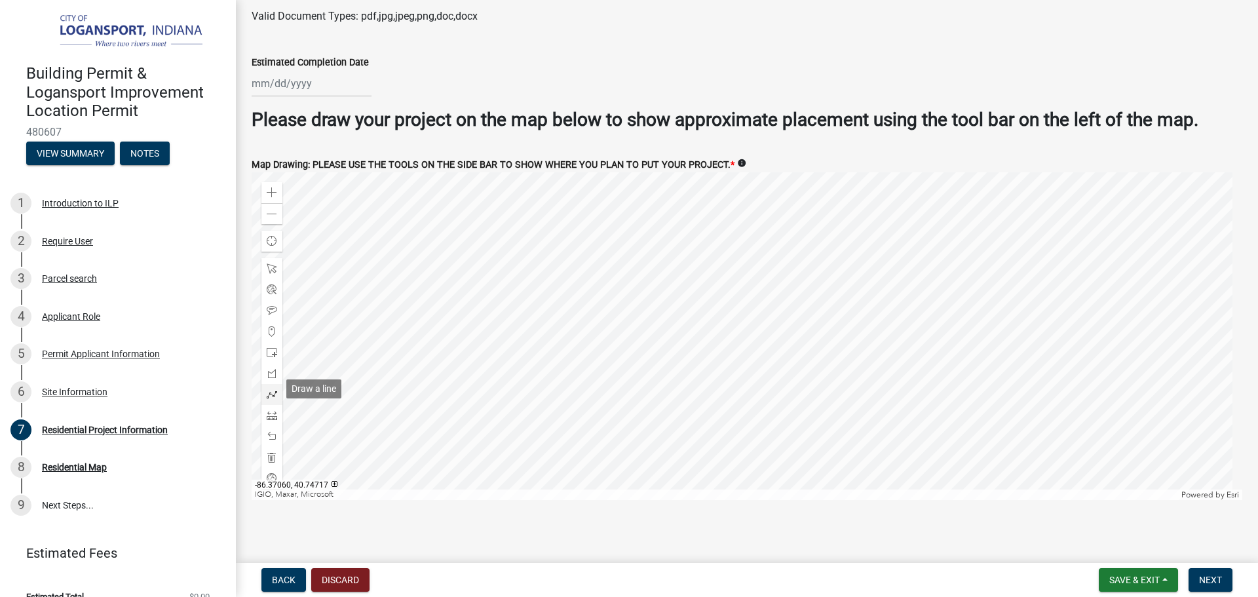
click at [272, 389] on span at bounding box center [272, 394] width 10 height 10
click at [271, 187] on span at bounding box center [272, 192] width 10 height 10
click at [801, 373] on div at bounding box center [747, 336] width 991 height 328
click at [837, 389] on div at bounding box center [747, 336] width 991 height 328
click at [898, 259] on div at bounding box center [747, 336] width 991 height 328
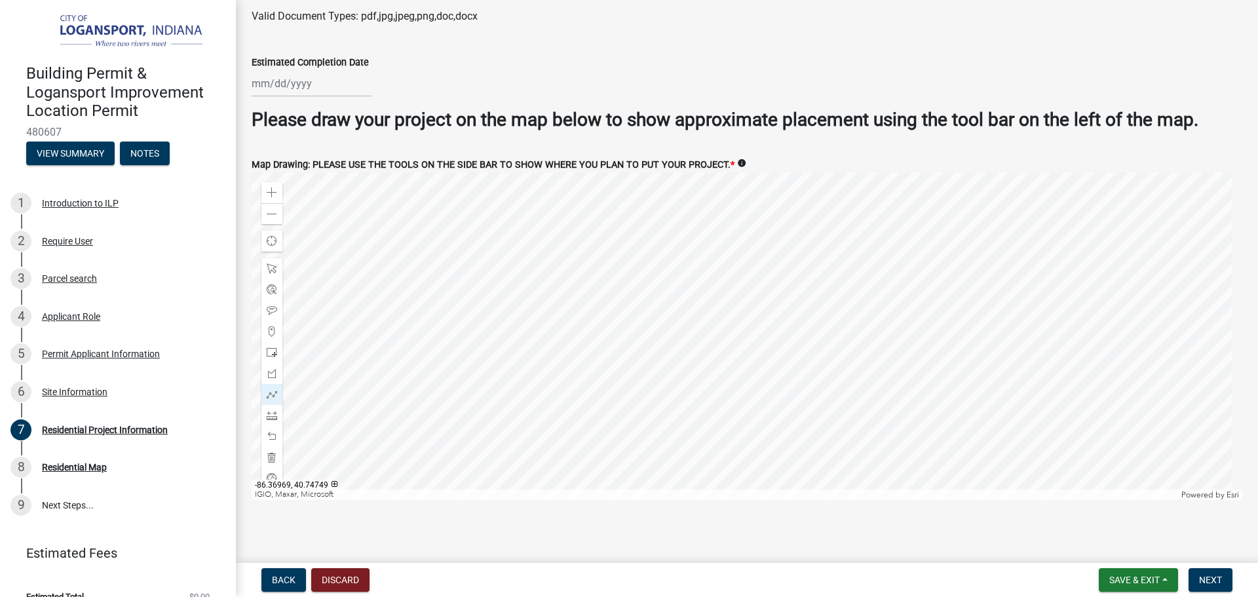
click at [695, 174] on div at bounding box center [747, 336] width 991 height 328
click at [265, 263] on div at bounding box center [271, 268] width 21 height 21
click at [461, 336] on div at bounding box center [747, 336] width 991 height 328
click at [438, 319] on div at bounding box center [747, 336] width 991 height 328
click at [274, 389] on span at bounding box center [272, 394] width 10 height 10
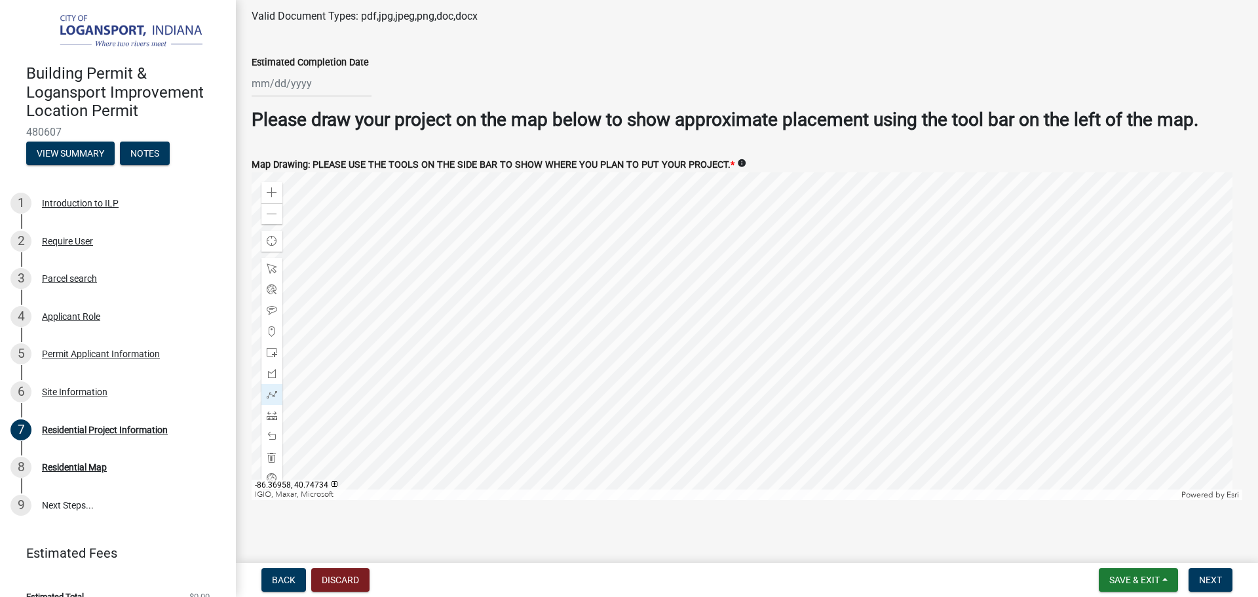
click at [766, 411] on div at bounding box center [747, 336] width 991 height 328
click at [798, 424] on div at bounding box center [747, 336] width 991 height 328
click at [856, 301] on div at bounding box center [747, 336] width 991 height 328
click at [600, 181] on div at bounding box center [747, 336] width 991 height 328
click at [590, 200] on div at bounding box center [747, 336] width 991 height 328
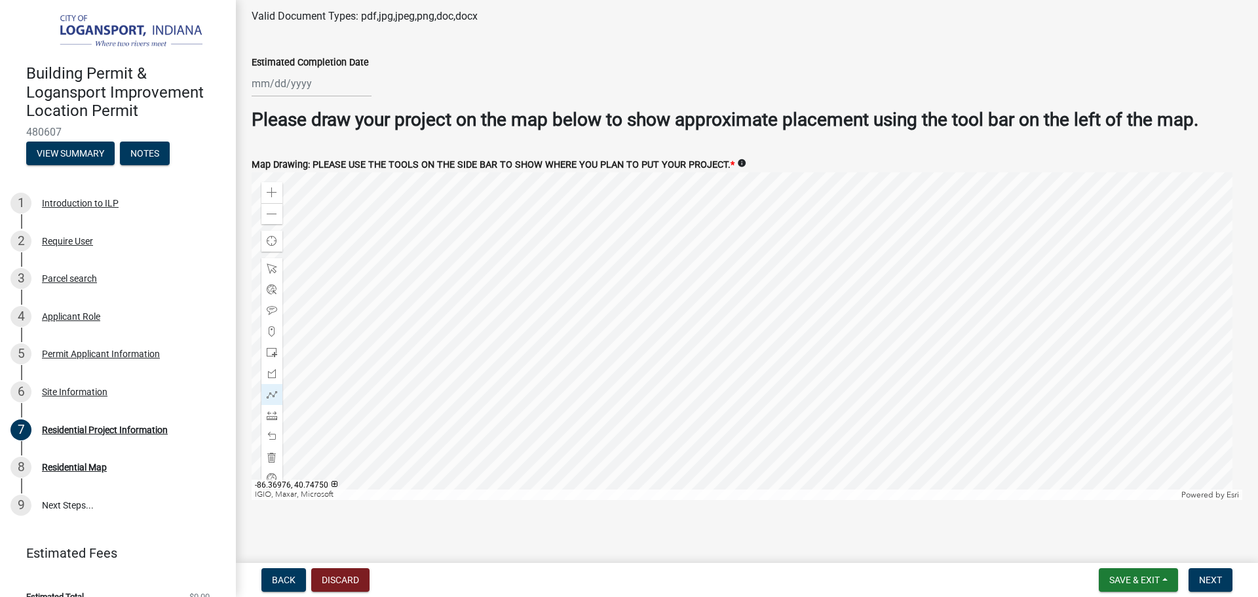
click at [590, 200] on div at bounding box center [747, 336] width 991 height 328
click at [613, 331] on div at bounding box center [747, 336] width 991 height 328
click at [634, 343] on div at bounding box center [747, 336] width 991 height 328
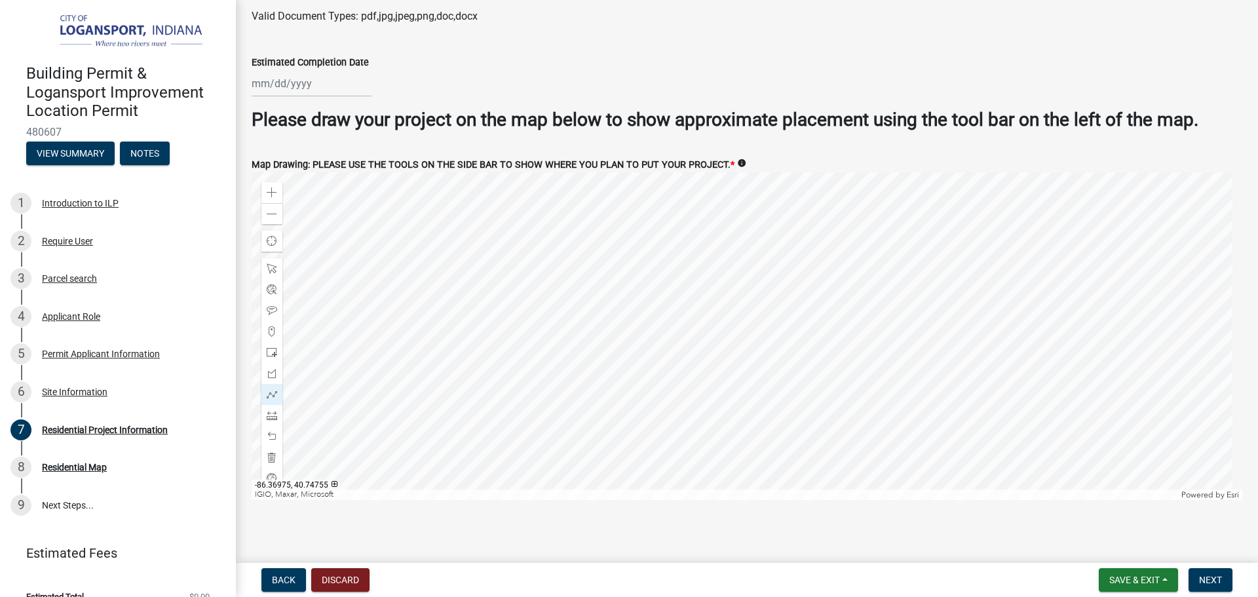
click at [578, 100] on wm-data-entity-input "Estimated Completion Date" at bounding box center [747, 72] width 991 height 73
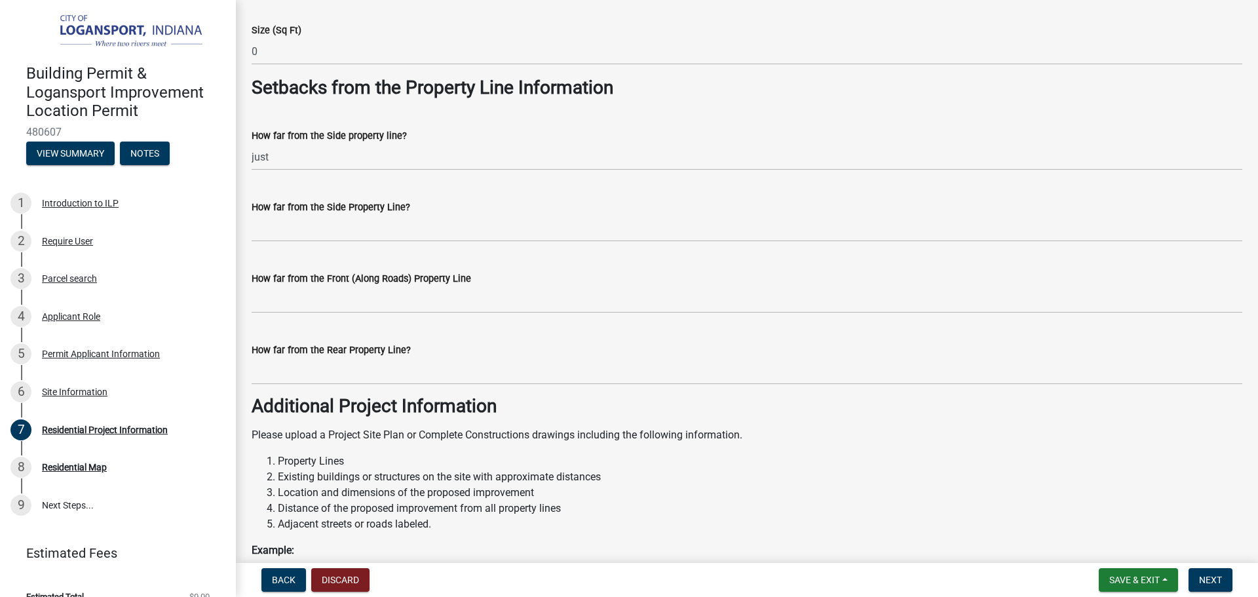
scroll to position [1078, 0]
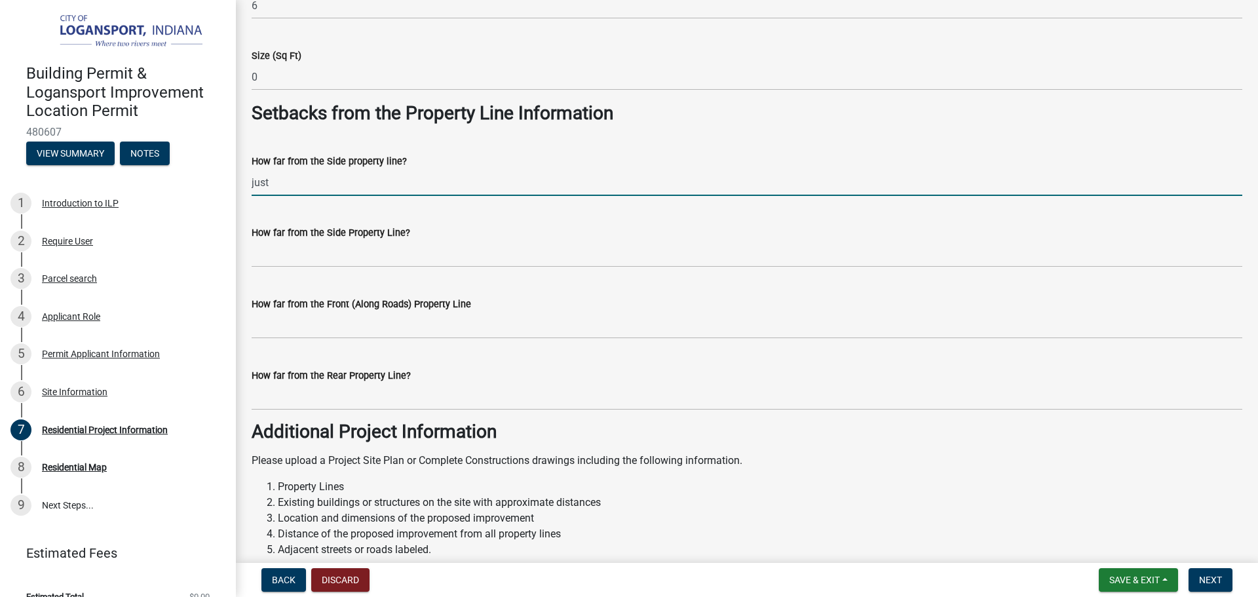
click at [298, 191] on input "just" at bounding box center [747, 182] width 991 height 27
click at [299, 190] on input "just" at bounding box center [747, 182] width 991 height 27
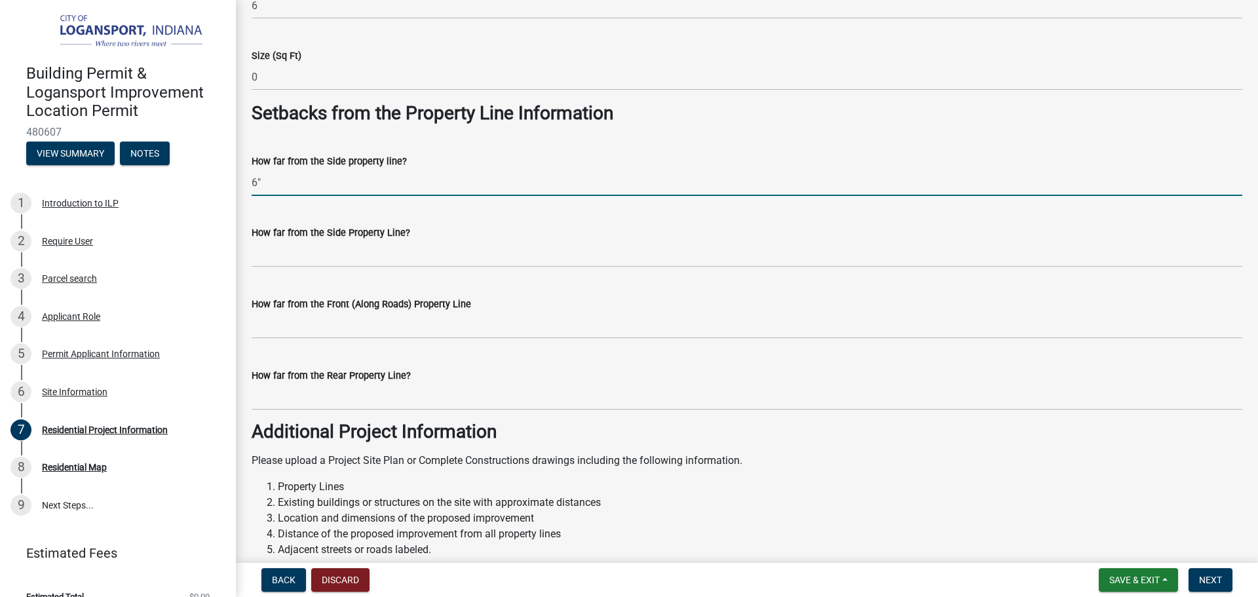
type input "6""
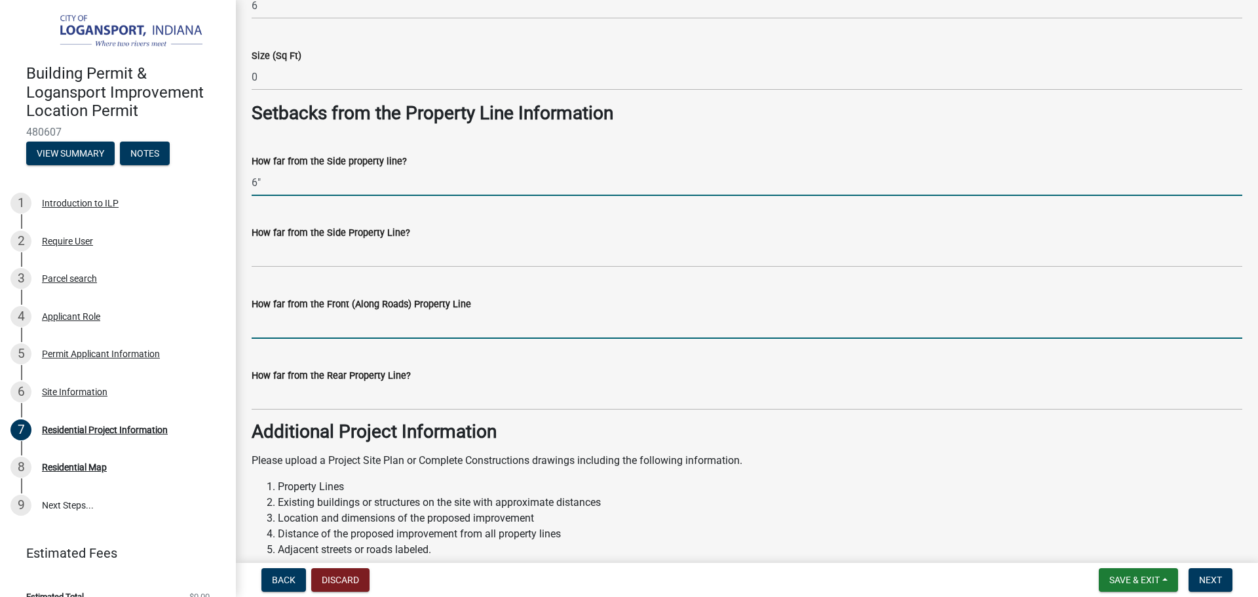
click at [297, 315] on input "How far from the Front (Along Roads) Property Line" at bounding box center [747, 325] width 991 height 27
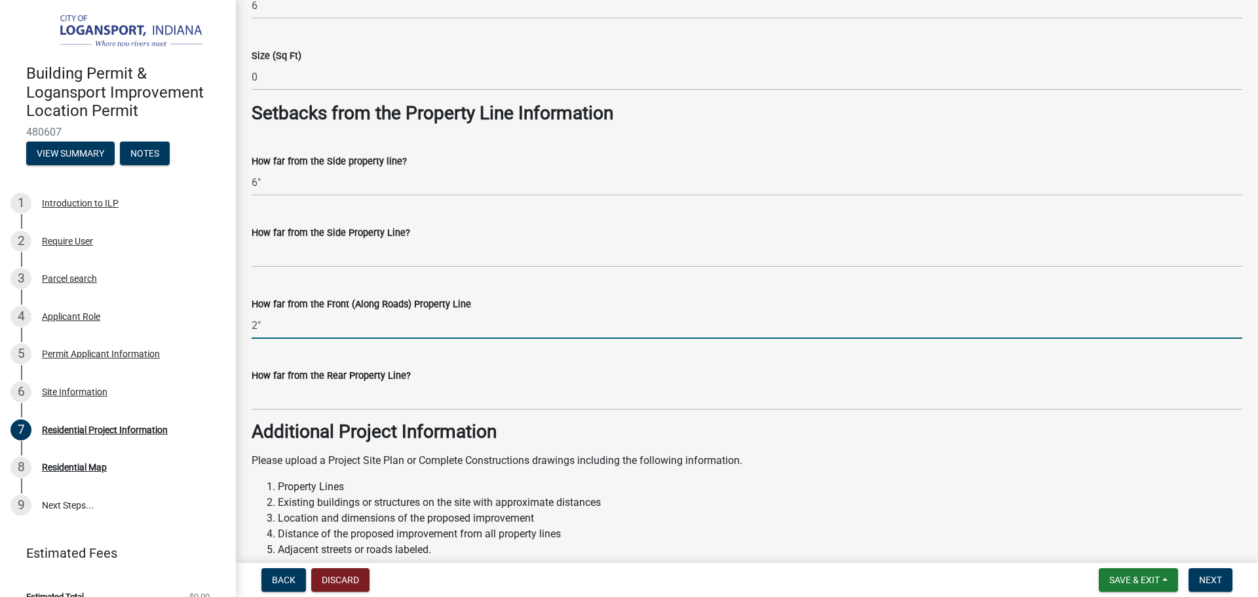
type input "2""
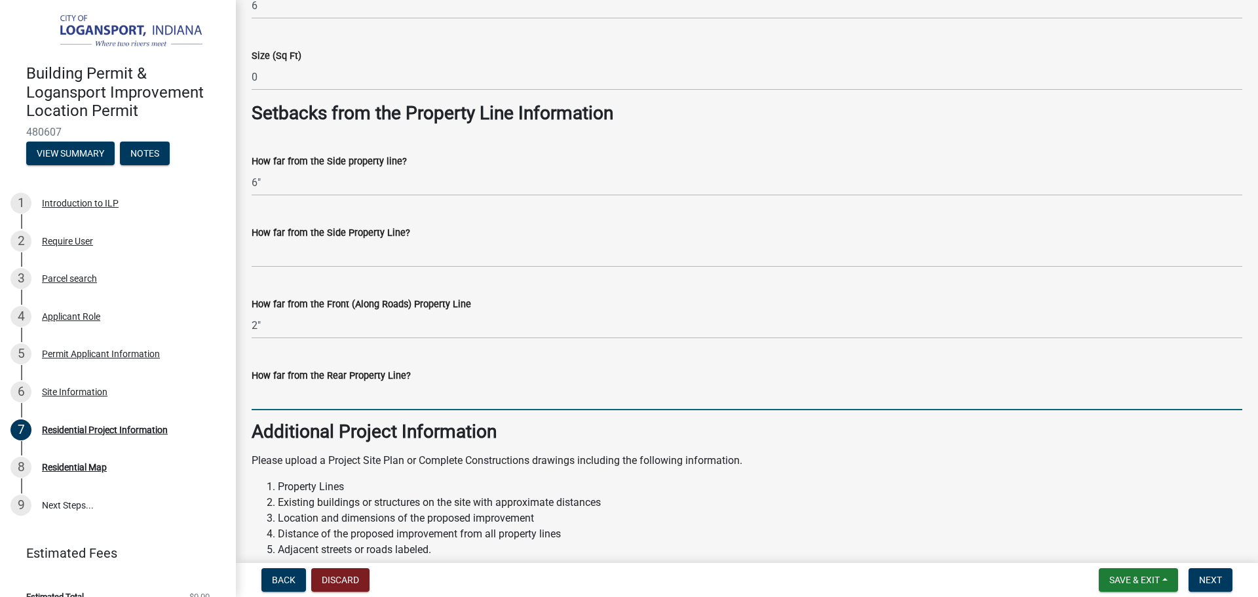
click at [289, 404] on input "How far from the Rear Property Line?" at bounding box center [747, 396] width 991 height 27
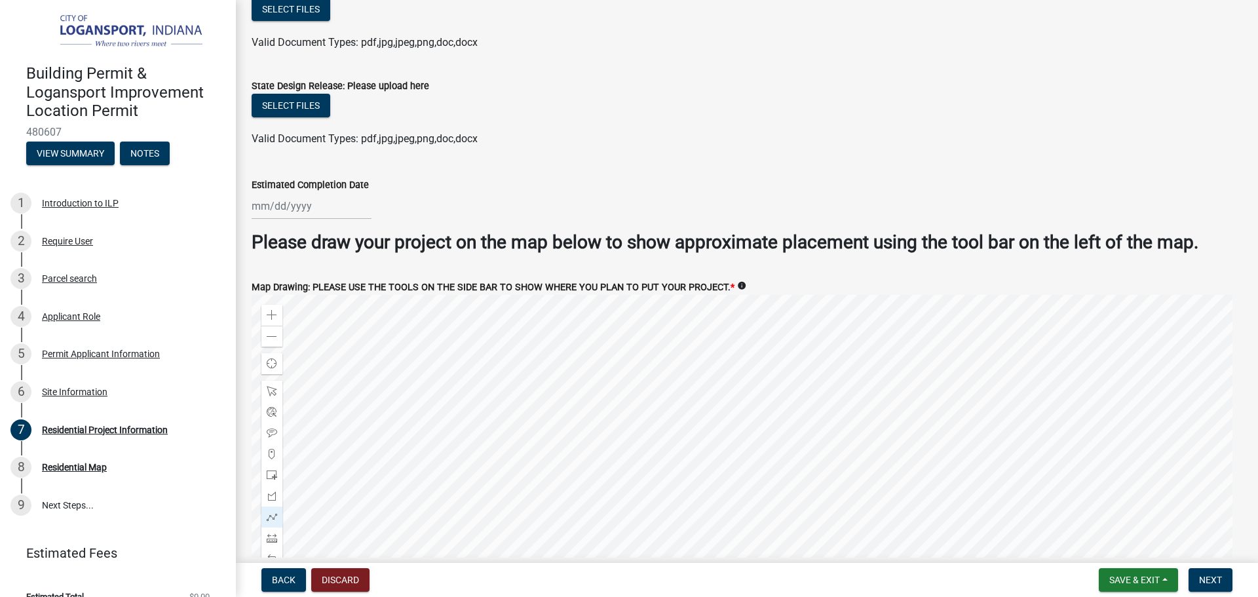
scroll to position [2454, 0]
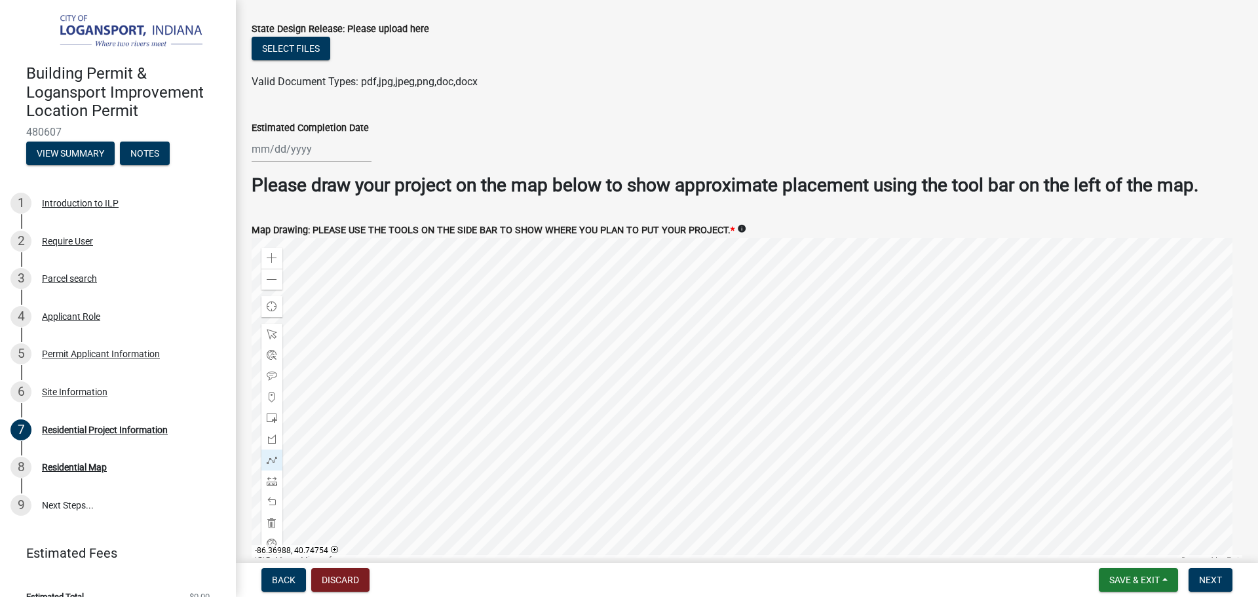
type input "3'"
select select "9"
select select "2025"
click at [311, 150] on div "[PERSON_NAME] Feb Mar Apr [PERSON_NAME][DATE] Oct Nov [DATE] 1526 1527 1528 152…" at bounding box center [312, 149] width 120 height 27
click at [372, 296] on div "4" at bounding box center [369, 302] width 21 height 21
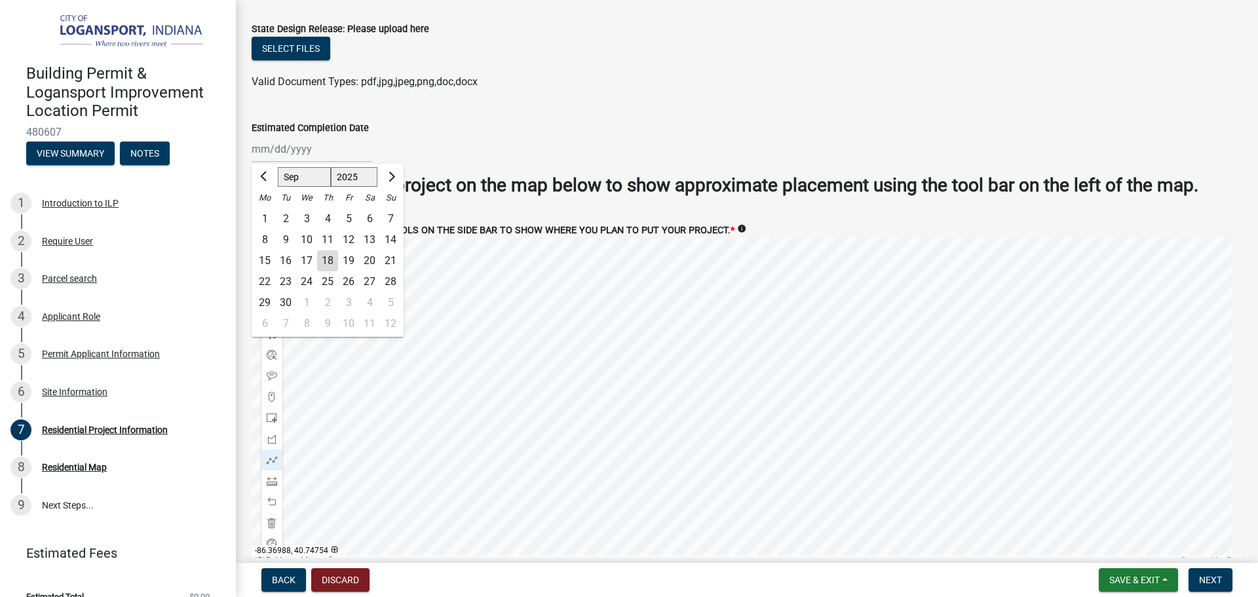
type input "[DATE]"
click at [1199, 577] on span "Next" at bounding box center [1210, 580] width 23 height 10
click at [1205, 579] on span "Next" at bounding box center [1210, 580] width 23 height 10
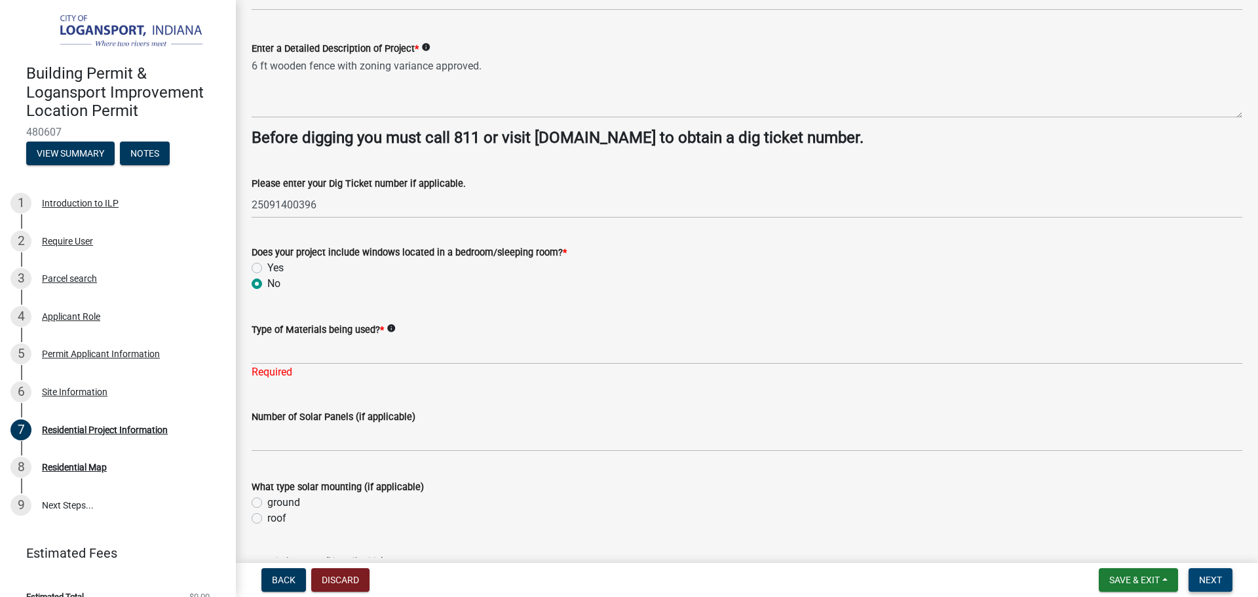
scroll to position [242, 0]
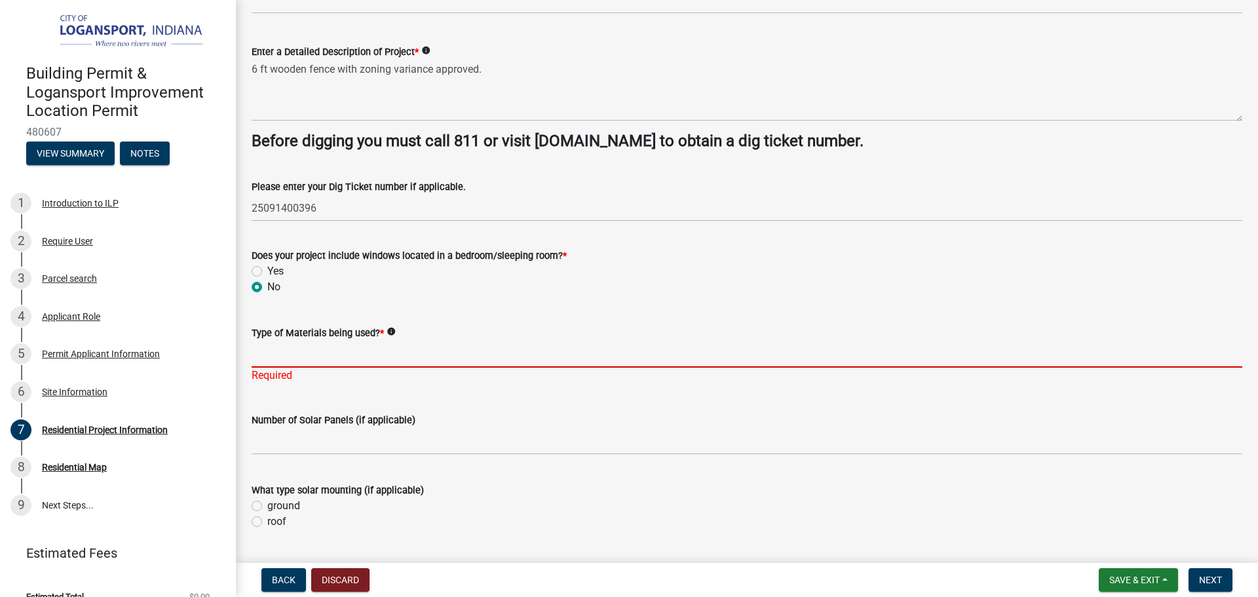
click at [350, 349] on input "Type of Materials being used? *" at bounding box center [747, 354] width 991 height 27
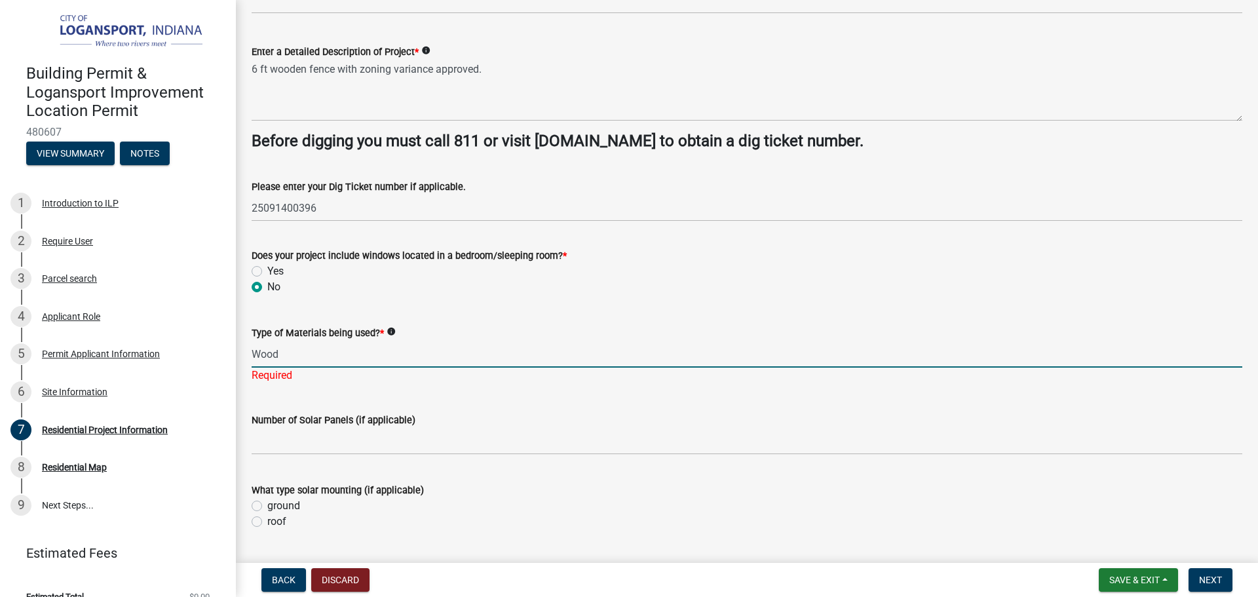
click at [253, 352] on input "Wood" at bounding box center [747, 354] width 991 height 27
click at [364, 355] on input "horizontal Wood" at bounding box center [747, 354] width 991 height 27
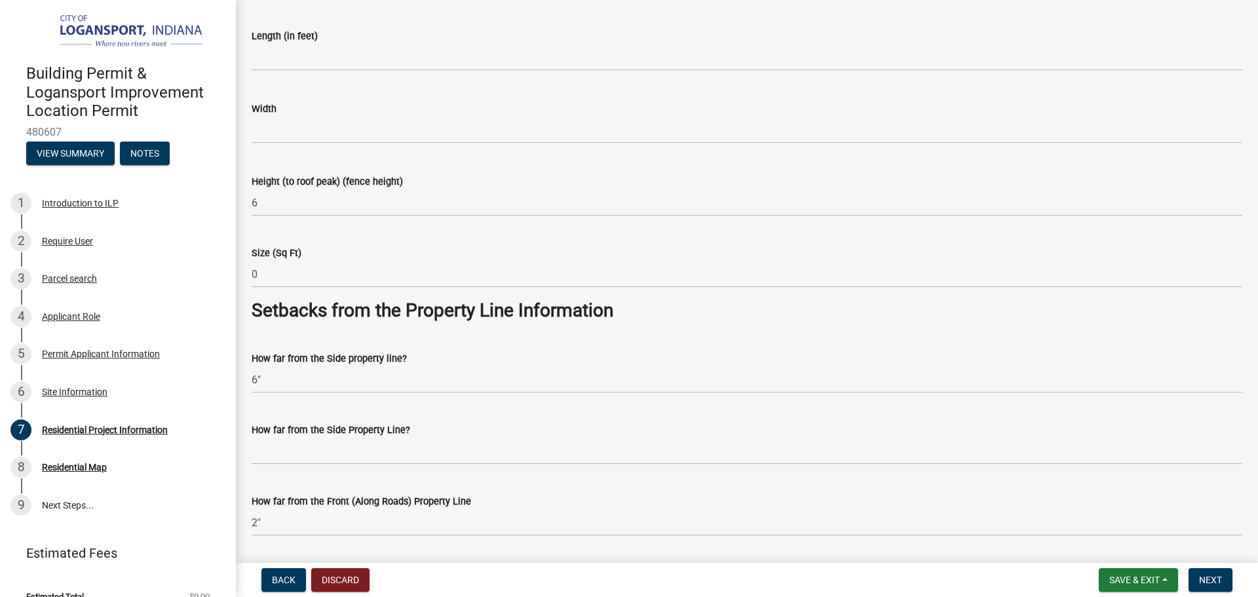
scroll to position [897, 0]
type input "horizontal Wood fence panels"
click at [1214, 581] on span "Next" at bounding box center [1210, 580] width 23 height 10
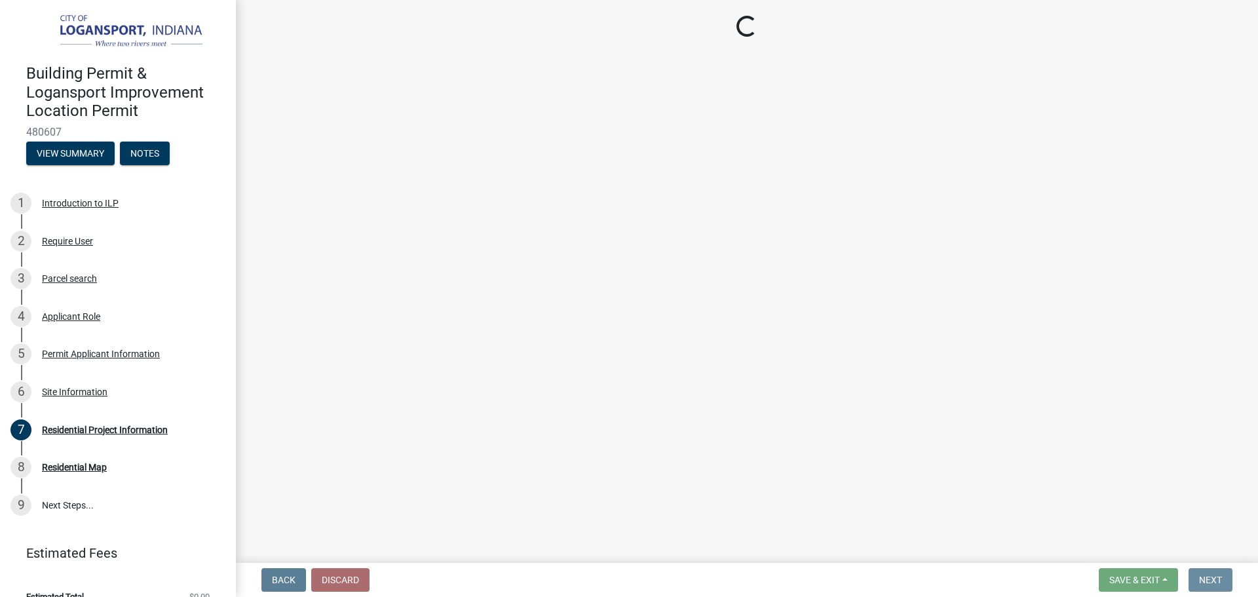
scroll to position [0, 0]
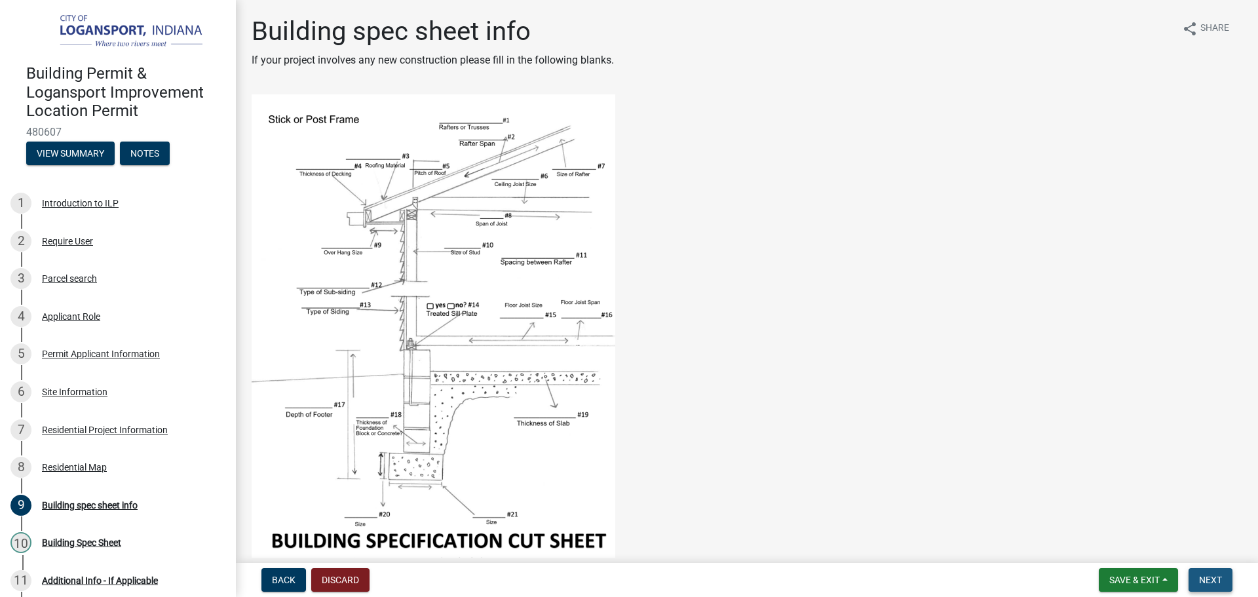
click at [1223, 571] on button "Next" at bounding box center [1211, 580] width 44 height 24
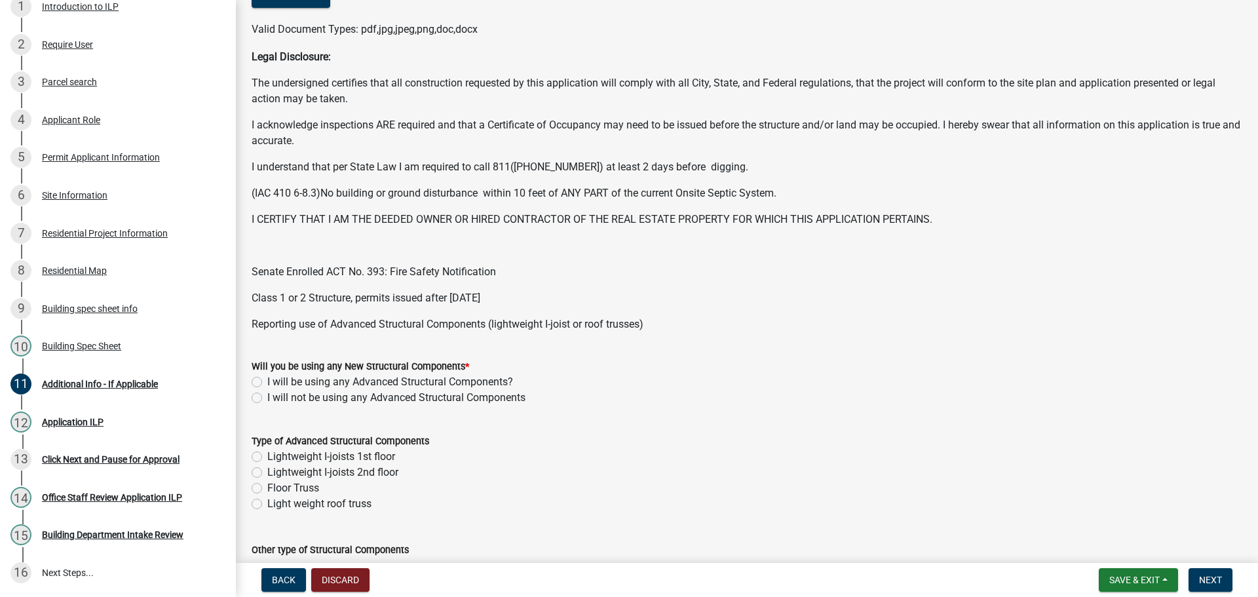
scroll to position [262, 0]
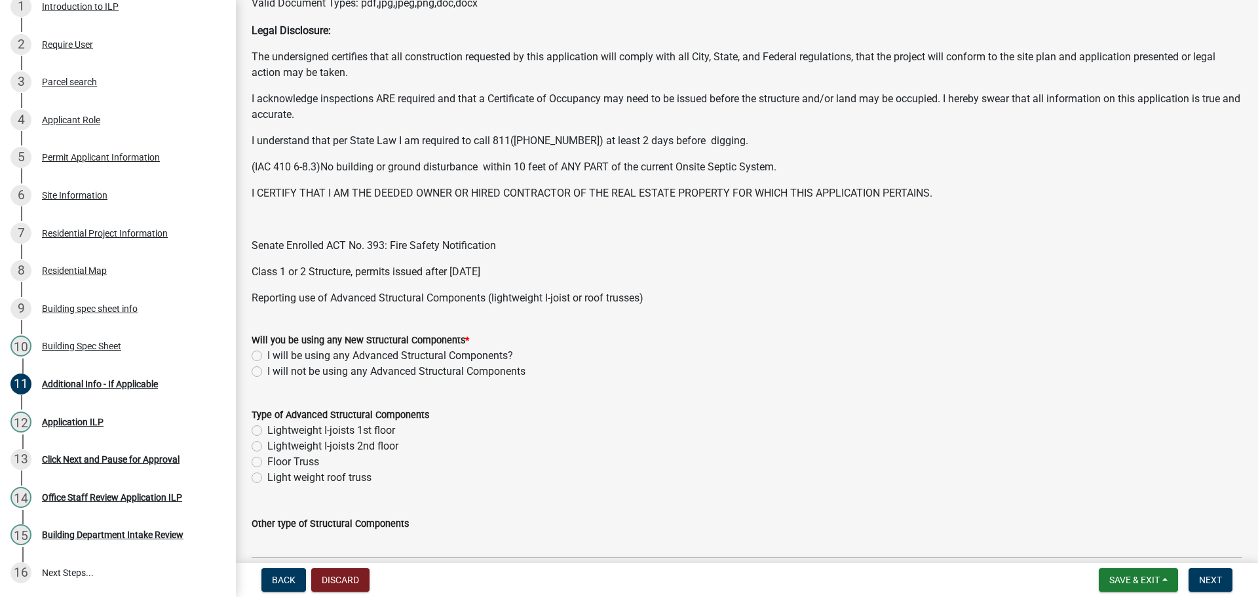
click at [267, 371] on label "I will not be using any Advanced Structural Components" at bounding box center [396, 372] width 258 height 16
click at [267, 371] on input "I will not be using any Advanced Structural Components" at bounding box center [271, 368] width 9 height 9
radio input "true"
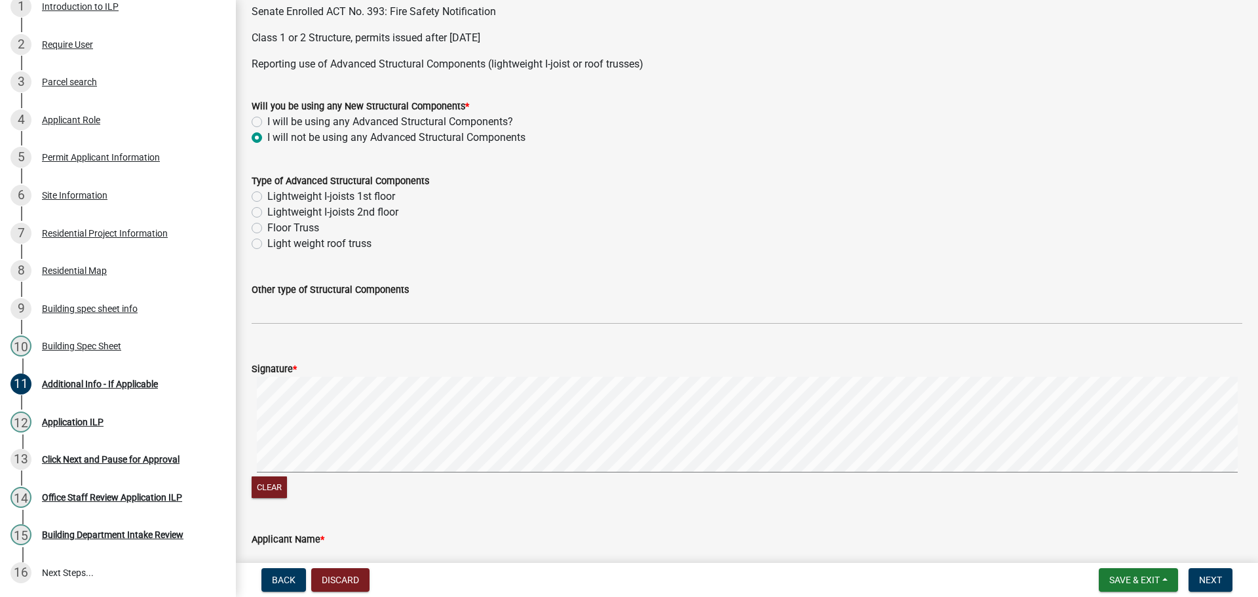
scroll to position [524, 0]
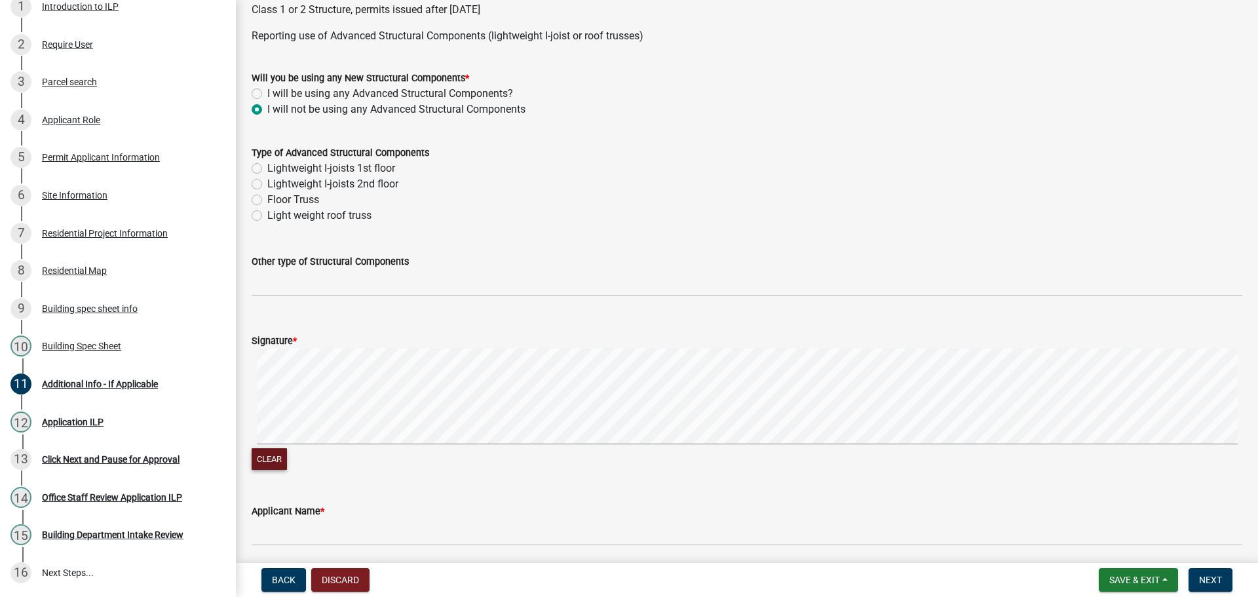
click at [264, 459] on button "Clear" at bounding box center [269, 459] width 35 height 22
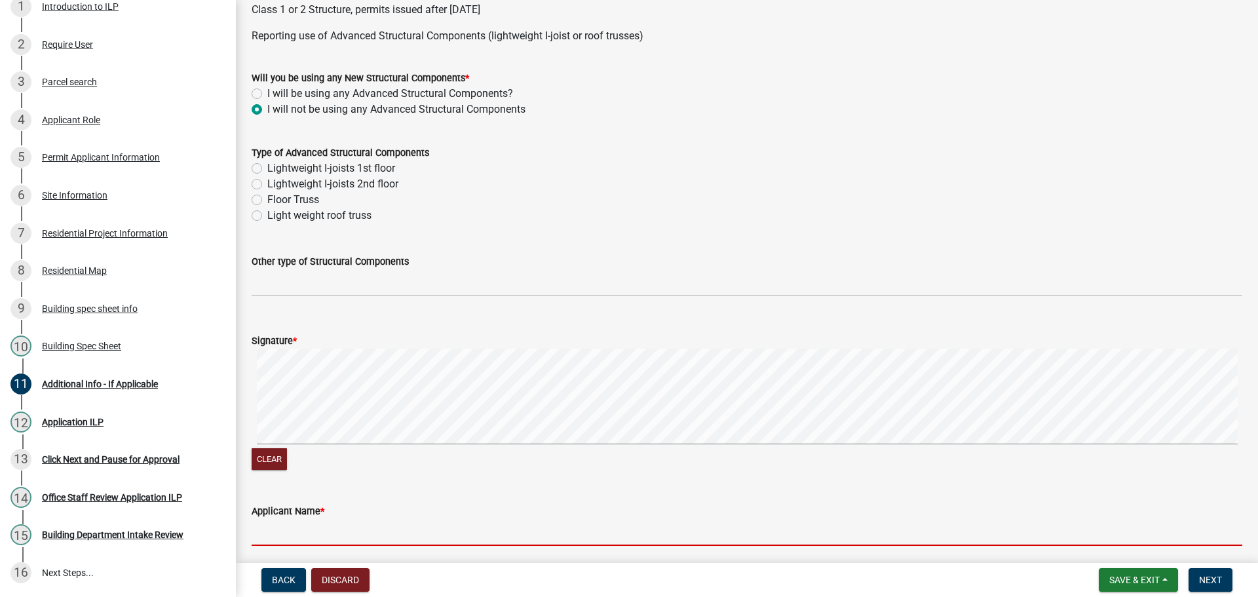
click at [361, 541] on input "Applicant Name *" at bounding box center [747, 532] width 991 height 27
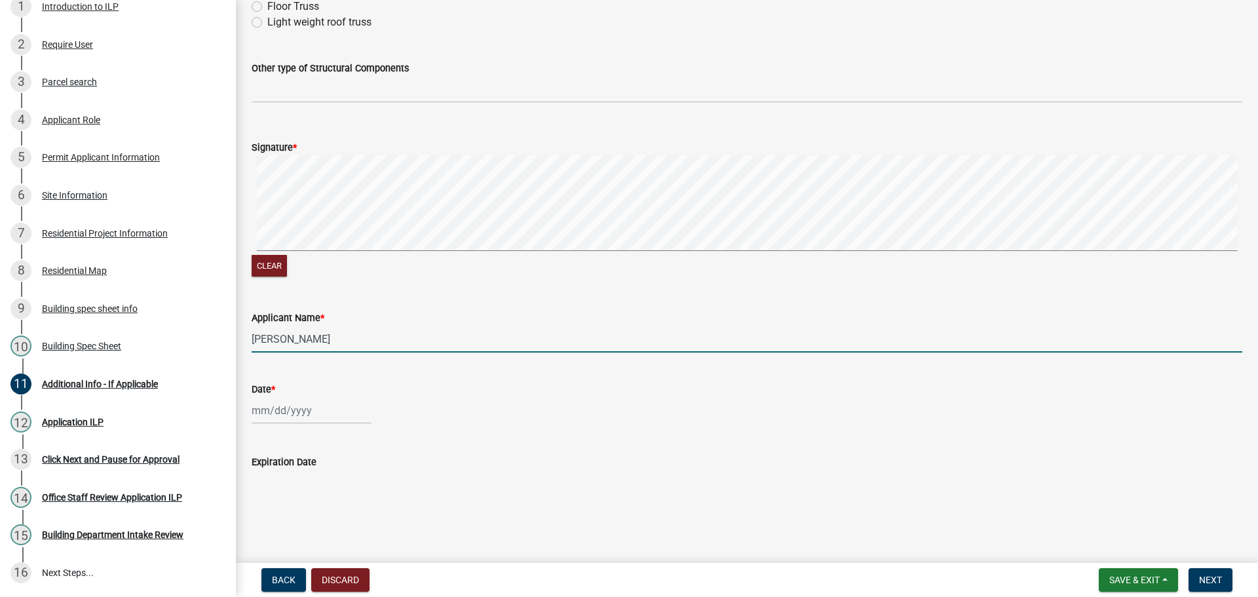
scroll to position [719, 0]
type input "[PERSON_NAME]"
click at [310, 411] on div at bounding box center [312, 409] width 120 height 27
select select "9"
select select "2025"
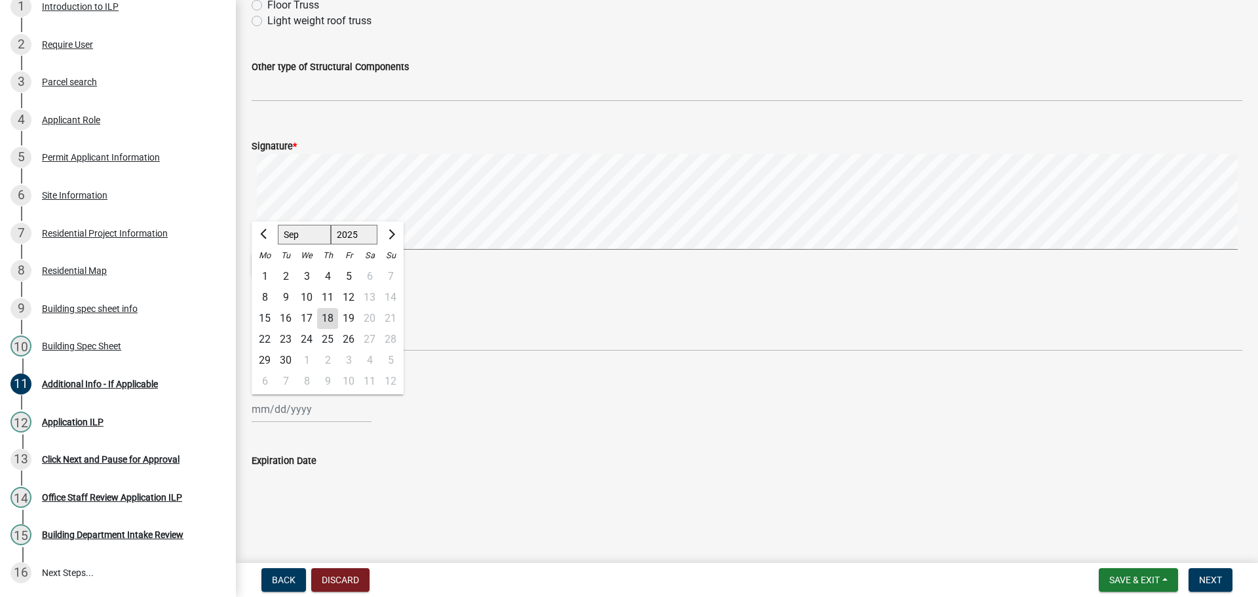
click at [326, 320] on div "18" at bounding box center [327, 318] width 21 height 21
type input "[DATE]"
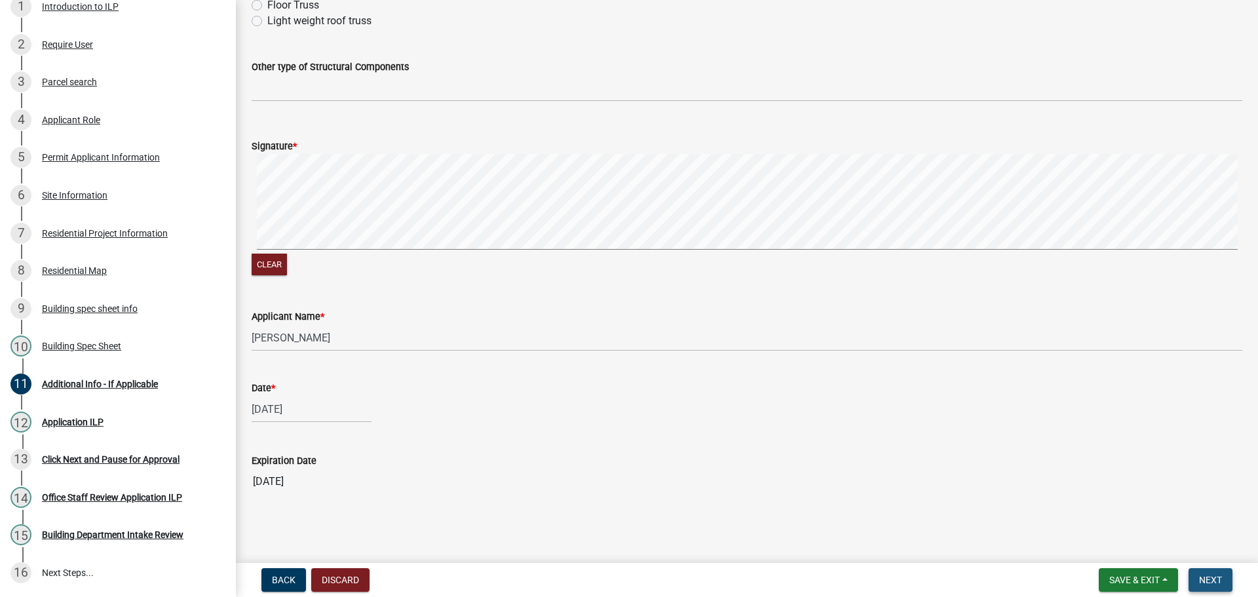
click at [1213, 580] on span "Next" at bounding box center [1210, 580] width 23 height 10
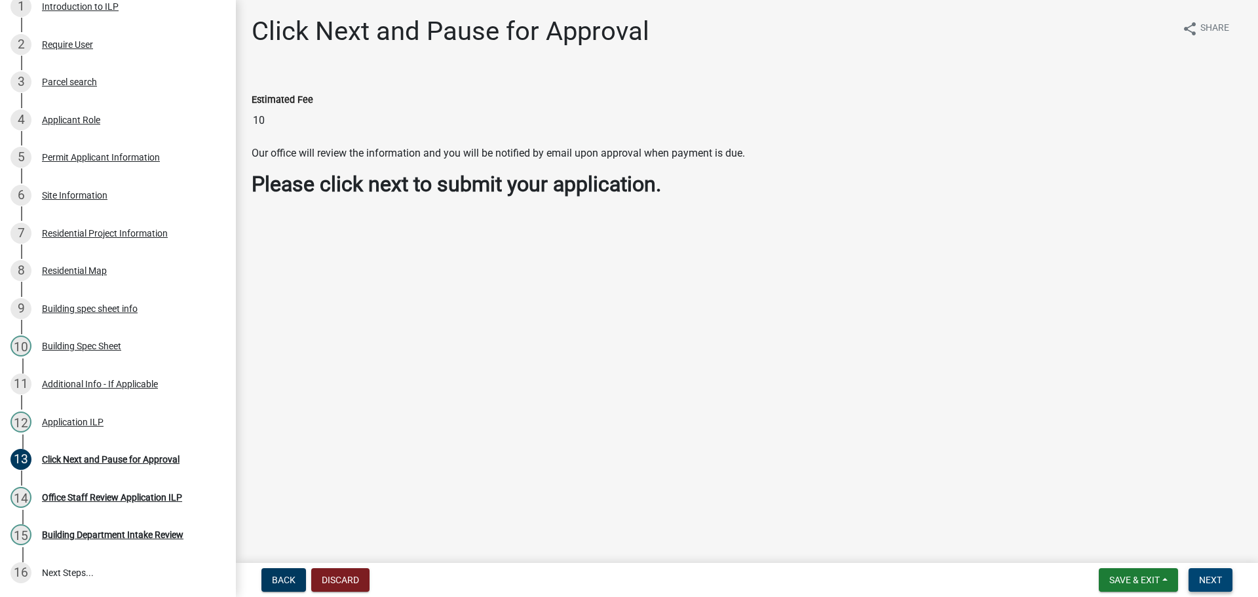
click at [1220, 579] on span "Next" at bounding box center [1210, 580] width 23 height 10
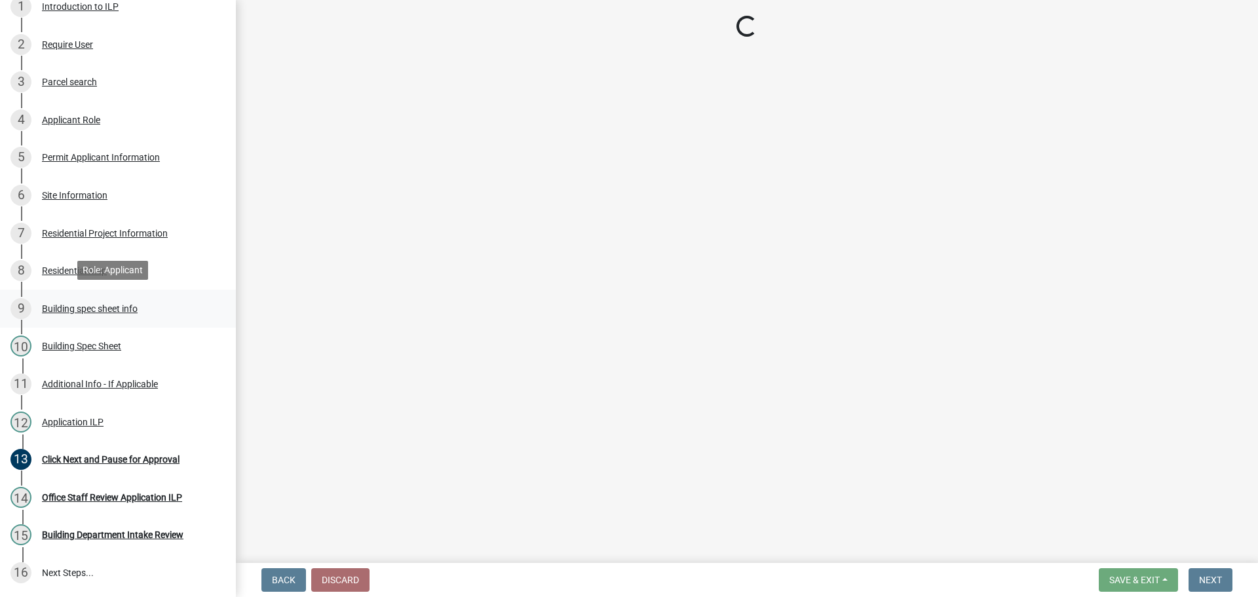
scroll to position [223, 0]
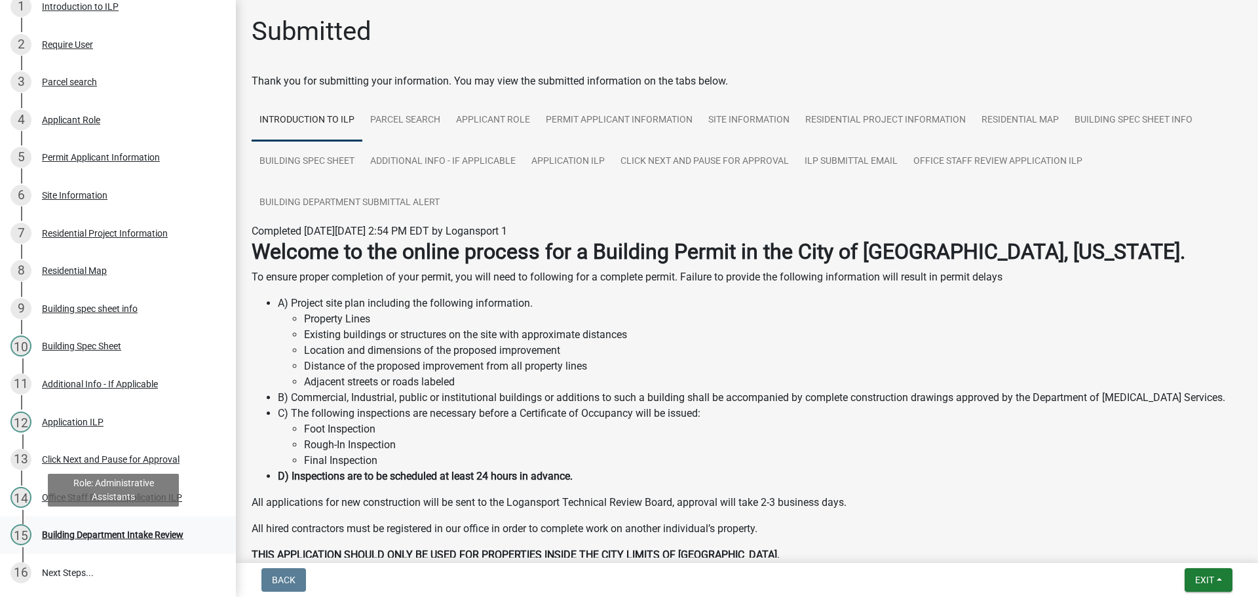
click at [102, 530] on div "Building Department Intake Review" at bounding box center [113, 534] width 142 height 9
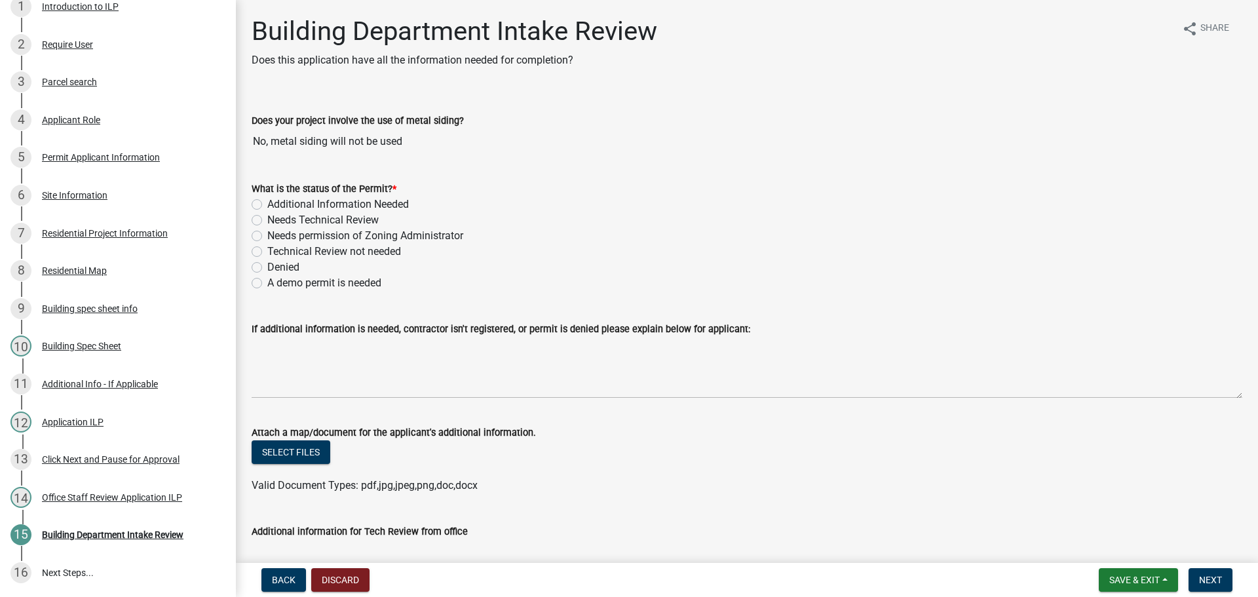
click at [267, 220] on label "Needs Technical Review" at bounding box center [322, 220] width 111 height 16
click at [267, 220] on input "Needs Technical Review" at bounding box center [271, 216] width 9 height 9
radio input "true"
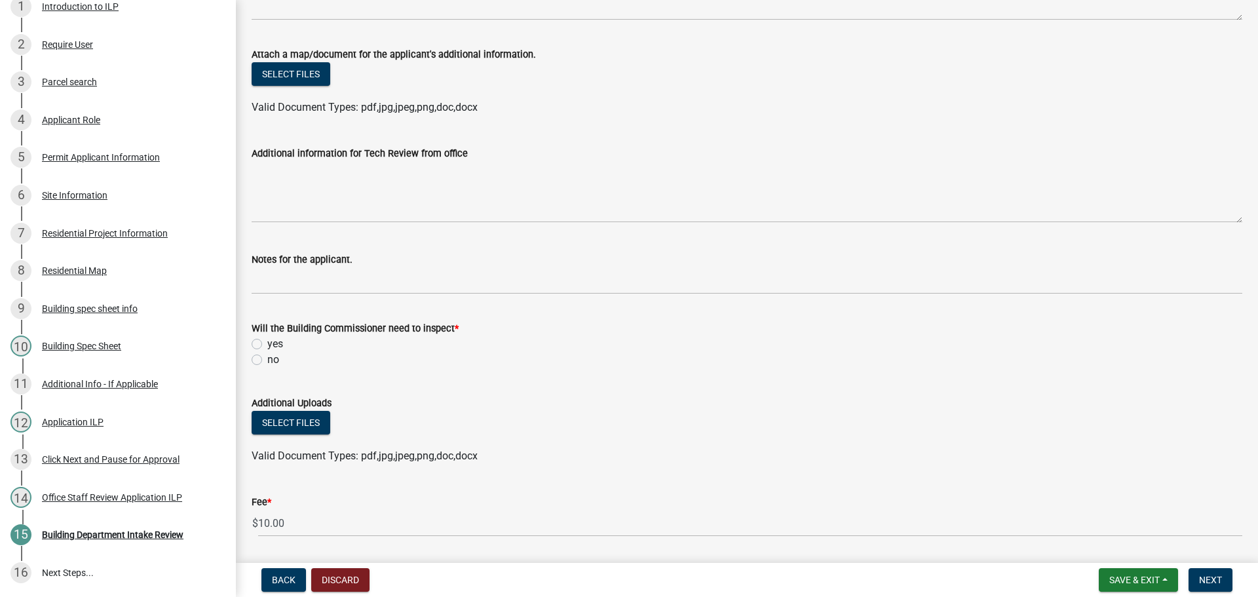
scroll to position [393, 0]
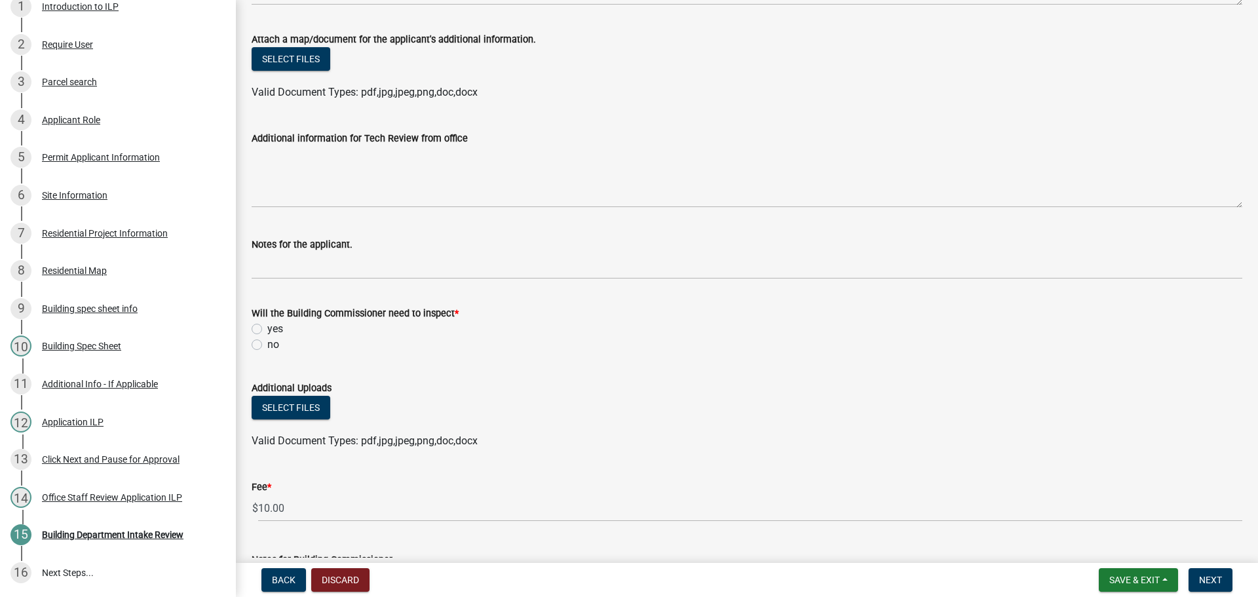
click at [267, 332] on label "yes" at bounding box center [275, 329] width 16 height 16
click at [267, 330] on input "yes" at bounding box center [271, 325] width 9 height 9
radio input "true"
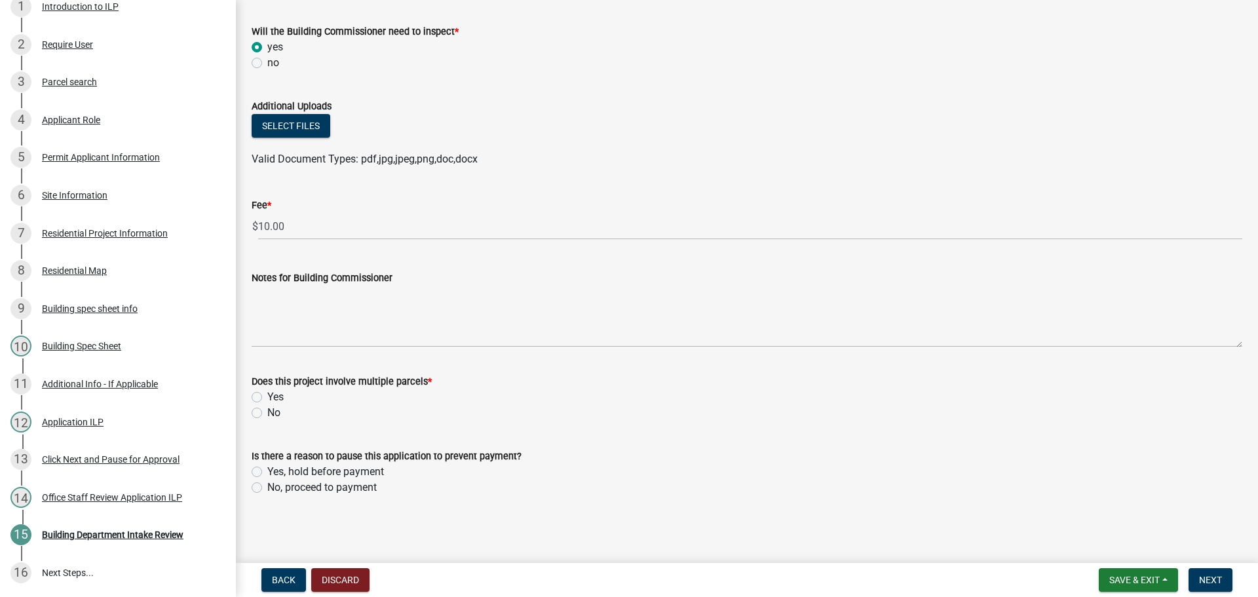
scroll to position [676, 0]
click at [267, 414] on label "No" at bounding box center [273, 412] width 13 height 16
click at [267, 413] on input "No" at bounding box center [271, 408] width 9 height 9
radio input "true"
click at [267, 487] on label "No, proceed to payment" at bounding box center [321, 487] width 109 height 16
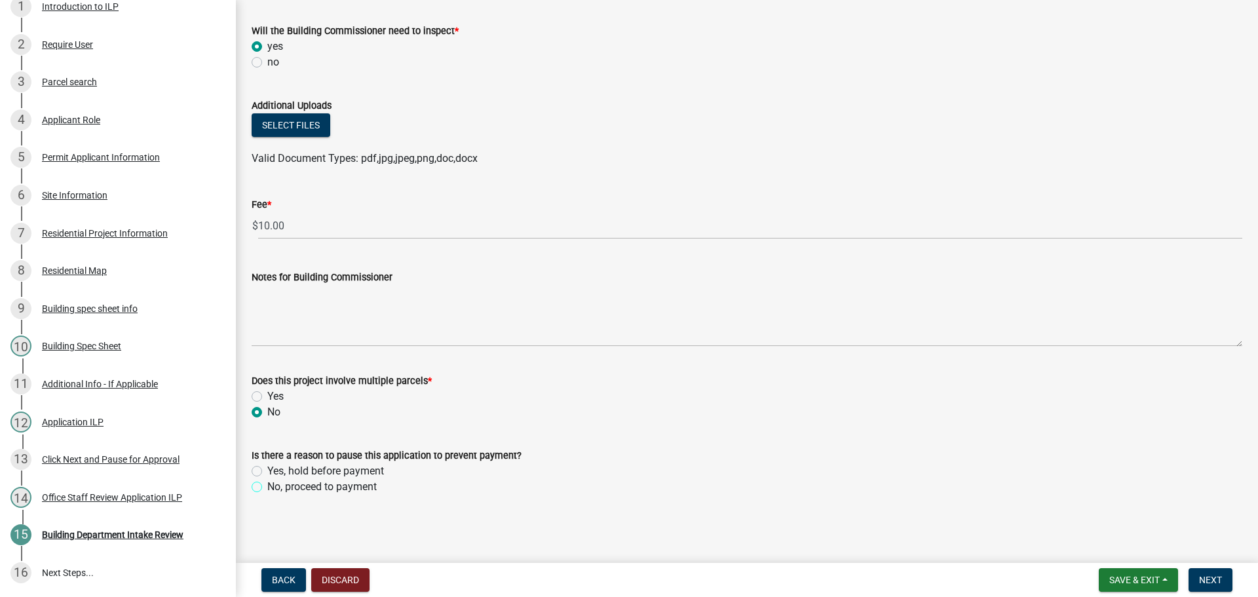
click at [267, 487] on input "No, proceed to payment" at bounding box center [271, 483] width 9 height 9
radio input "true"
click at [1214, 580] on span "Next" at bounding box center [1210, 580] width 23 height 10
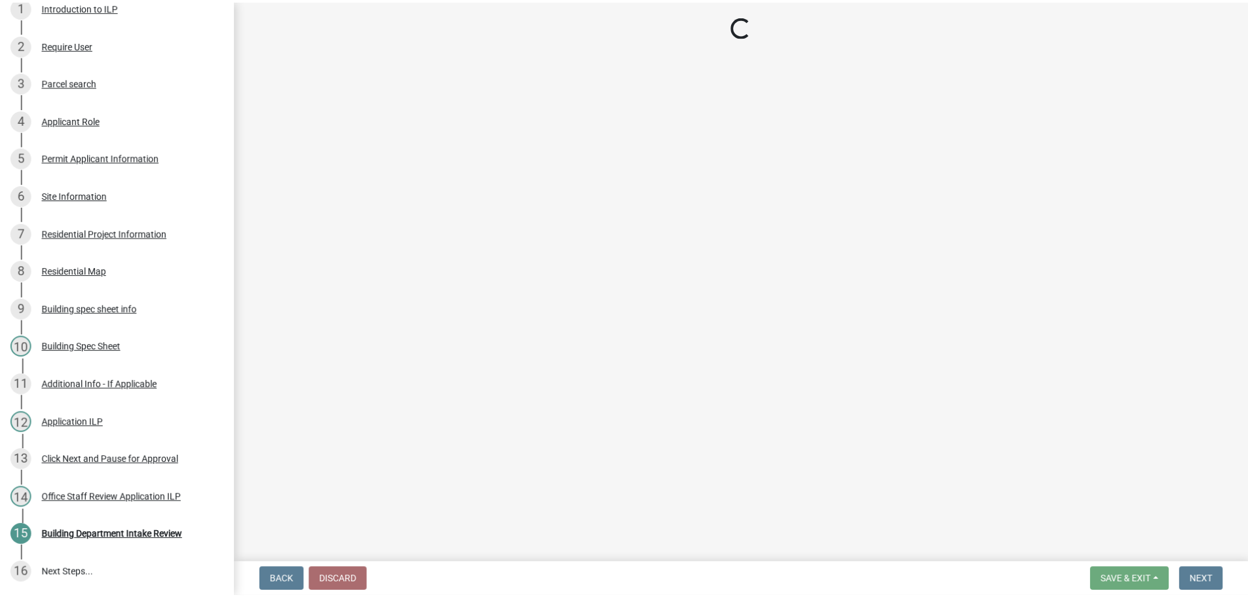
scroll to position [298, 0]
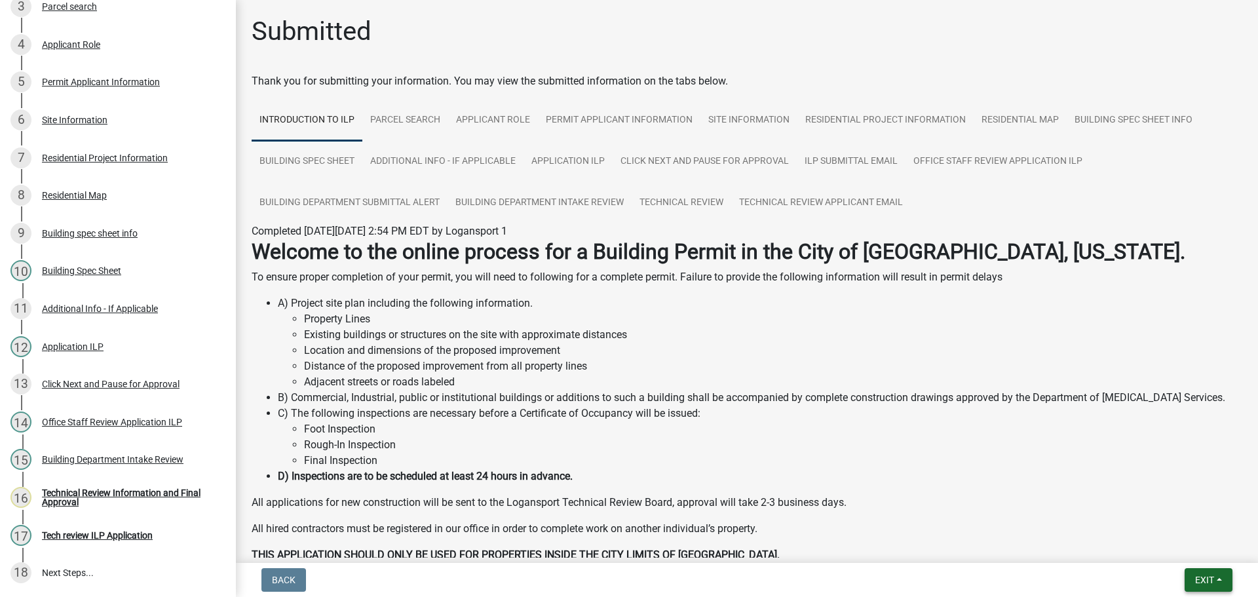
click at [1210, 568] on button "Exit" at bounding box center [1209, 580] width 48 height 24
click at [1204, 551] on button "Save & Exit" at bounding box center [1180, 545] width 105 height 31
